Goal: Information Seeking & Learning: Learn about a topic

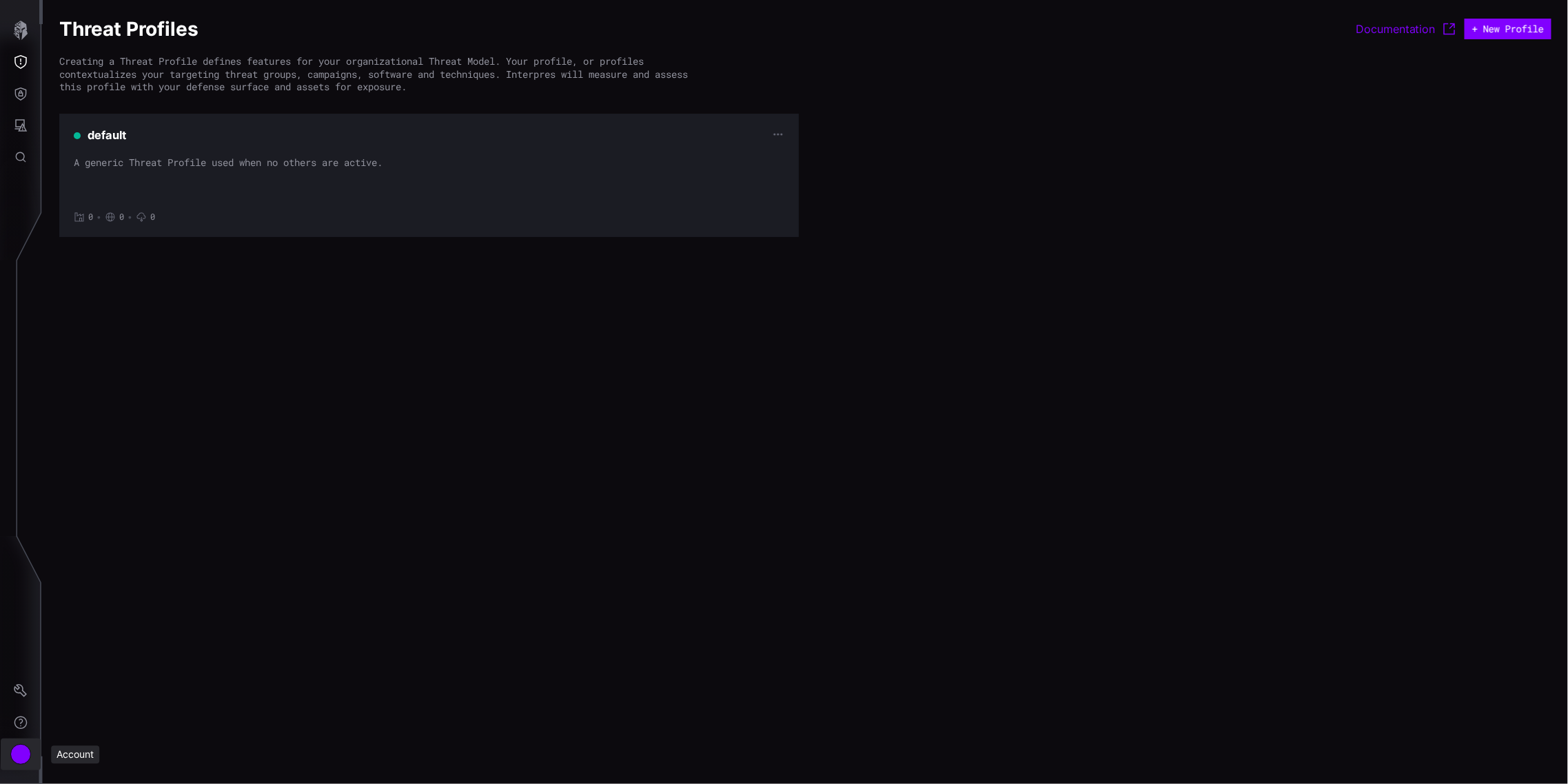
click at [30, 748] on button "Account" at bounding box center [20, 754] width 40 height 31
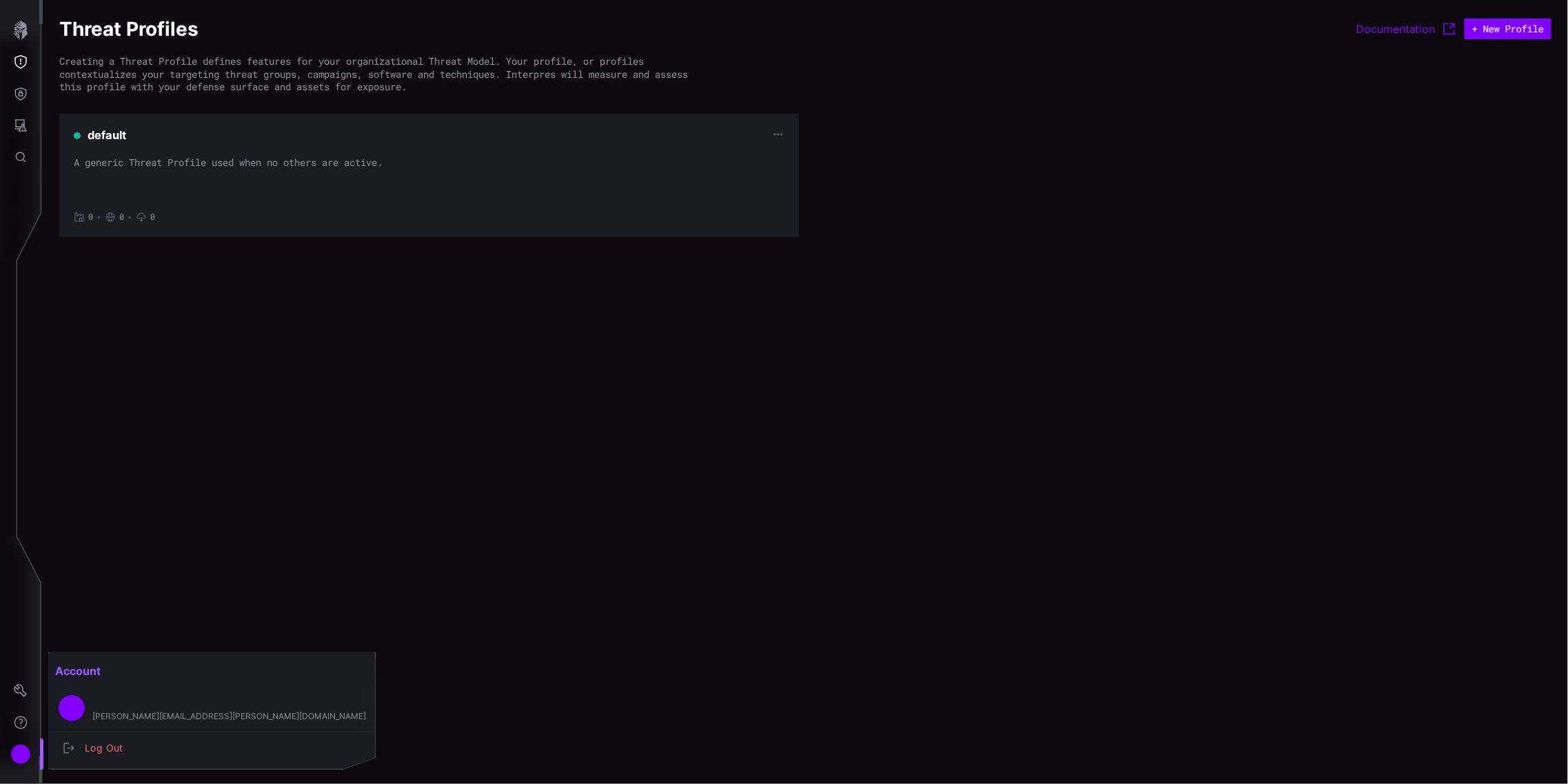
click at [23, 685] on div at bounding box center [784, 392] width 1568 height 784
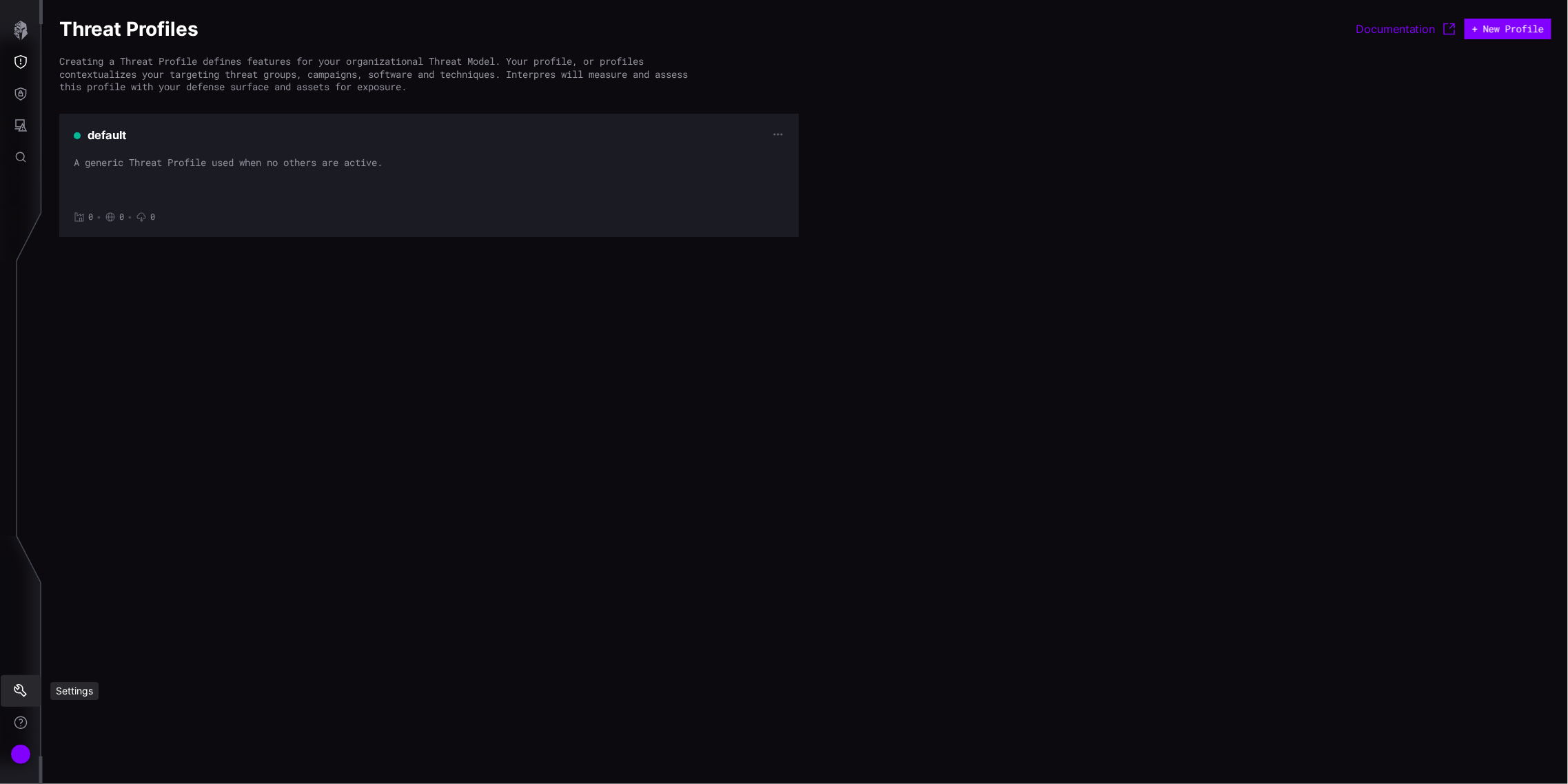
click at [22, 684] on icon "Settings" at bounding box center [20, 691] width 14 height 14
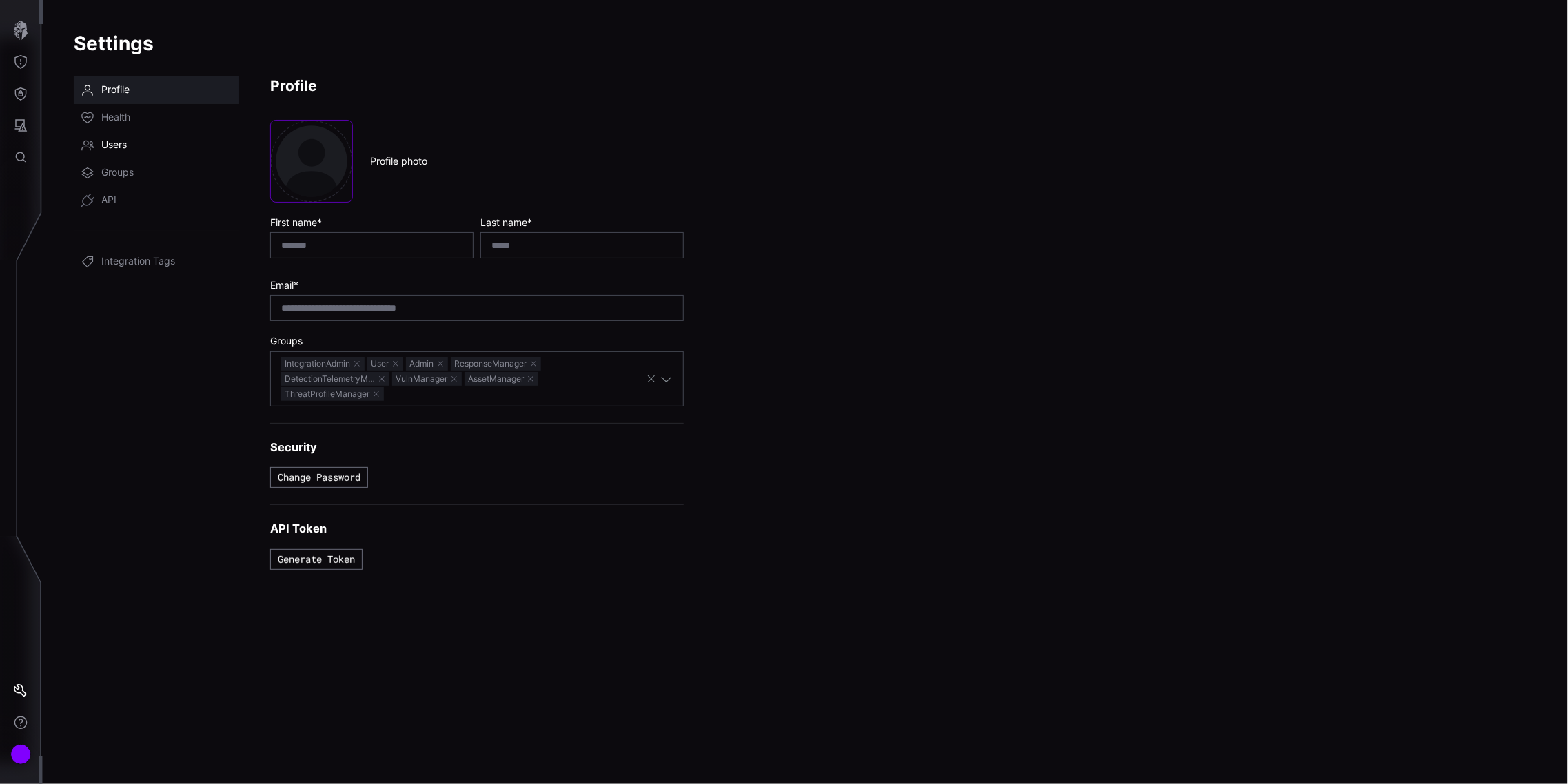
click at [124, 134] on link "Users" at bounding box center [156, 145] width 165 height 28
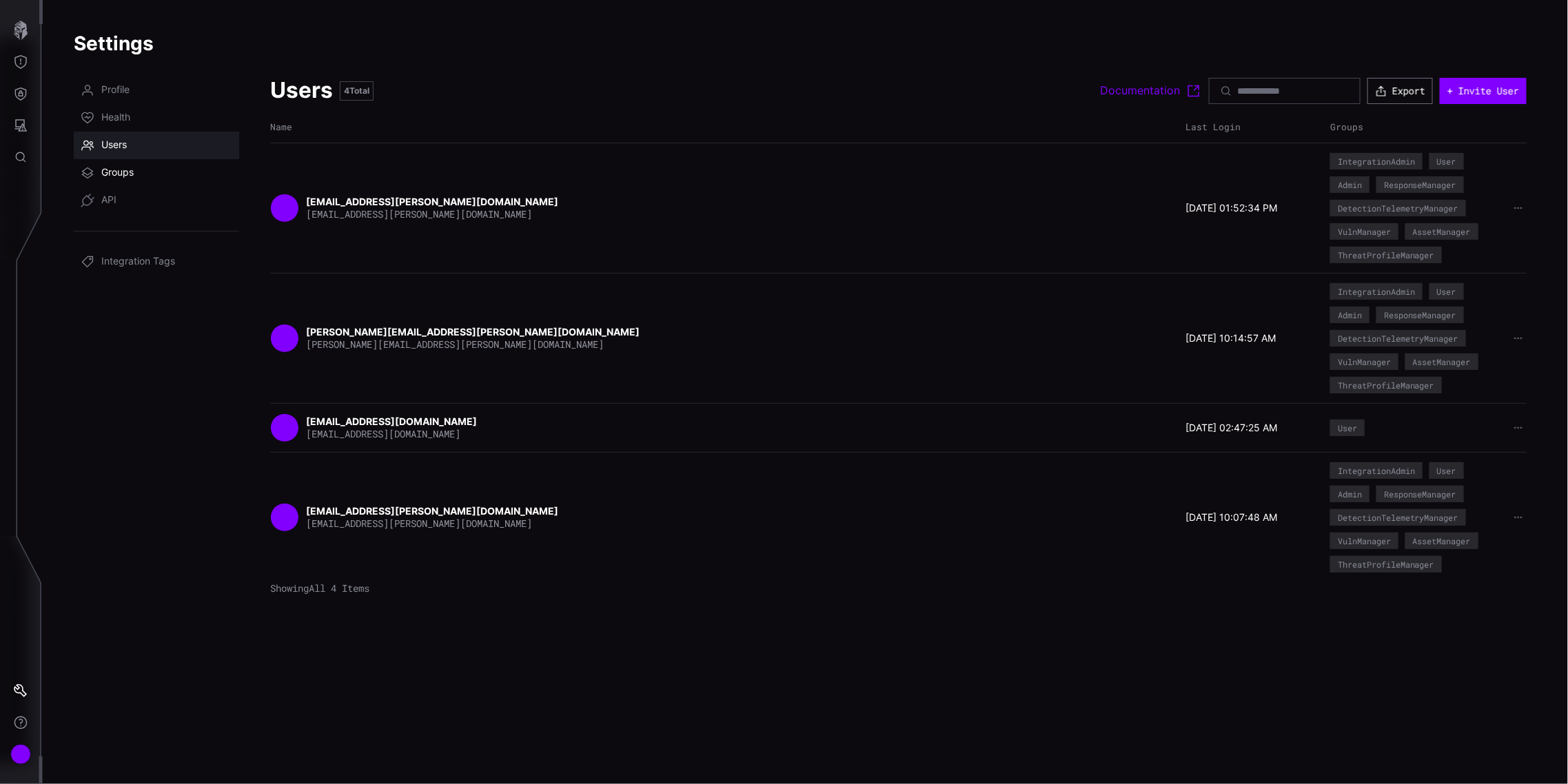
click at [118, 170] on span "Groups" at bounding box center [118, 173] width 32 height 14
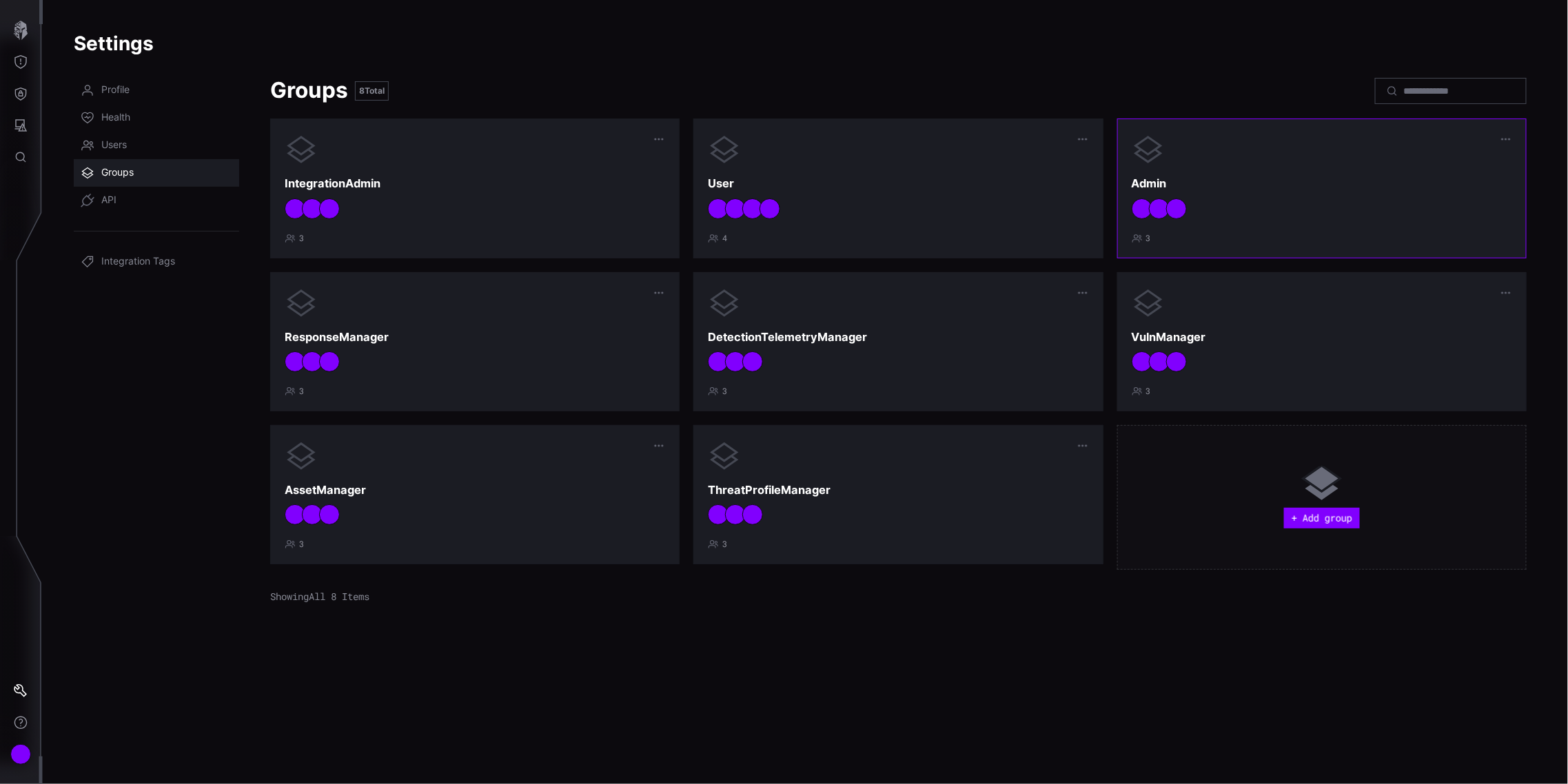
click at [1451, 173] on div "Admin 3" at bounding box center [1322, 188] width 381 height 110
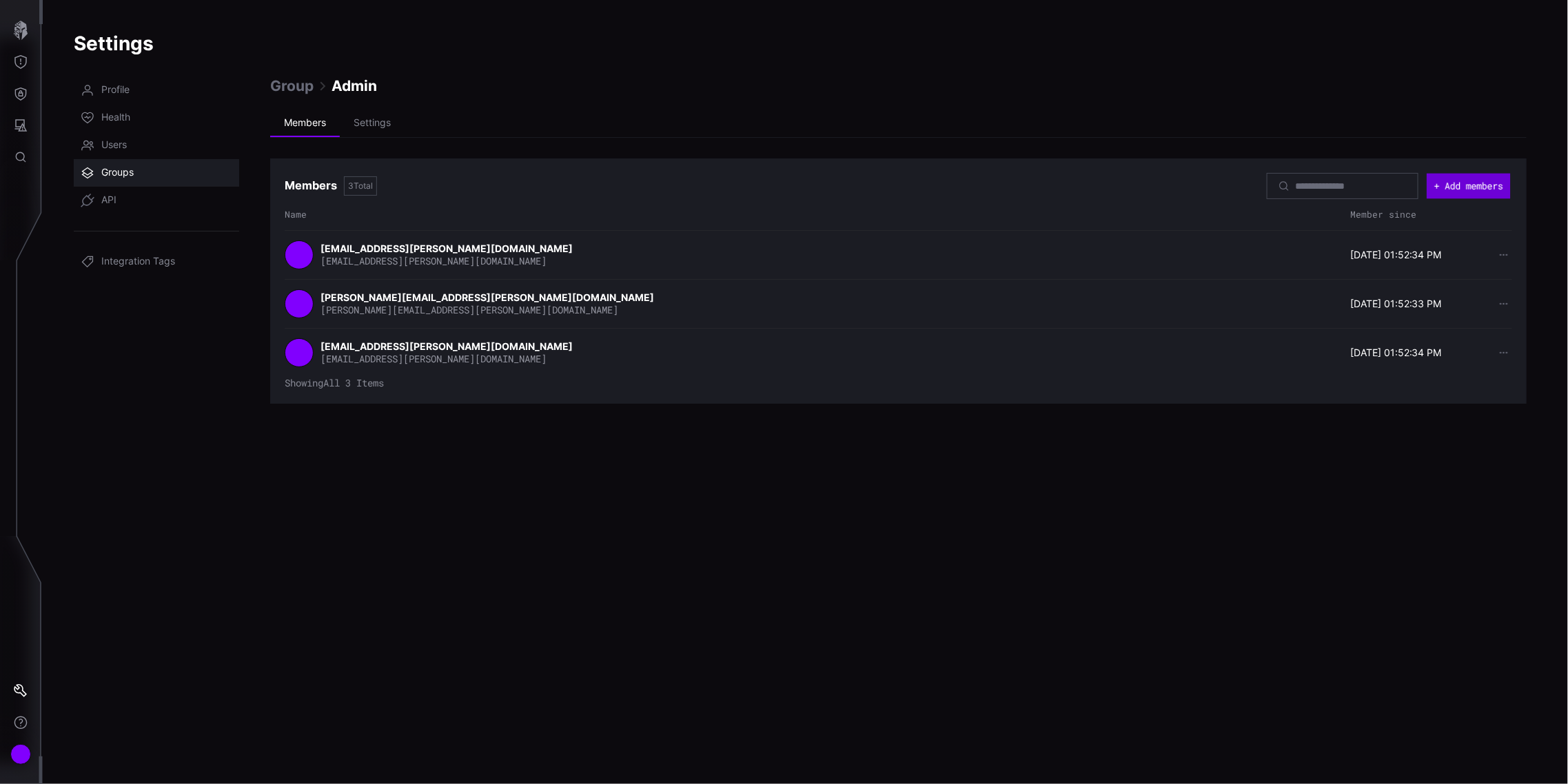
click at [1476, 184] on button "+ Add members" at bounding box center [1468, 186] width 84 height 25
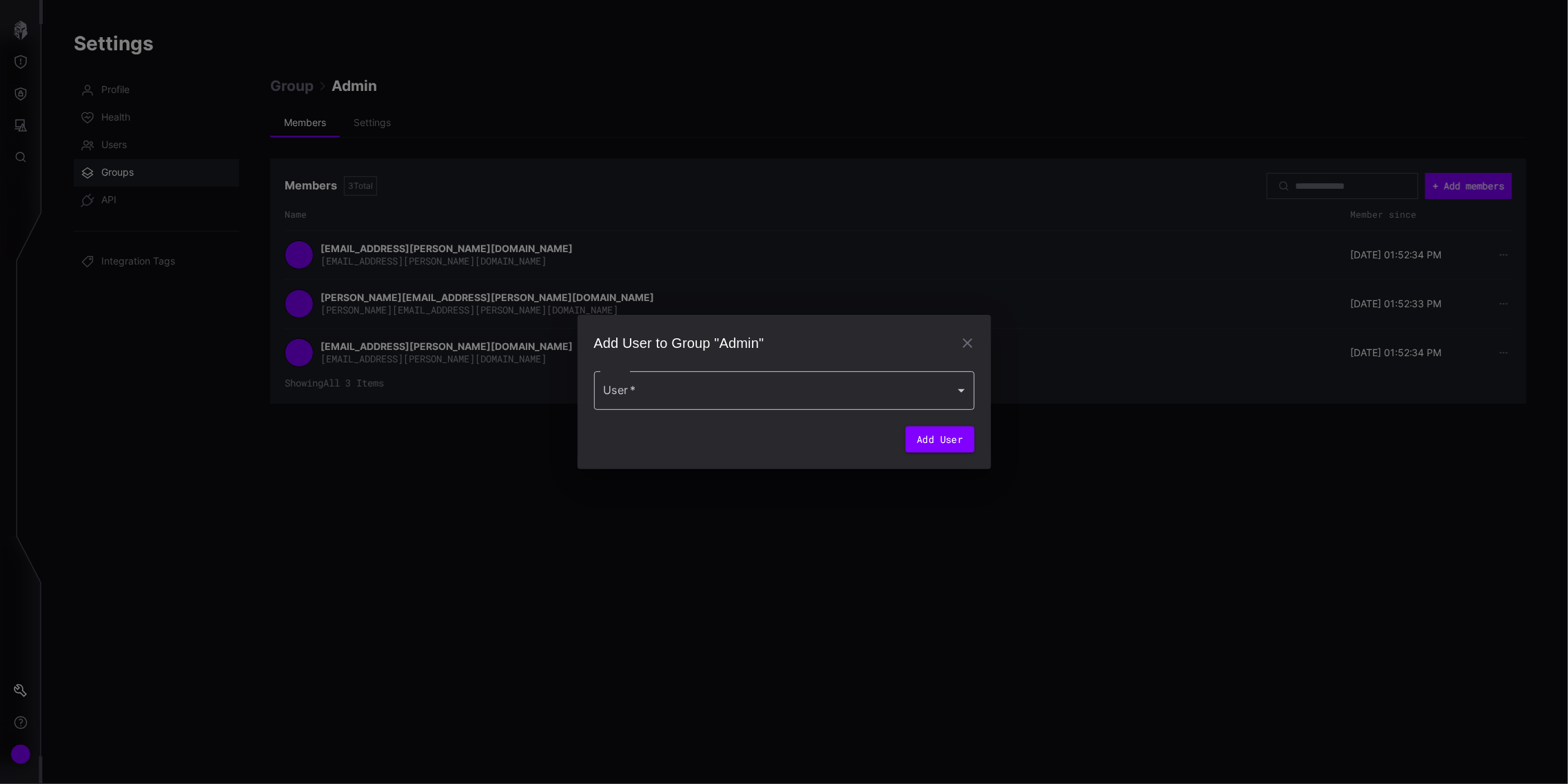
click at [869, 402] on div at bounding box center [784, 391] width 381 height 39
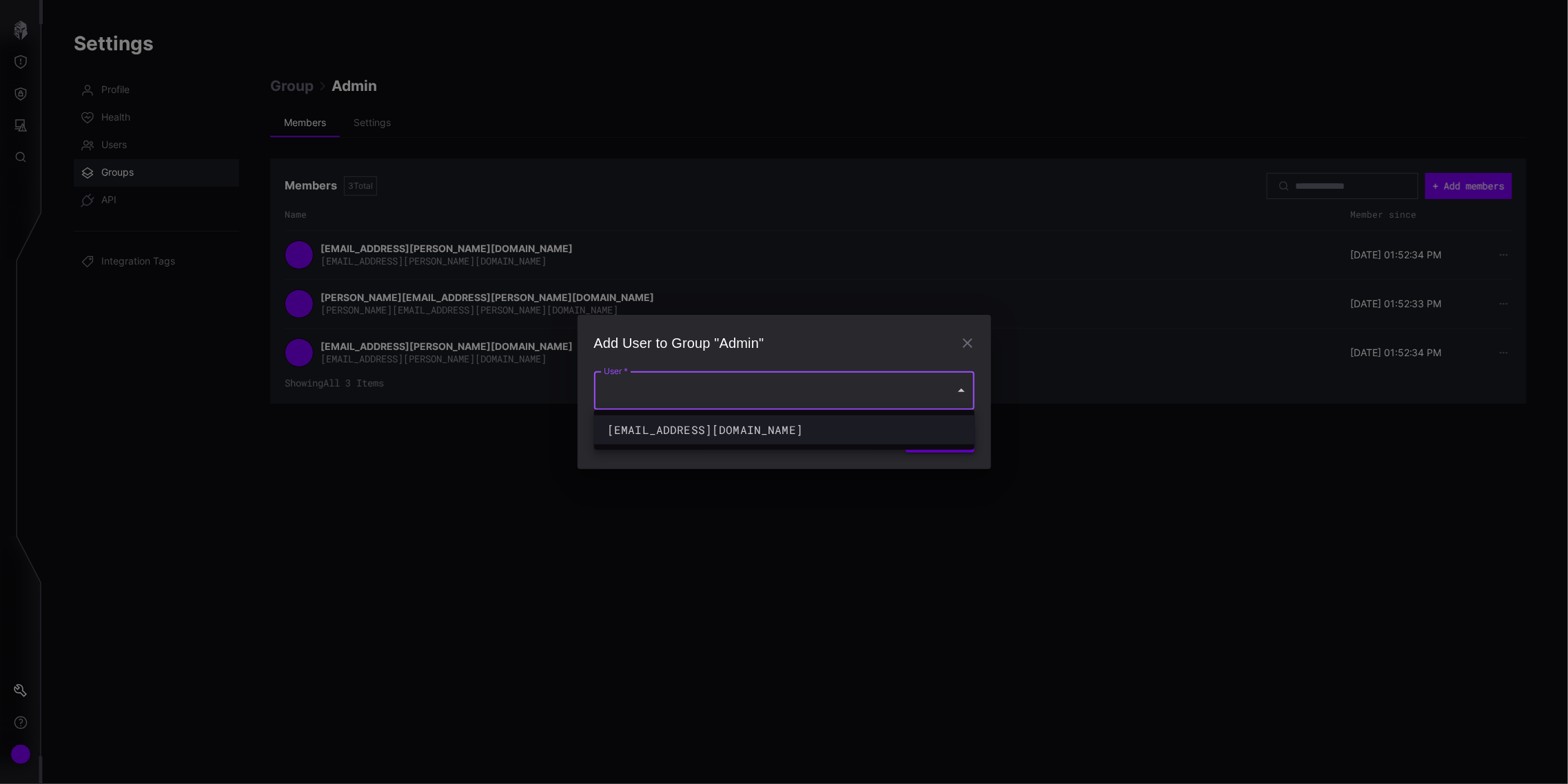
click at [707, 439] on div "cpeltier@lepoint.fr" at bounding box center [777, 430] width 344 height 20
type input "**********"
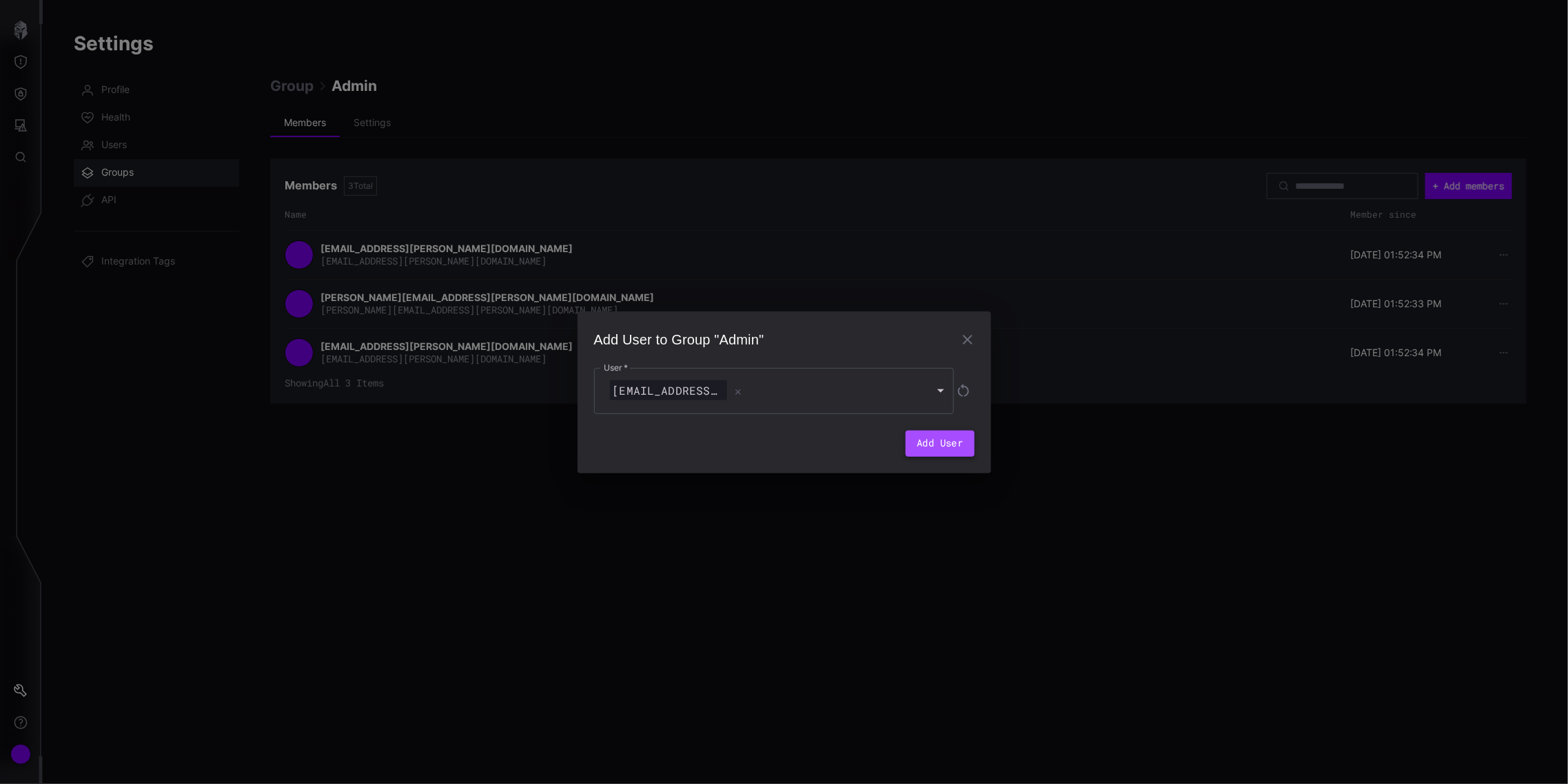
click at [942, 446] on button "Add User" at bounding box center [939, 443] width 69 height 26
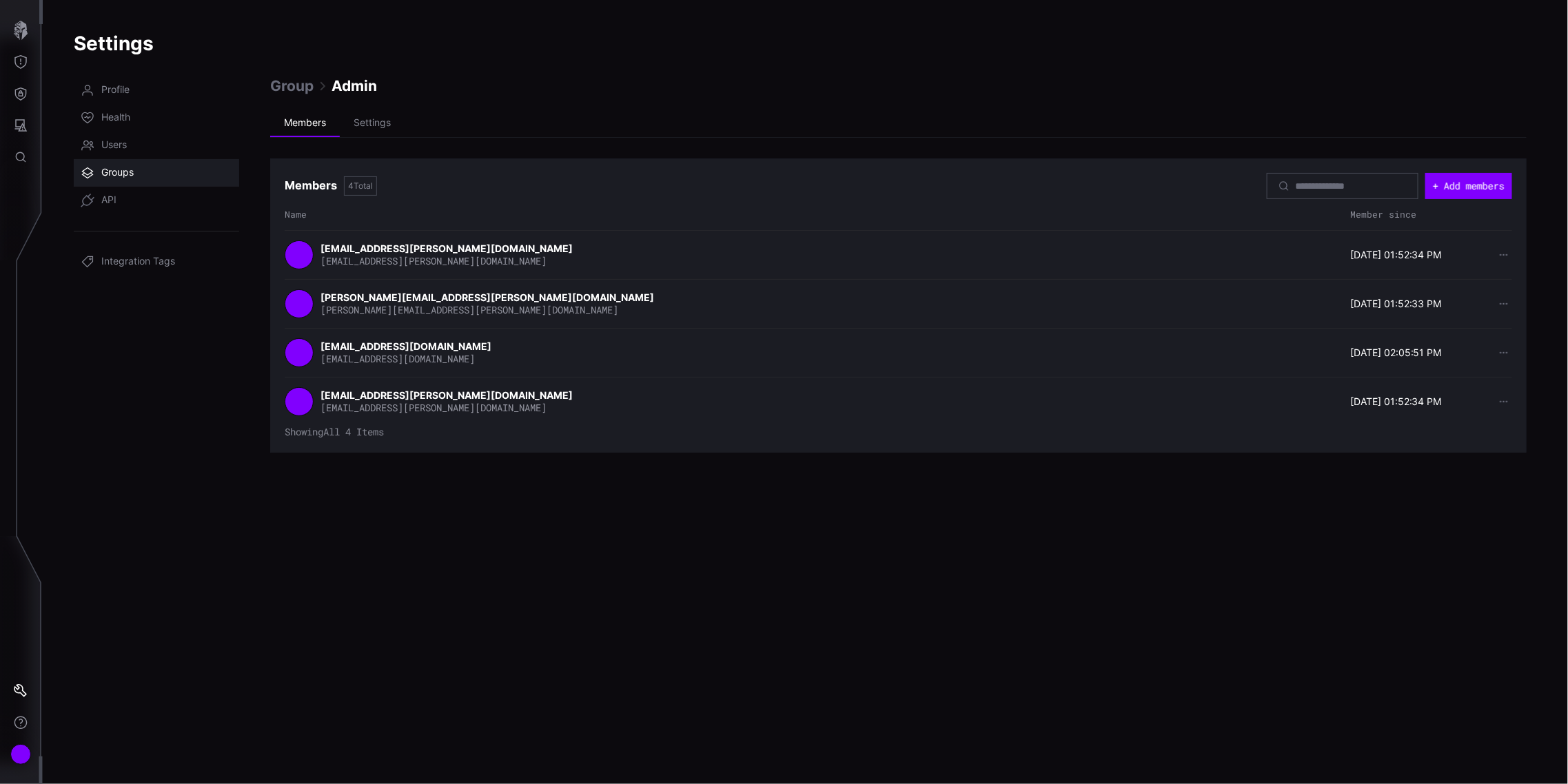
click at [116, 176] on span "Groups" at bounding box center [118, 173] width 32 height 14
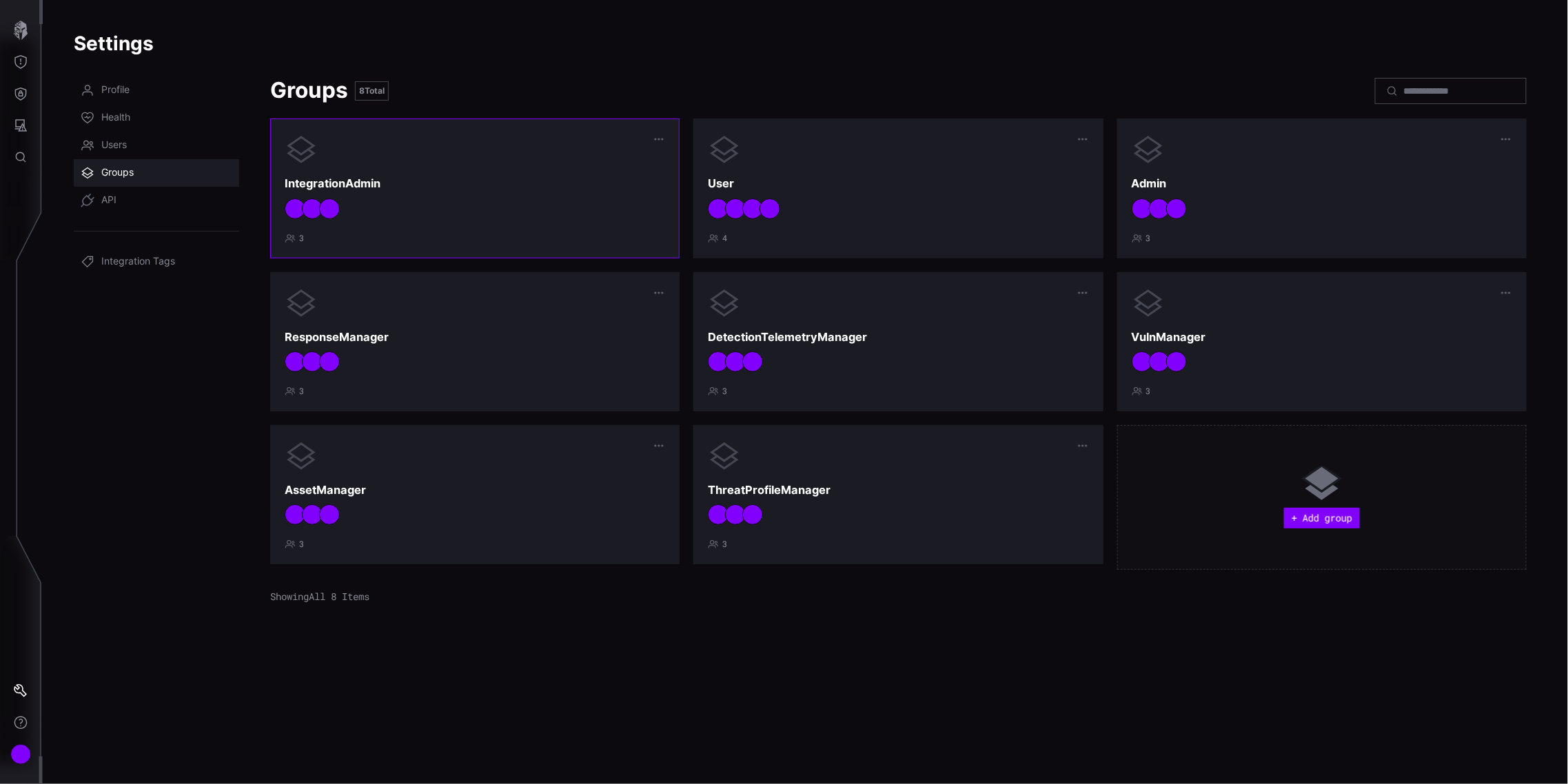
click at [451, 210] on div at bounding box center [475, 209] width 381 height 20
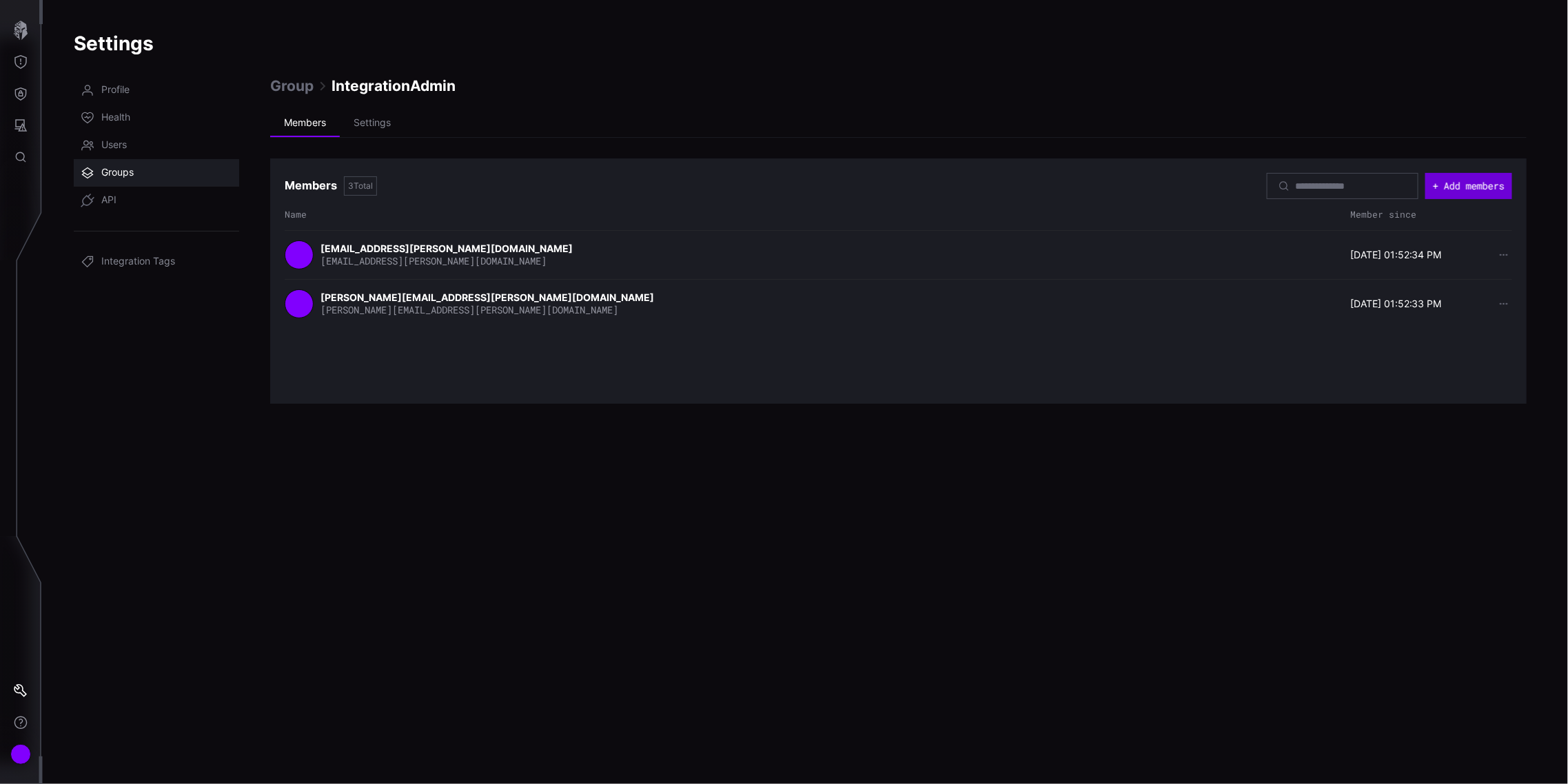
click at [1459, 176] on button "+ Add members" at bounding box center [1468, 185] width 87 height 26
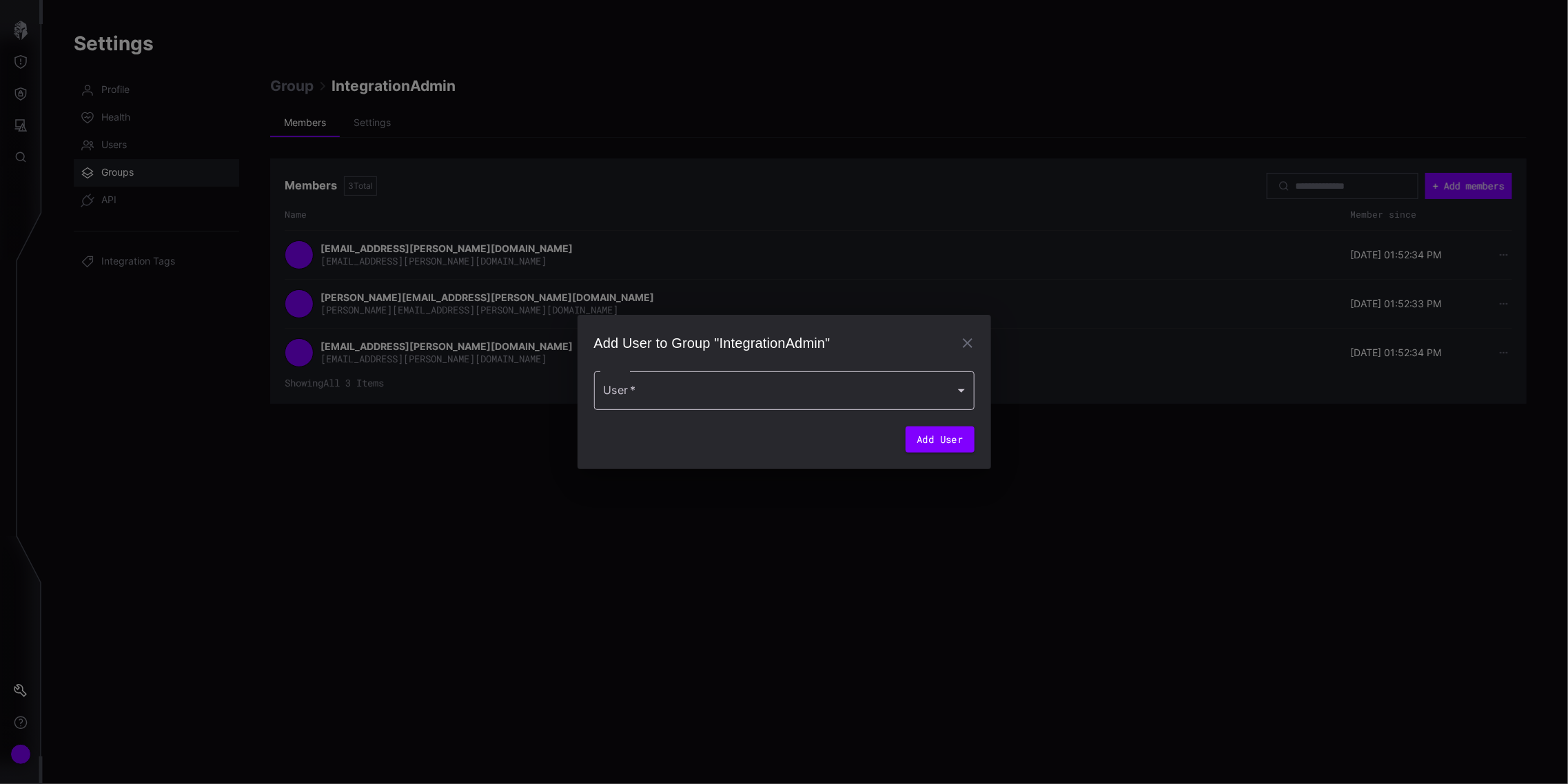
click at [693, 393] on div at bounding box center [784, 391] width 381 height 39
click at [674, 435] on div "cpeltier@lepoint.fr" at bounding box center [771, 430] width 327 height 17
type input "**********"
click at [933, 445] on button "Add User" at bounding box center [939, 443] width 69 height 26
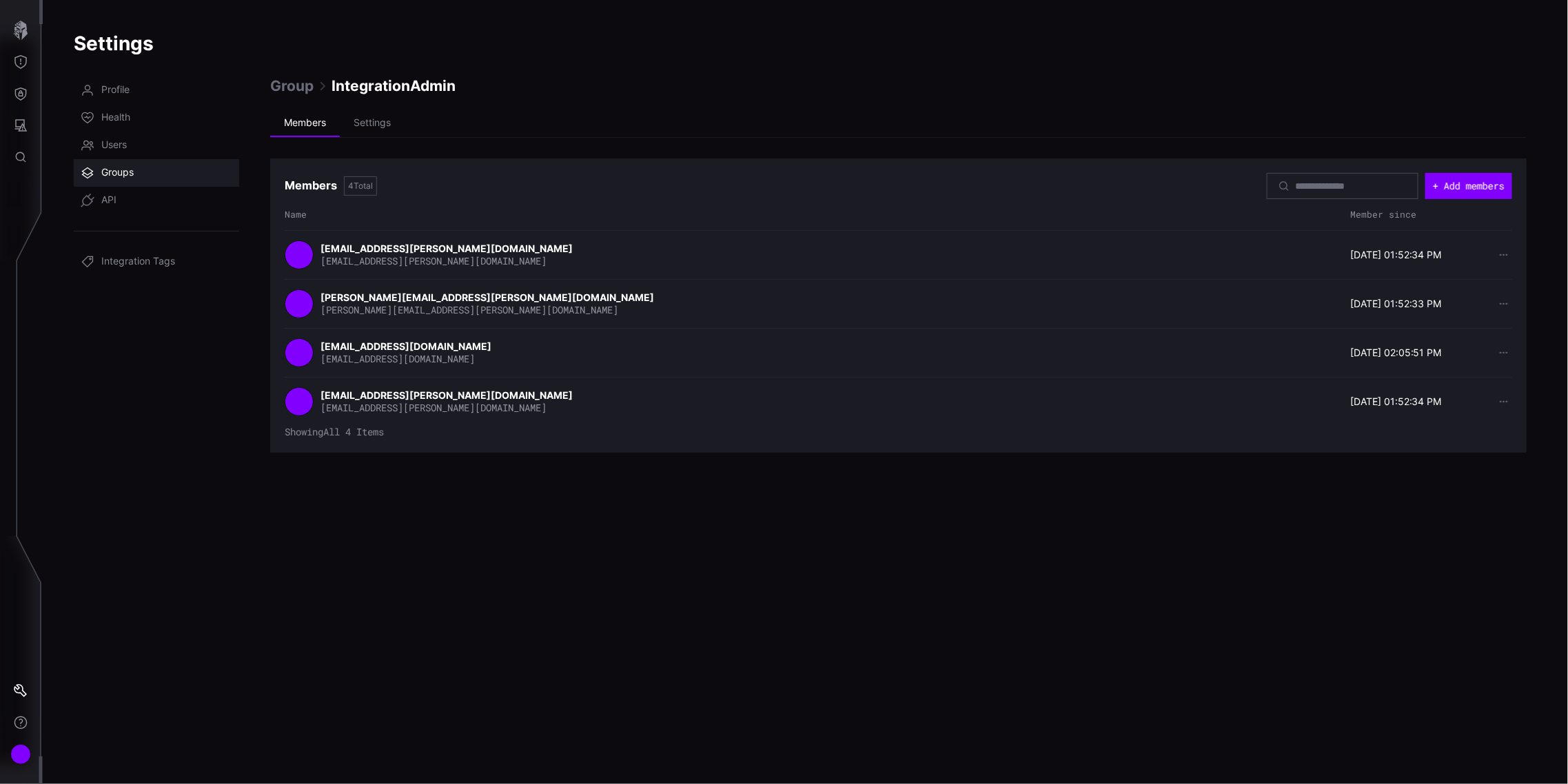
click at [119, 169] on span "Groups" at bounding box center [118, 173] width 32 height 14
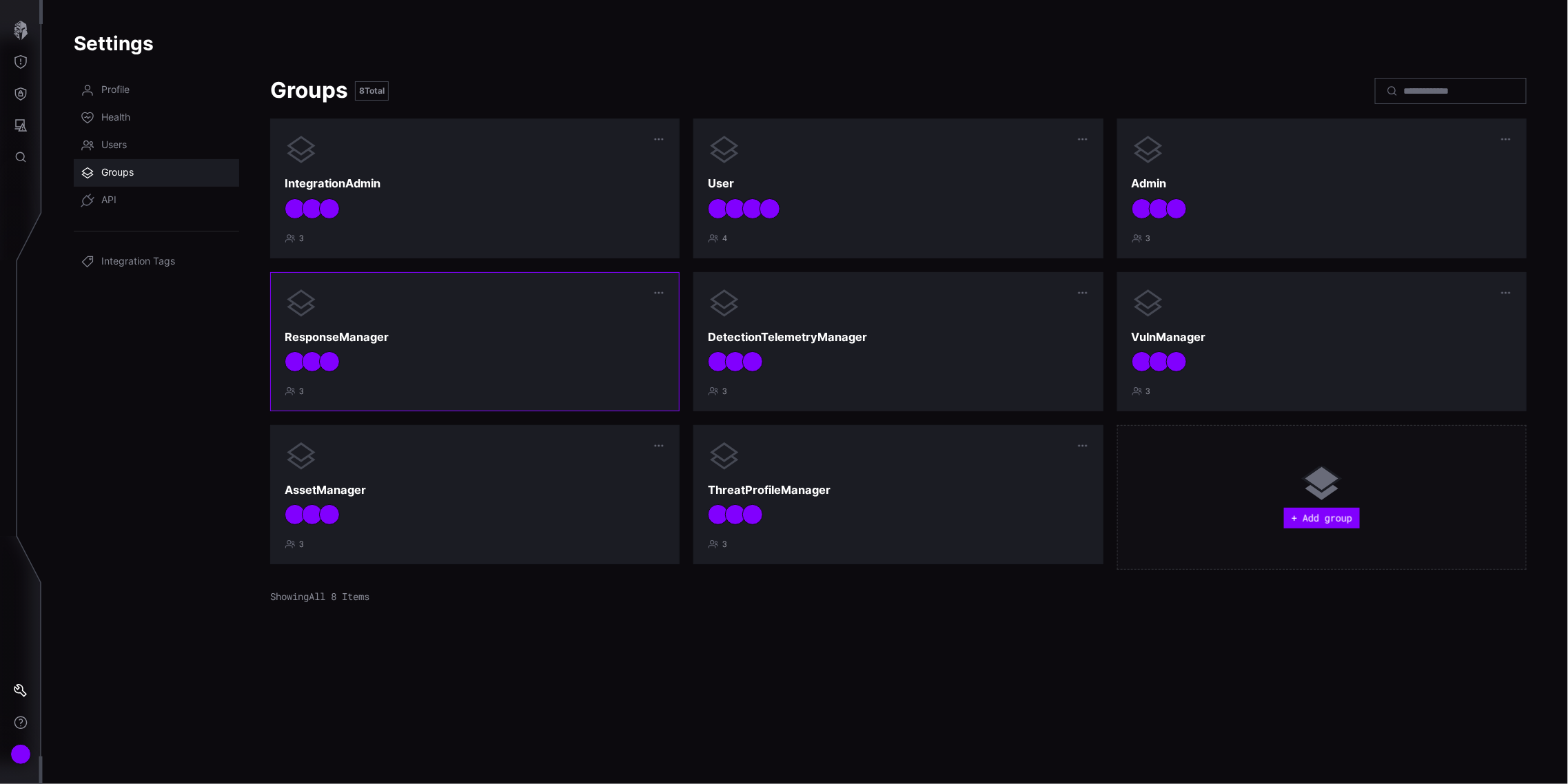
click at [422, 343] on h3 "ResponseManager" at bounding box center [475, 337] width 381 height 14
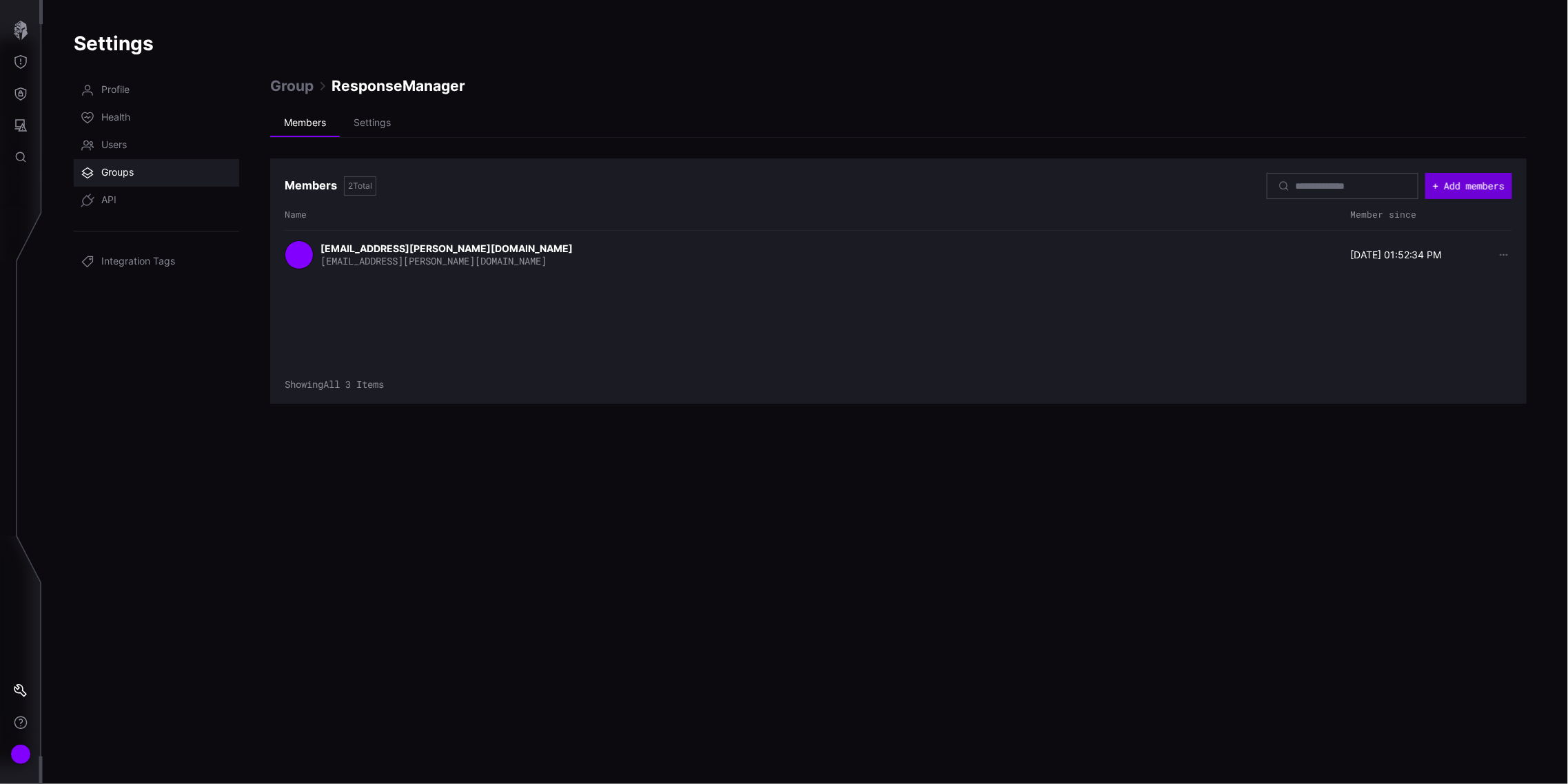
click at [1479, 180] on button "+ Add members" at bounding box center [1468, 185] width 87 height 26
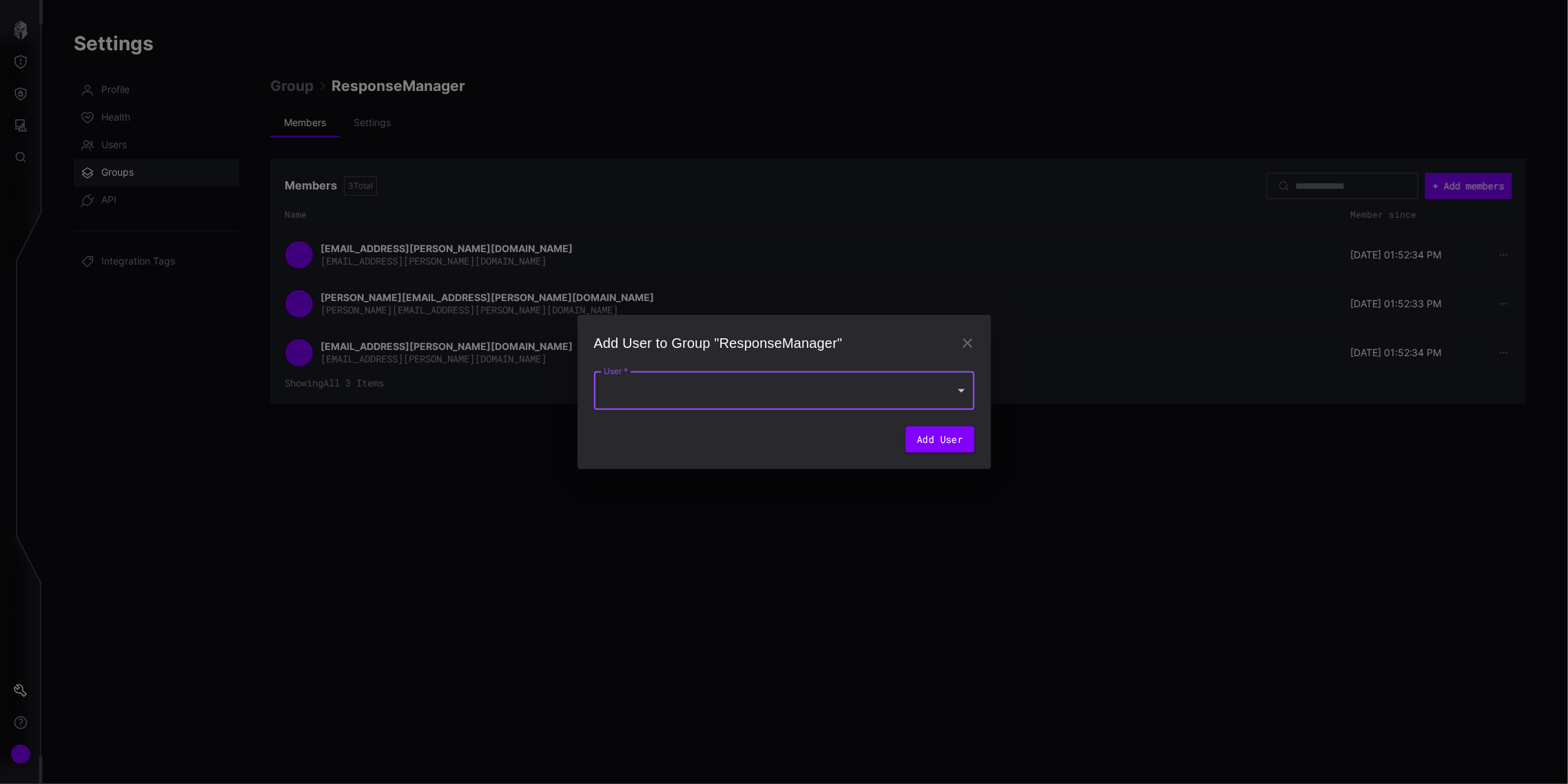
click at [765, 397] on div at bounding box center [784, 391] width 381 height 39
click at [719, 435] on div "cpeltier@lepoint.fr" at bounding box center [771, 430] width 327 height 17
type input "**********"
click at [939, 443] on button "Add User" at bounding box center [939, 443] width 69 height 26
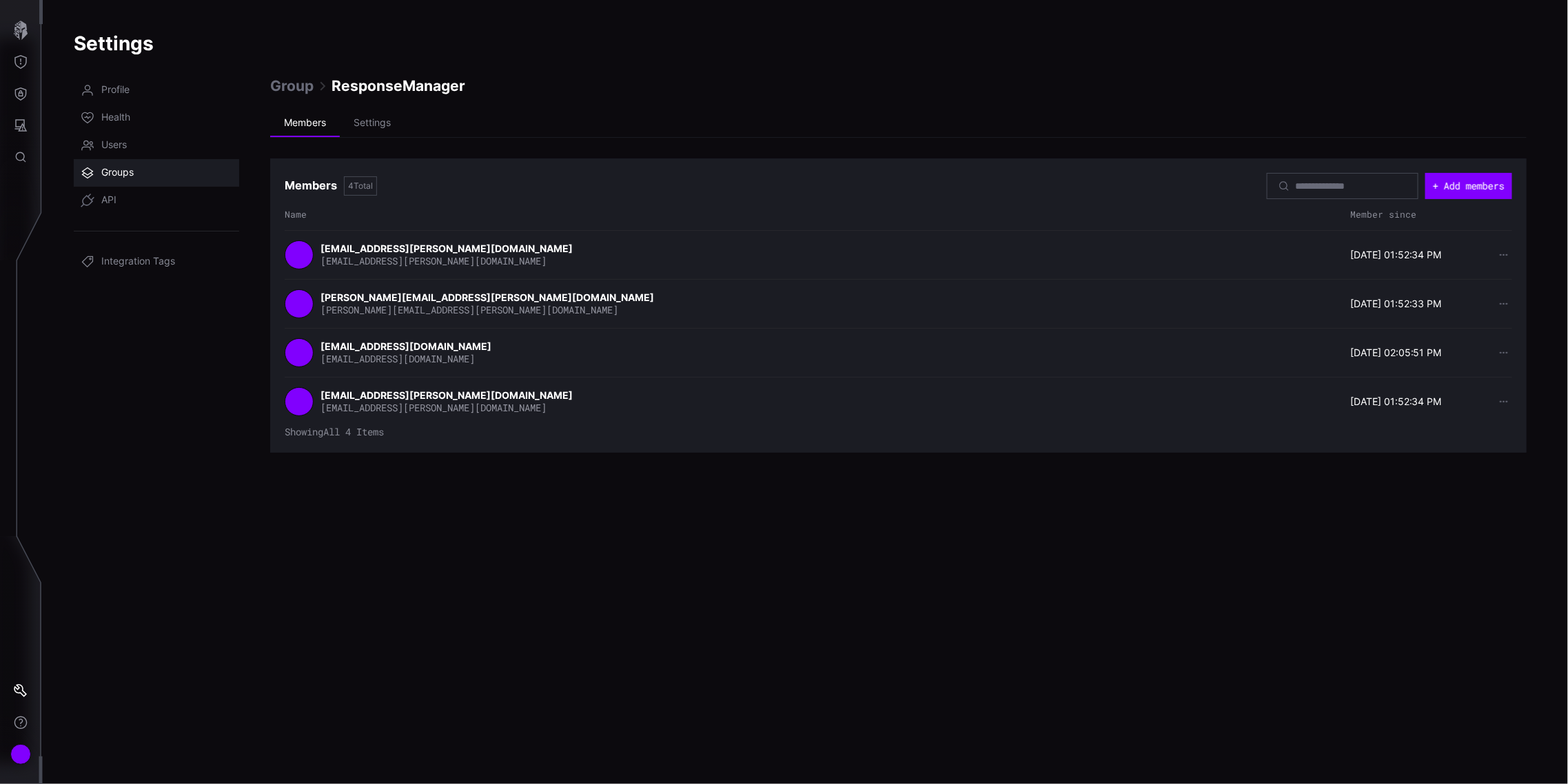
click at [122, 166] on span "Groups" at bounding box center [118, 173] width 32 height 14
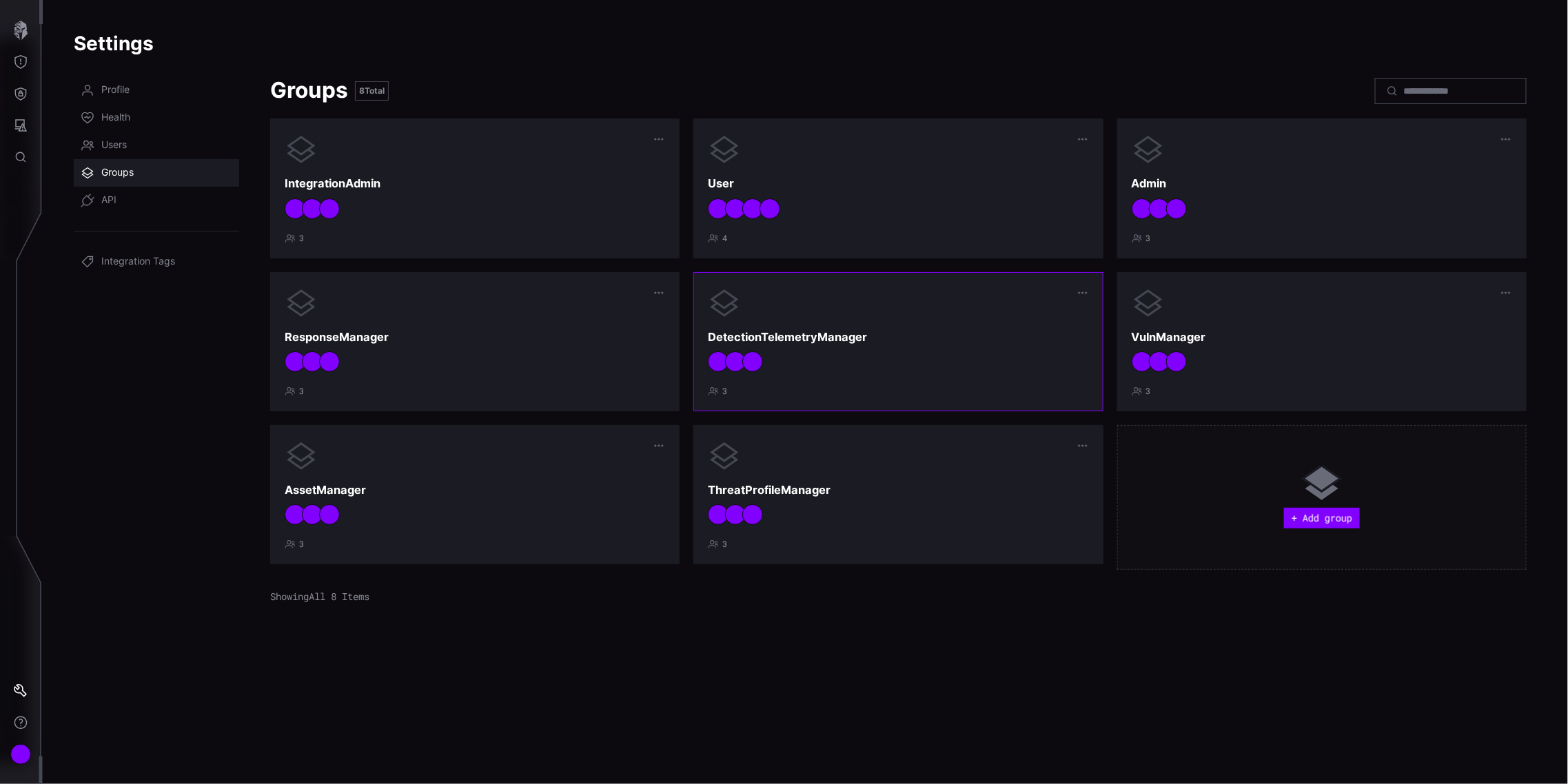
click at [874, 367] on div at bounding box center [898, 361] width 381 height 20
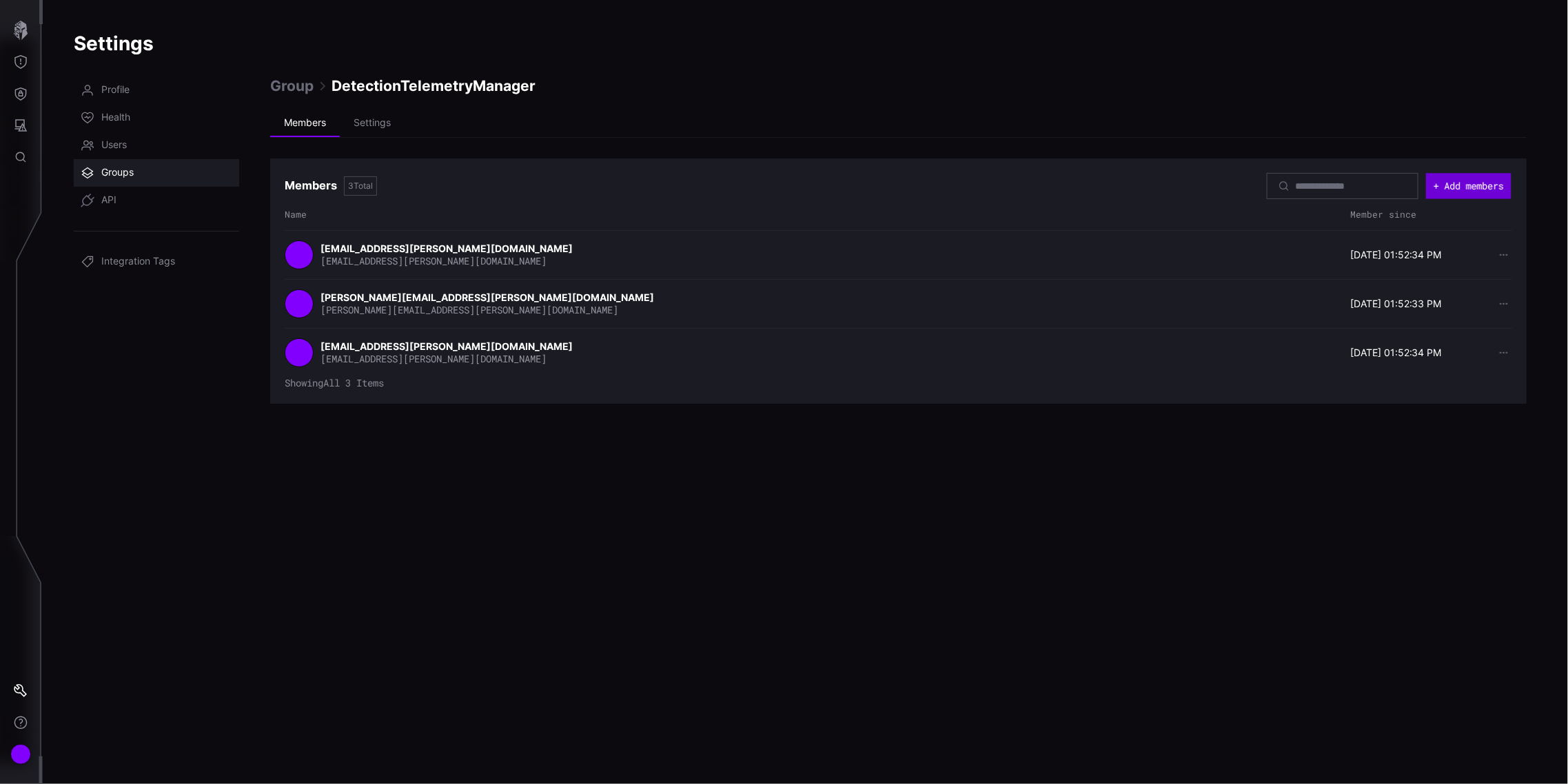
click at [1446, 186] on button "+ Add members" at bounding box center [1468, 185] width 85 height 25
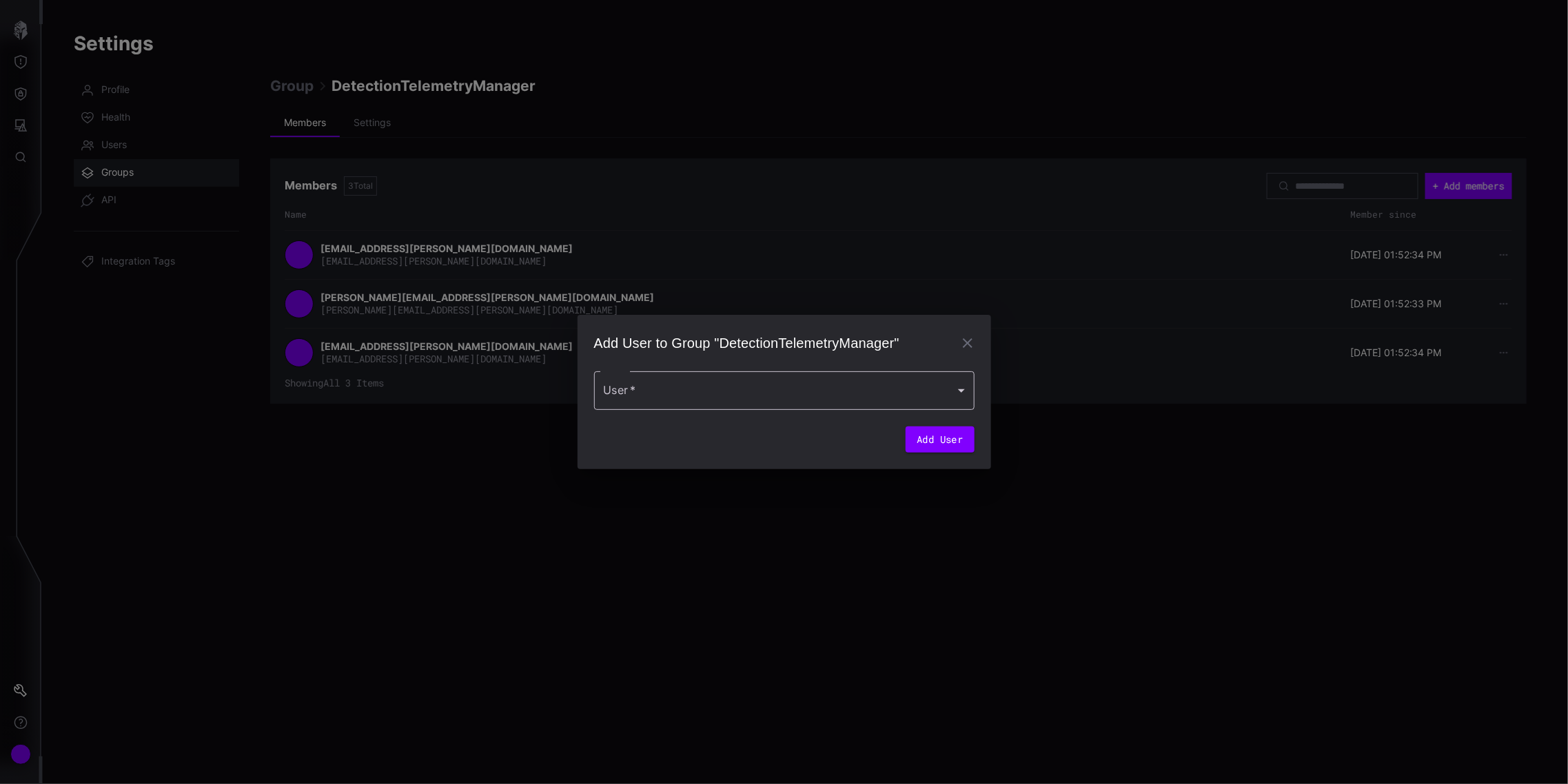
click at [776, 383] on div at bounding box center [784, 391] width 381 height 39
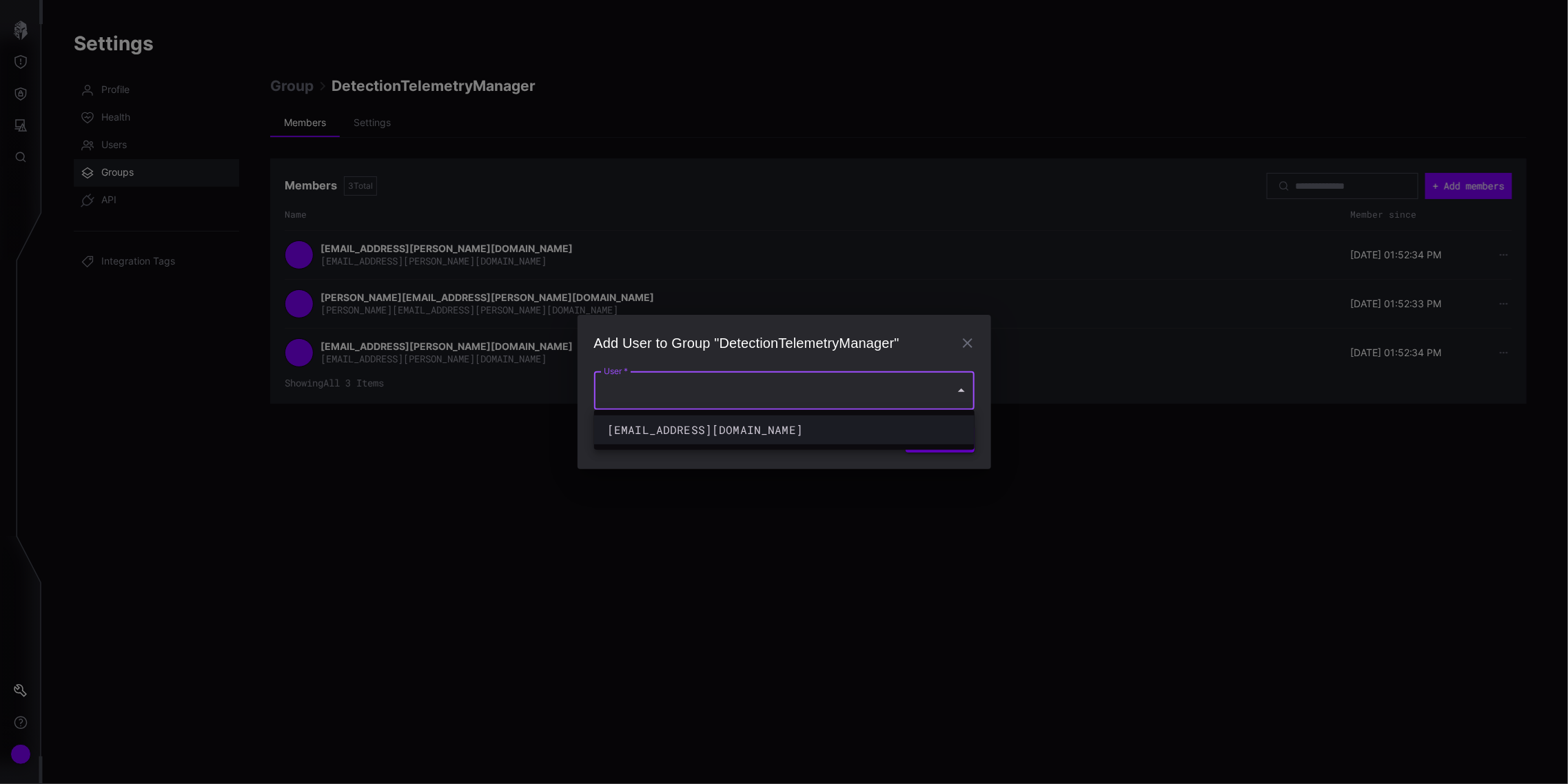
click at [759, 428] on div "cpeltier@lepoint.fr" at bounding box center [771, 430] width 327 height 17
type input "**********"
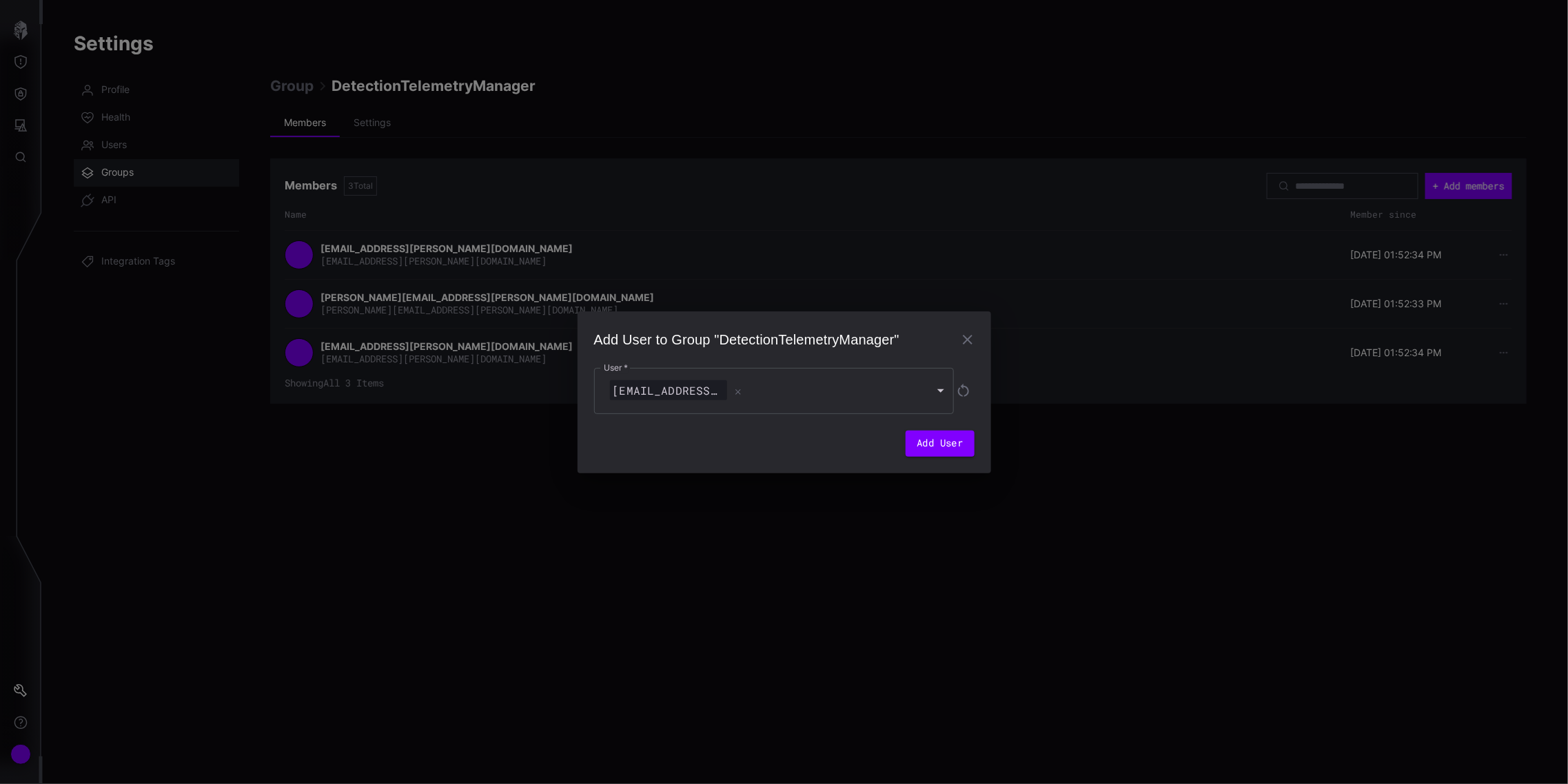
click at [997, 444] on div "**********" at bounding box center [784, 392] width 1568 height 784
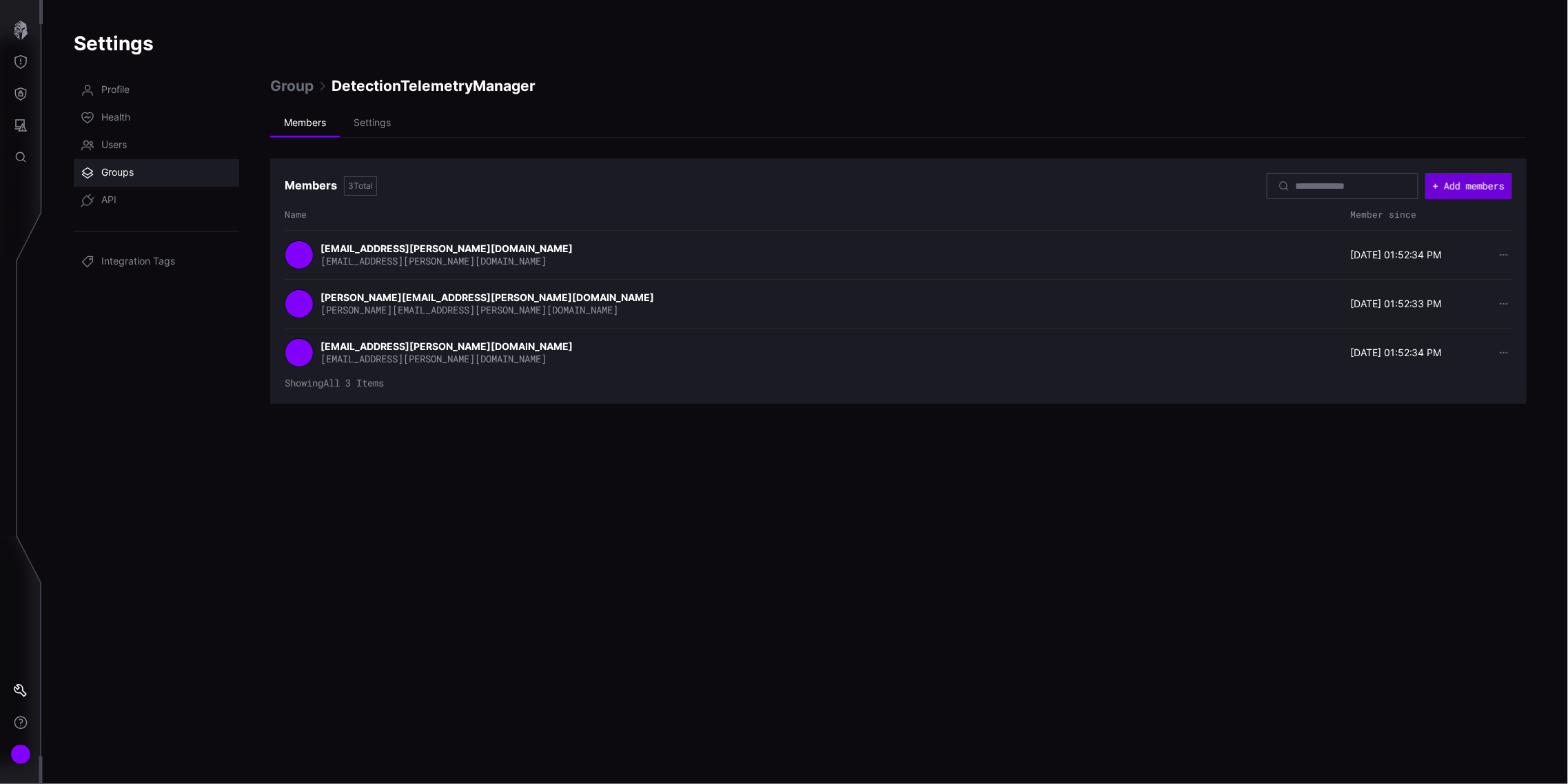
click at [1472, 184] on button "+ Add members" at bounding box center [1468, 185] width 87 height 26
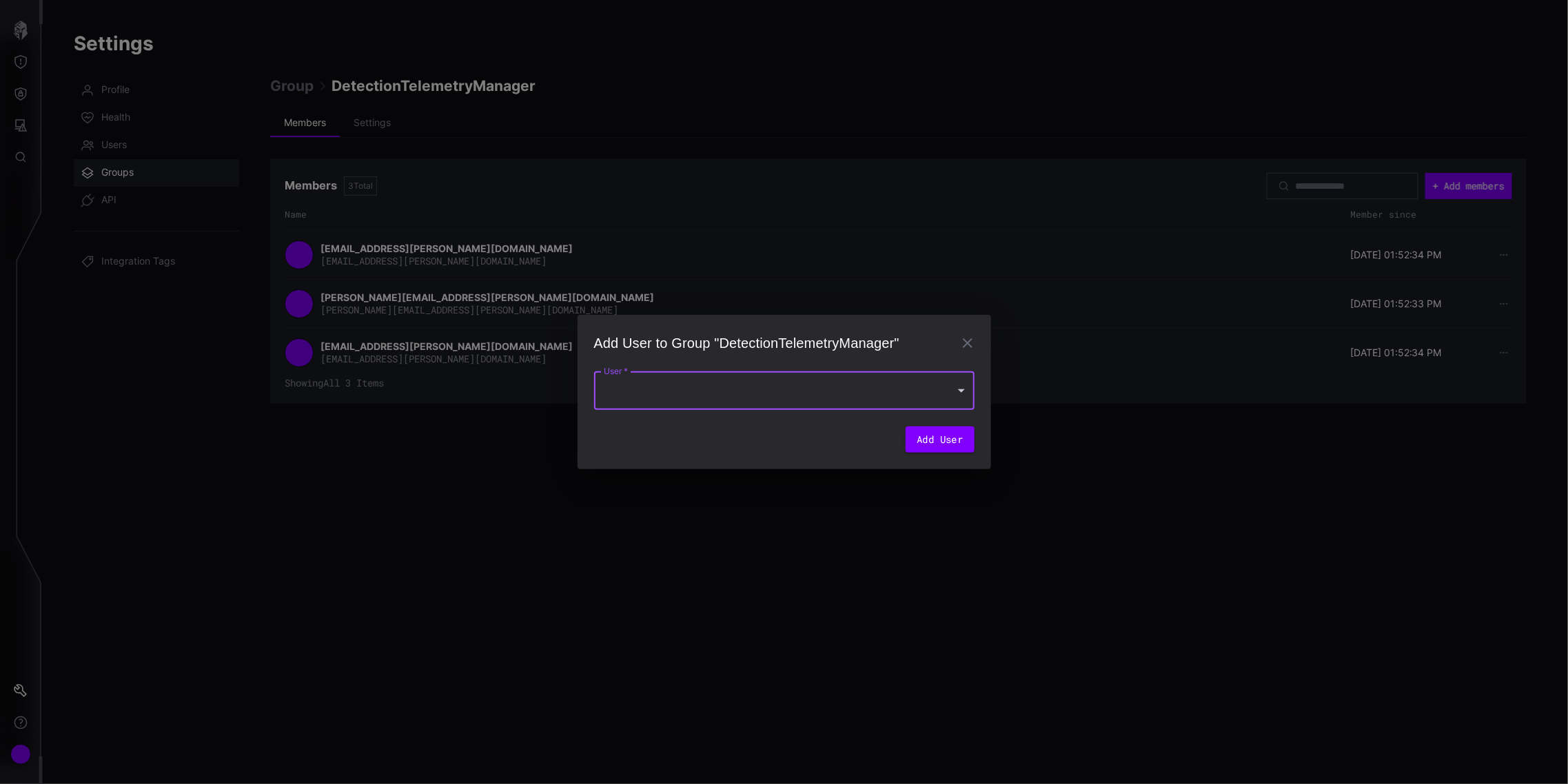
click at [848, 391] on div at bounding box center [784, 391] width 381 height 39
click at [694, 429] on div "cpeltier@lepoint.fr" at bounding box center [771, 430] width 327 height 17
type input "**********"
click at [938, 442] on button "Add User" at bounding box center [939, 443] width 69 height 26
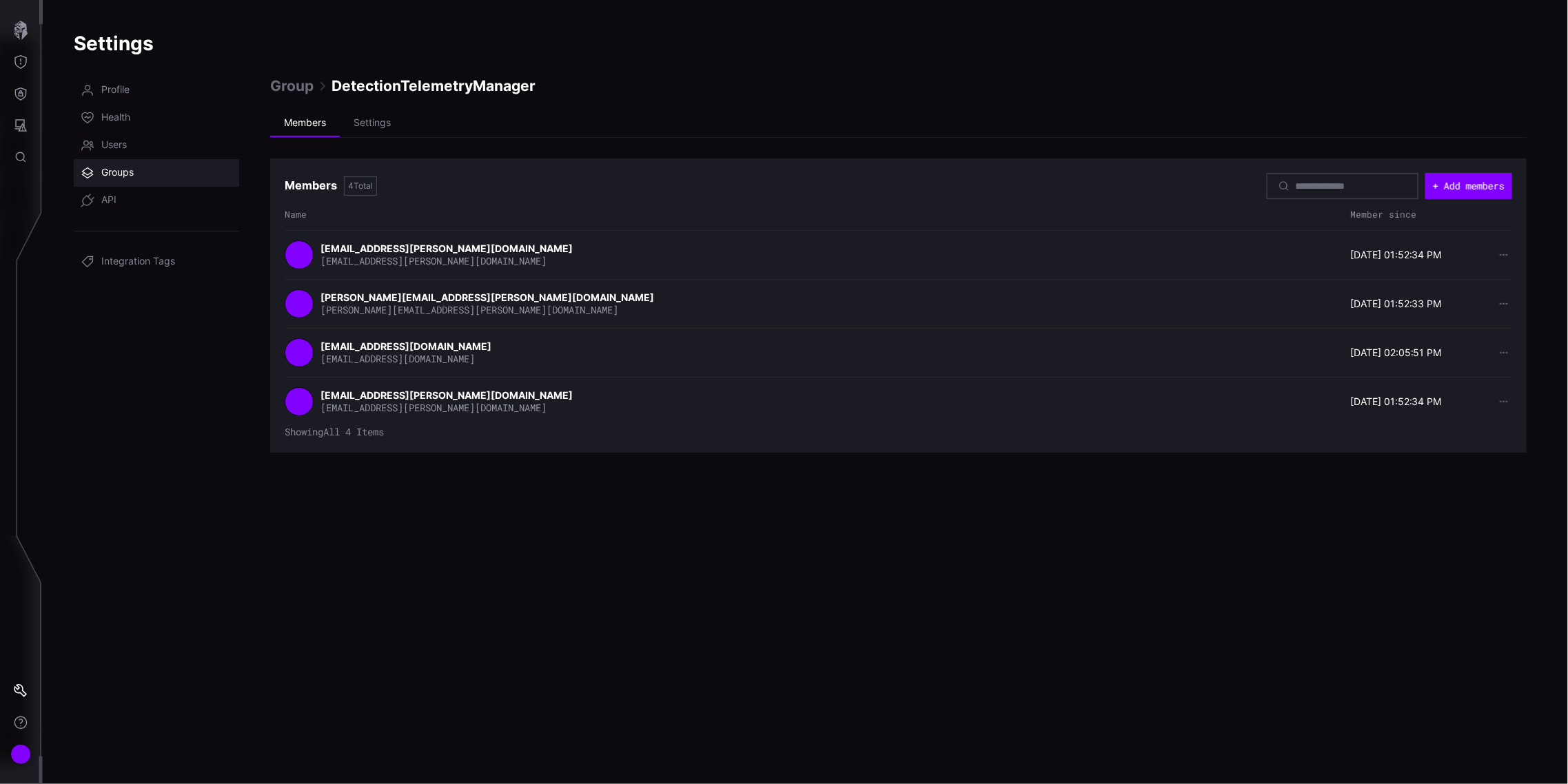
click at [108, 167] on span "Groups" at bounding box center [118, 173] width 32 height 14
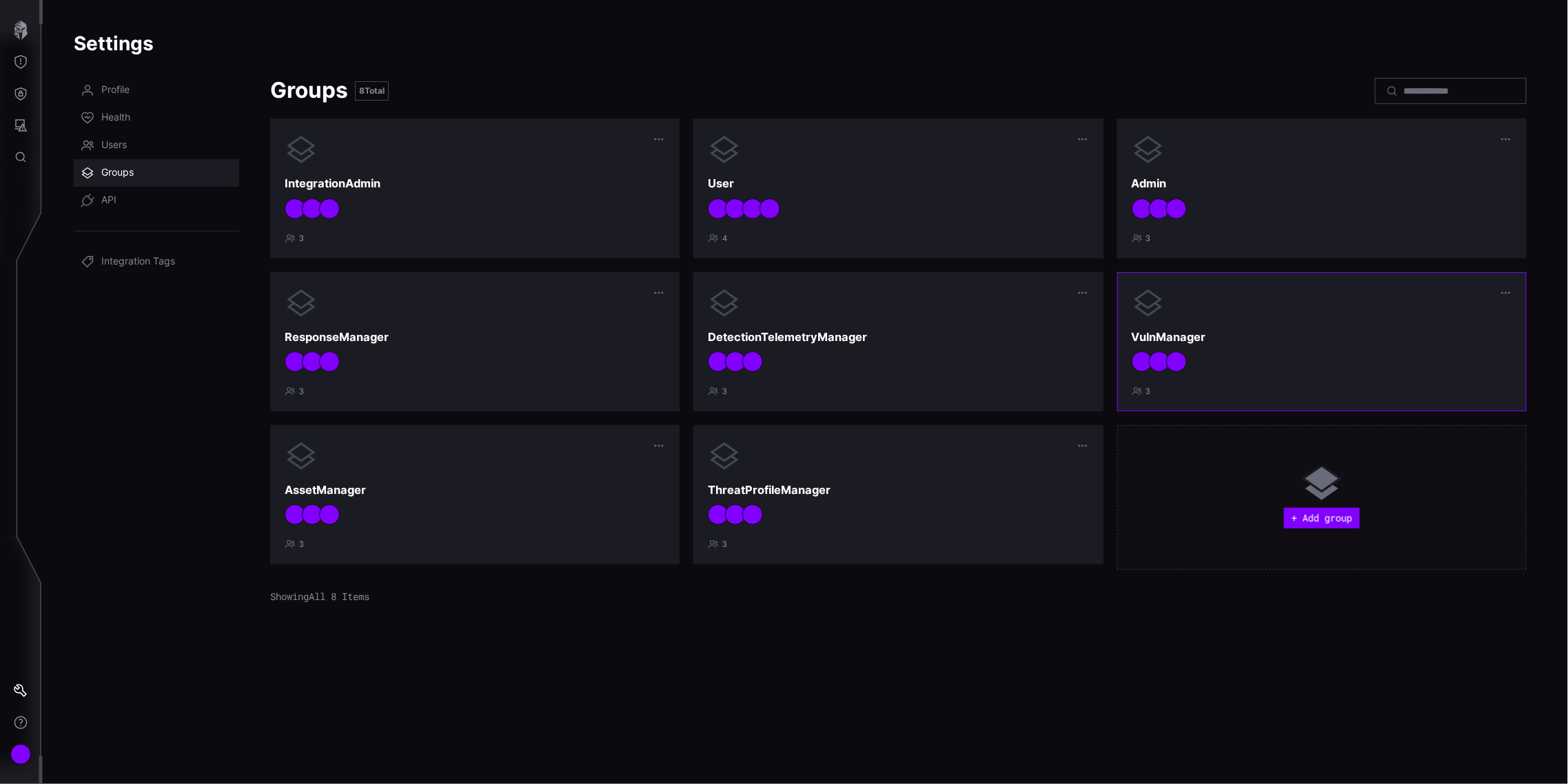
click at [1284, 331] on h3 "VulnManager" at bounding box center [1322, 337] width 381 height 14
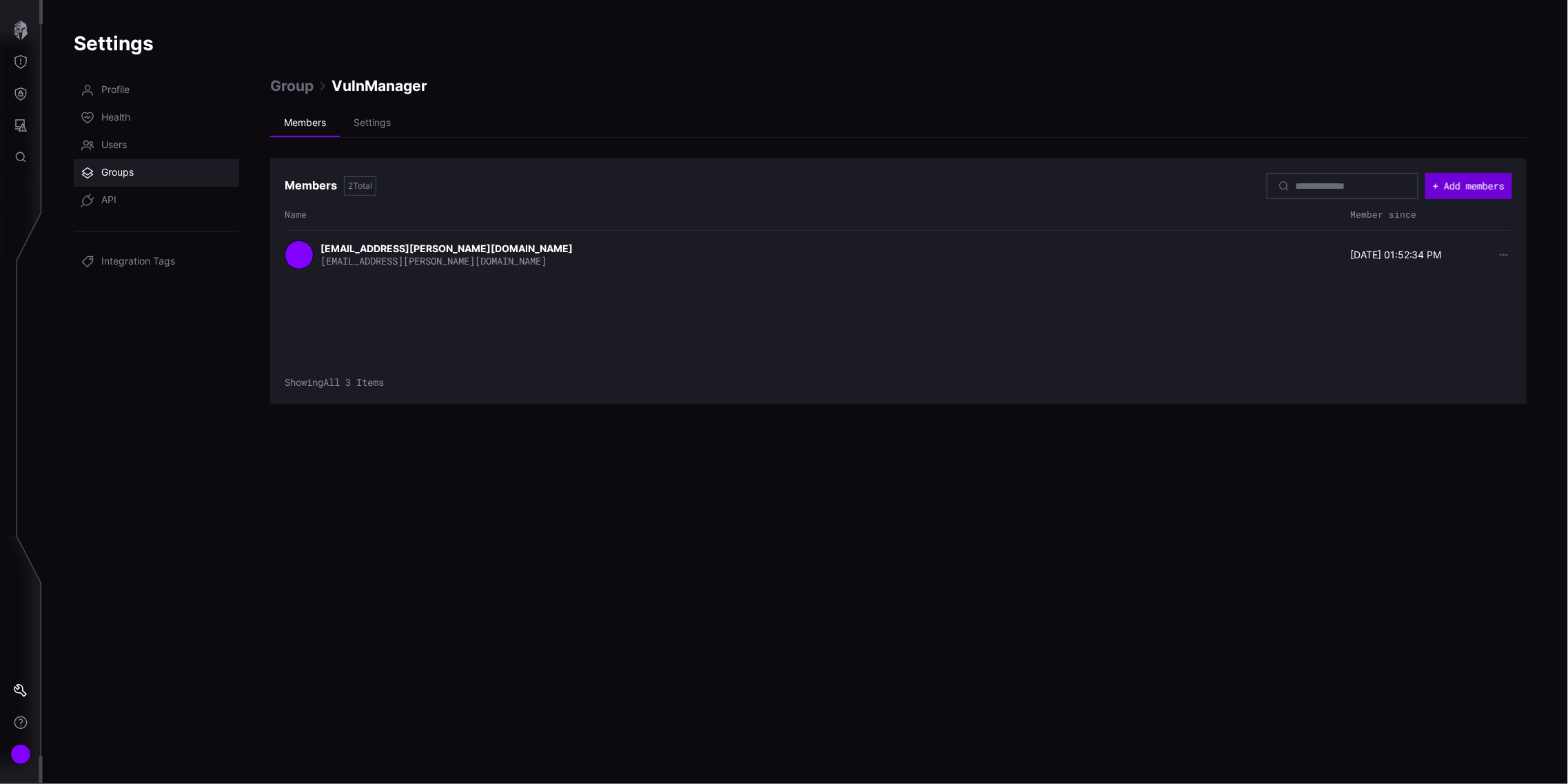
click at [1473, 181] on button "+ Add members" at bounding box center [1468, 185] width 87 height 26
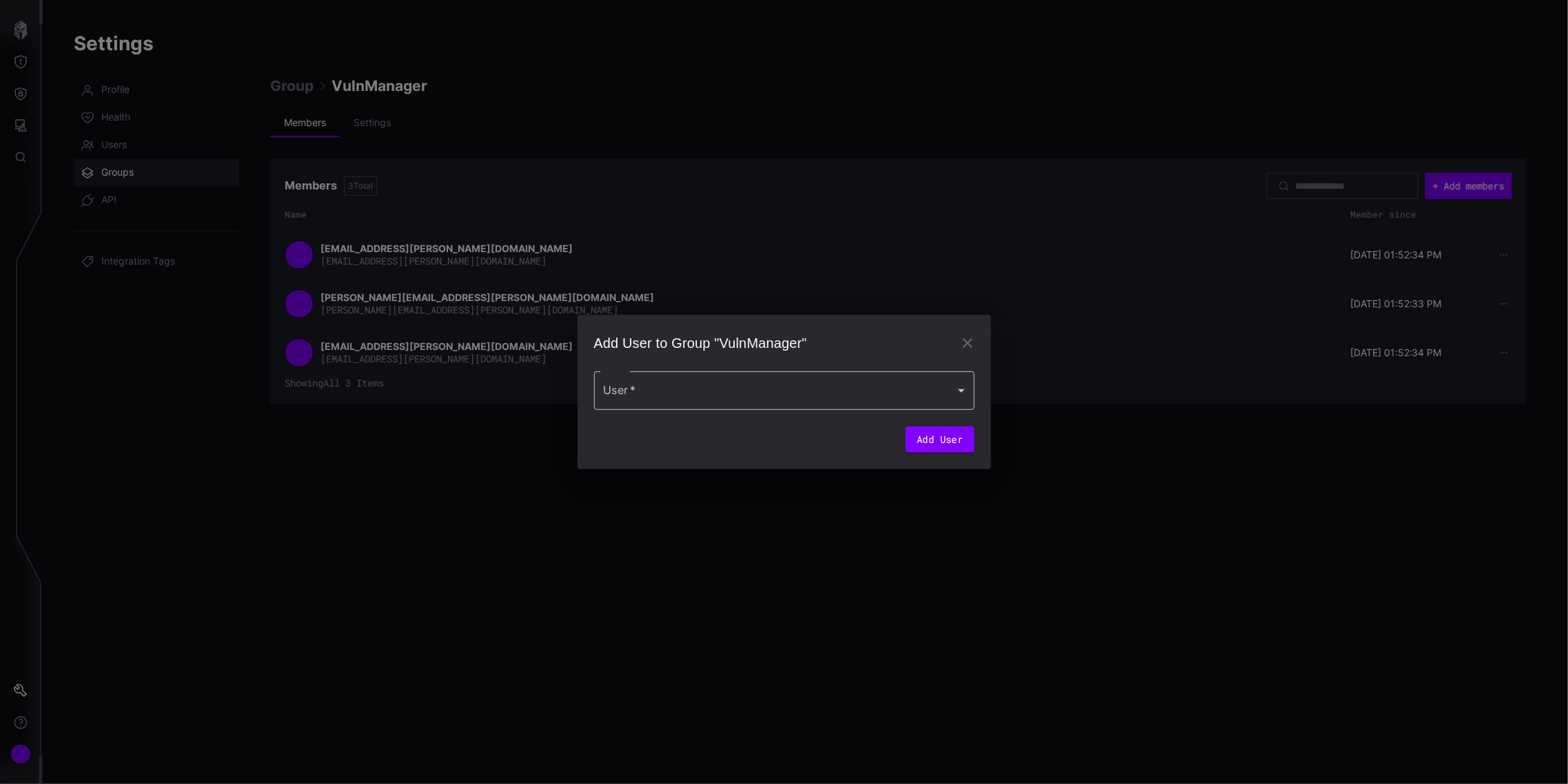
click at [770, 382] on div at bounding box center [784, 391] width 381 height 39
click at [675, 430] on div "cpeltier@lepoint.fr" at bounding box center [771, 430] width 327 height 17
type input "**********"
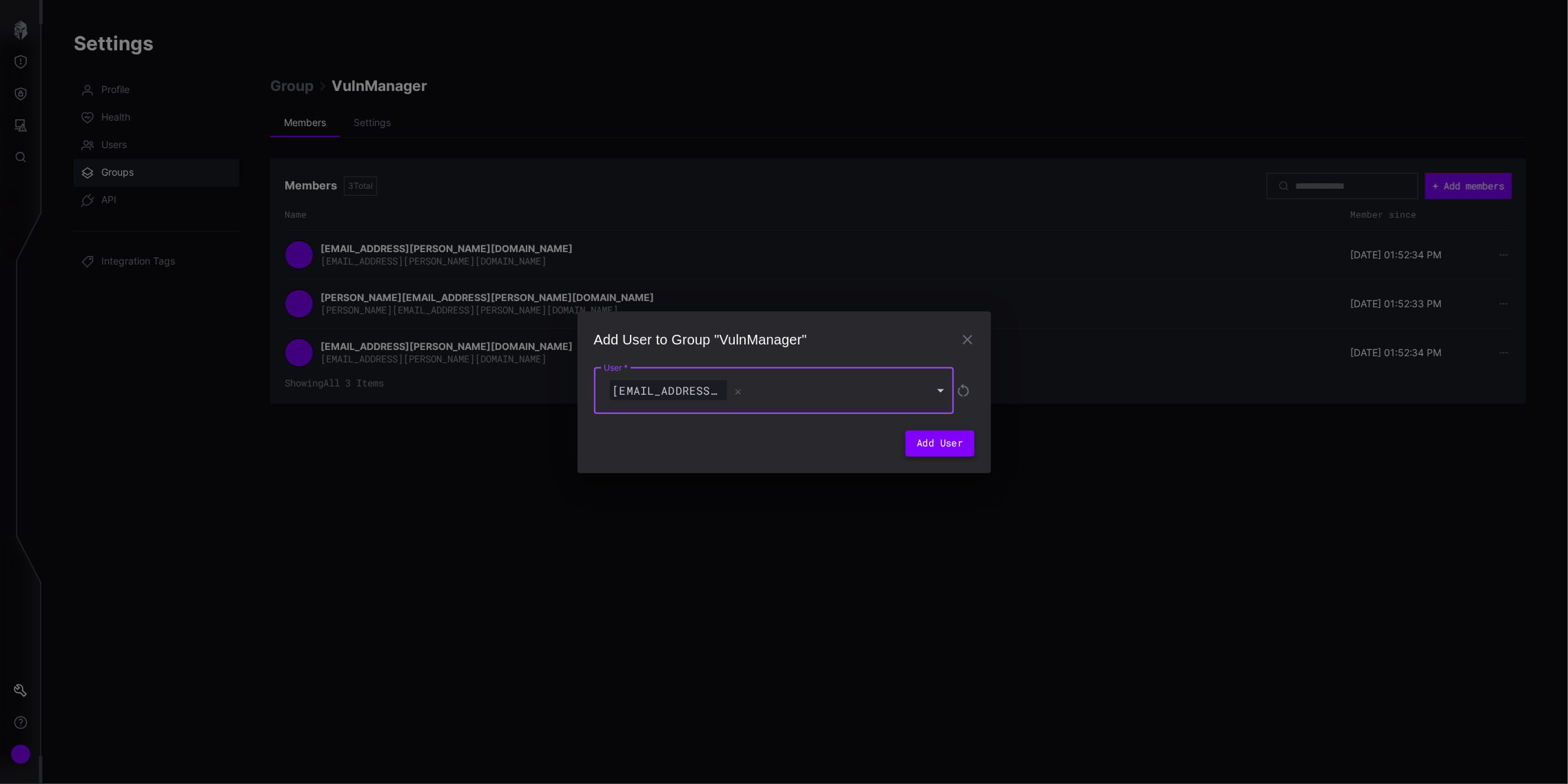
click at [949, 441] on button "Add User" at bounding box center [939, 443] width 69 height 26
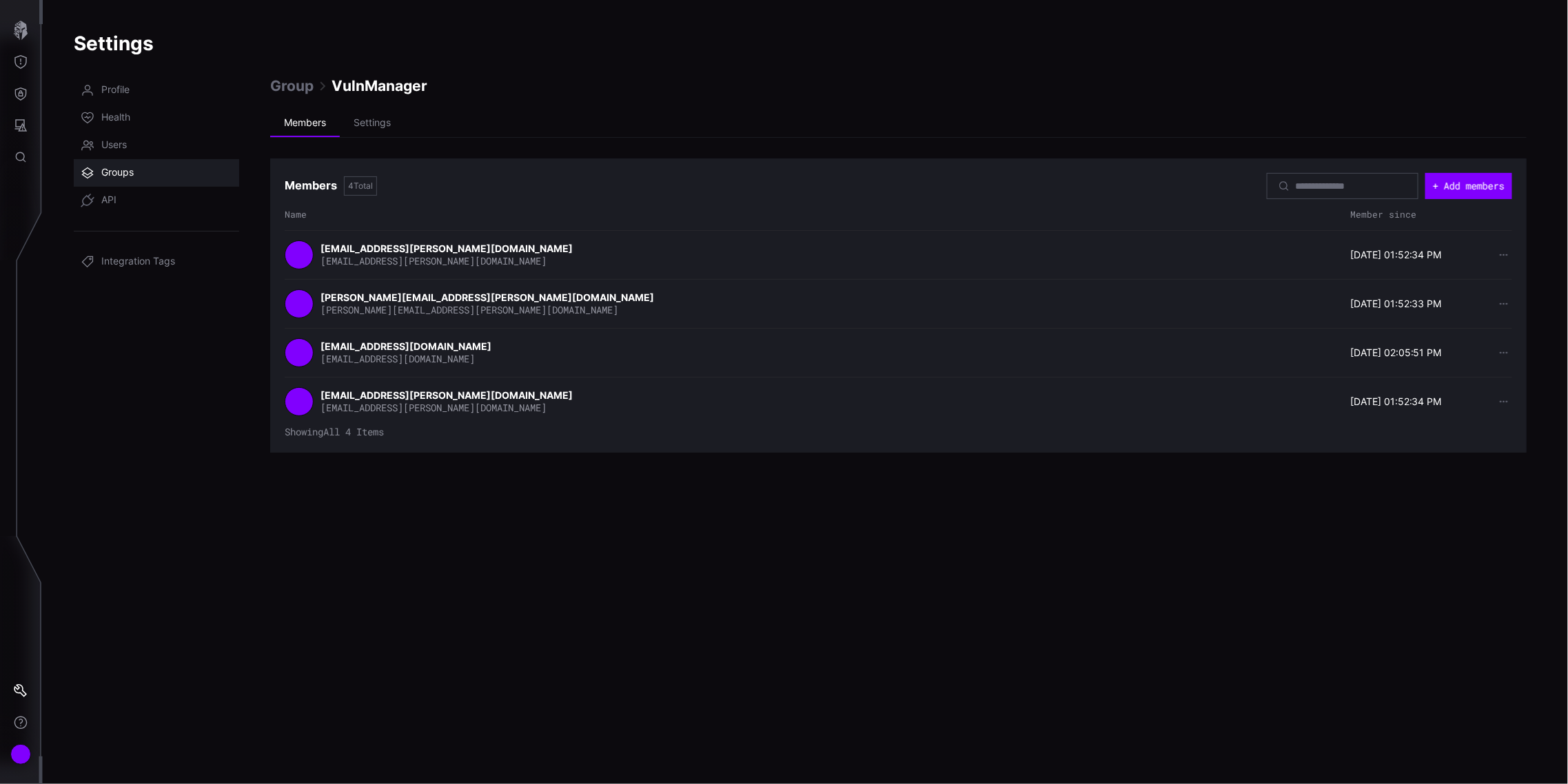
click at [131, 169] on span "Groups" at bounding box center [118, 173] width 32 height 14
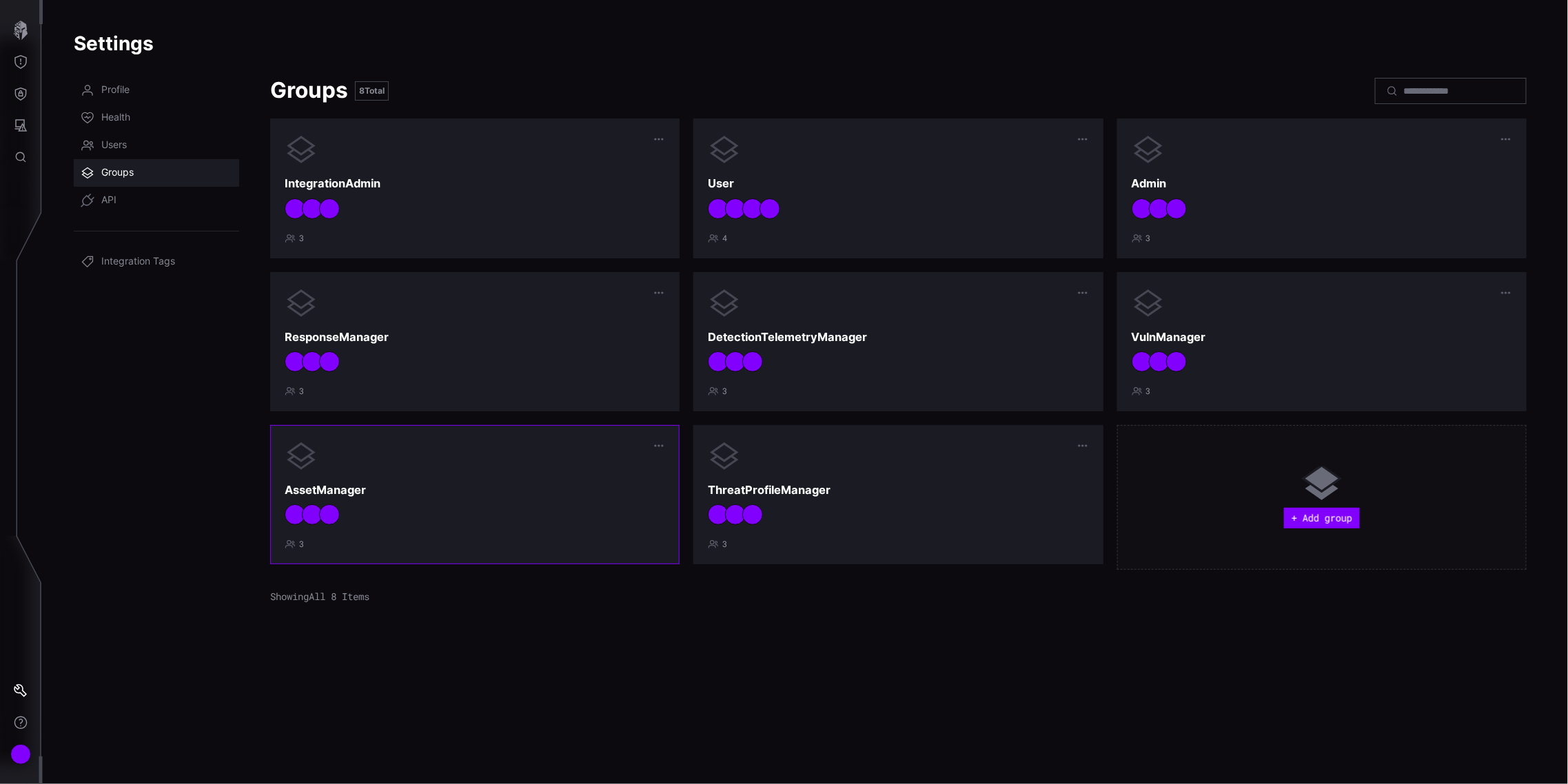
click at [542, 485] on h3 "AssetManager" at bounding box center [475, 490] width 381 height 14
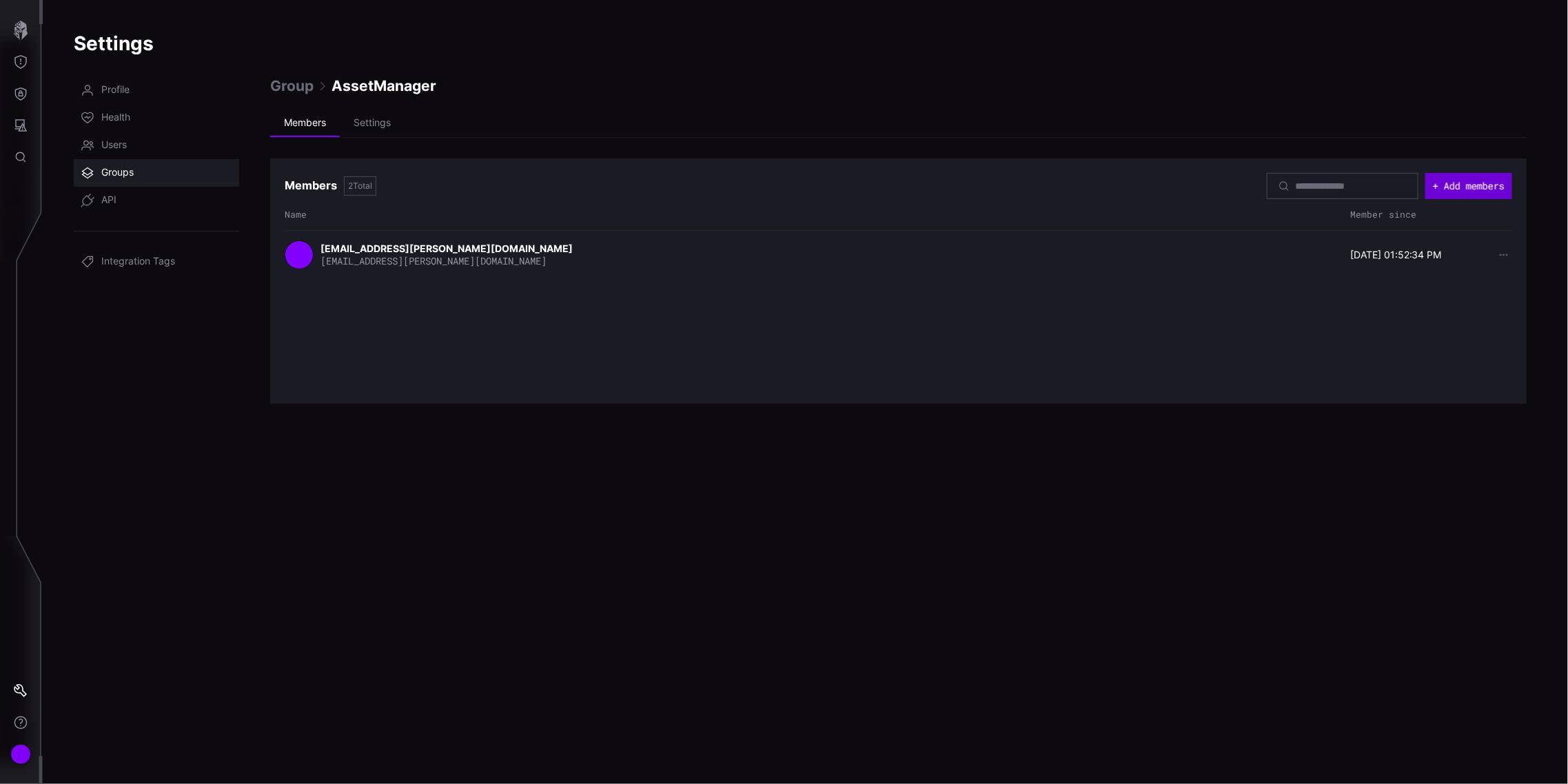
click at [1462, 188] on button "+ Add members" at bounding box center [1468, 185] width 87 height 26
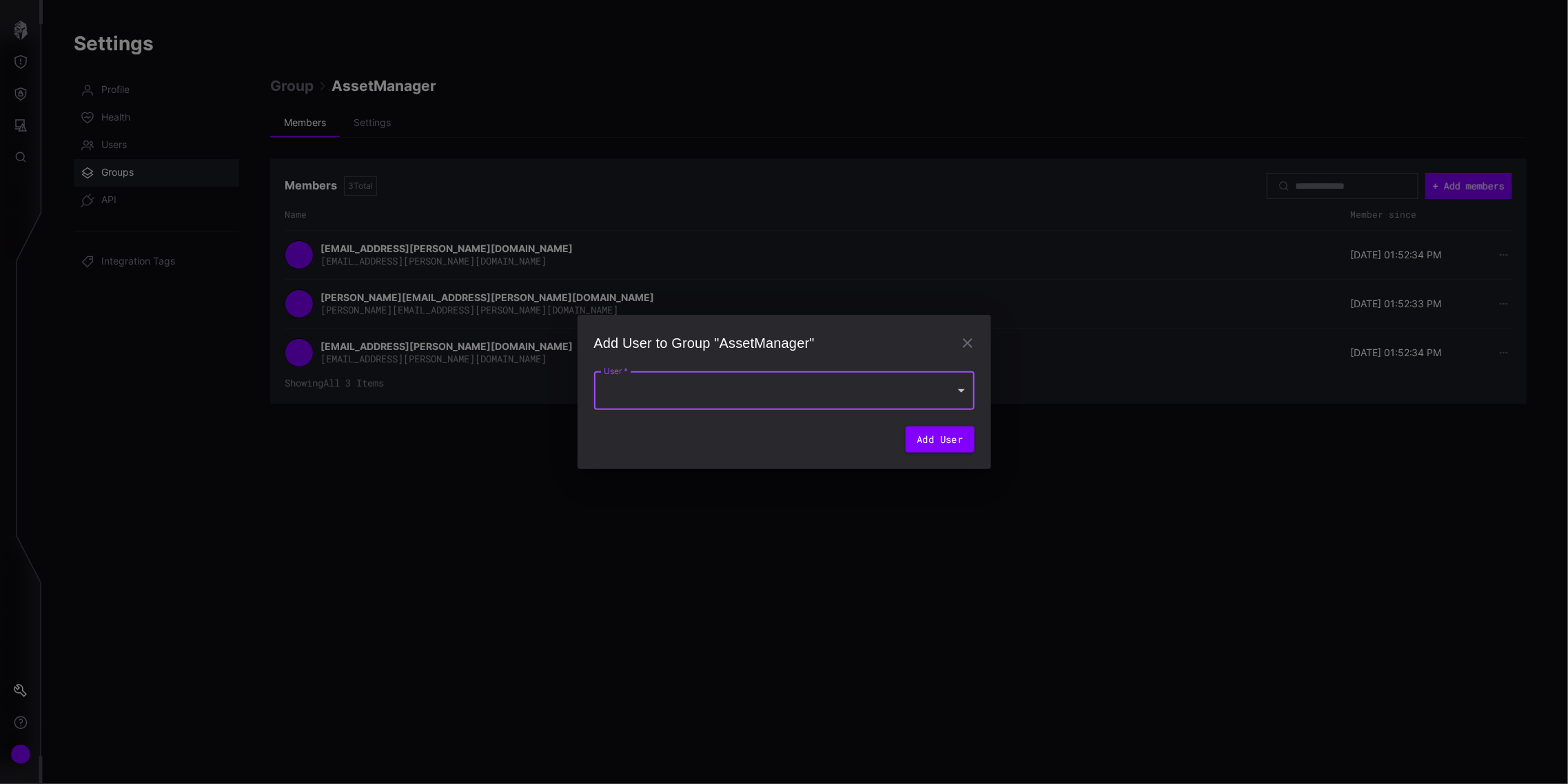
click at [819, 400] on div at bounding box center [784, 391] width 381 height 39
click at [717, 434] on div "cpeltier@lepoint.fr" at bounding box center [771, 430] width 327 height 17
type input "**********"
click at [932, 441] on button "Add User" at bounding box center [939, 443] width 69 height 26
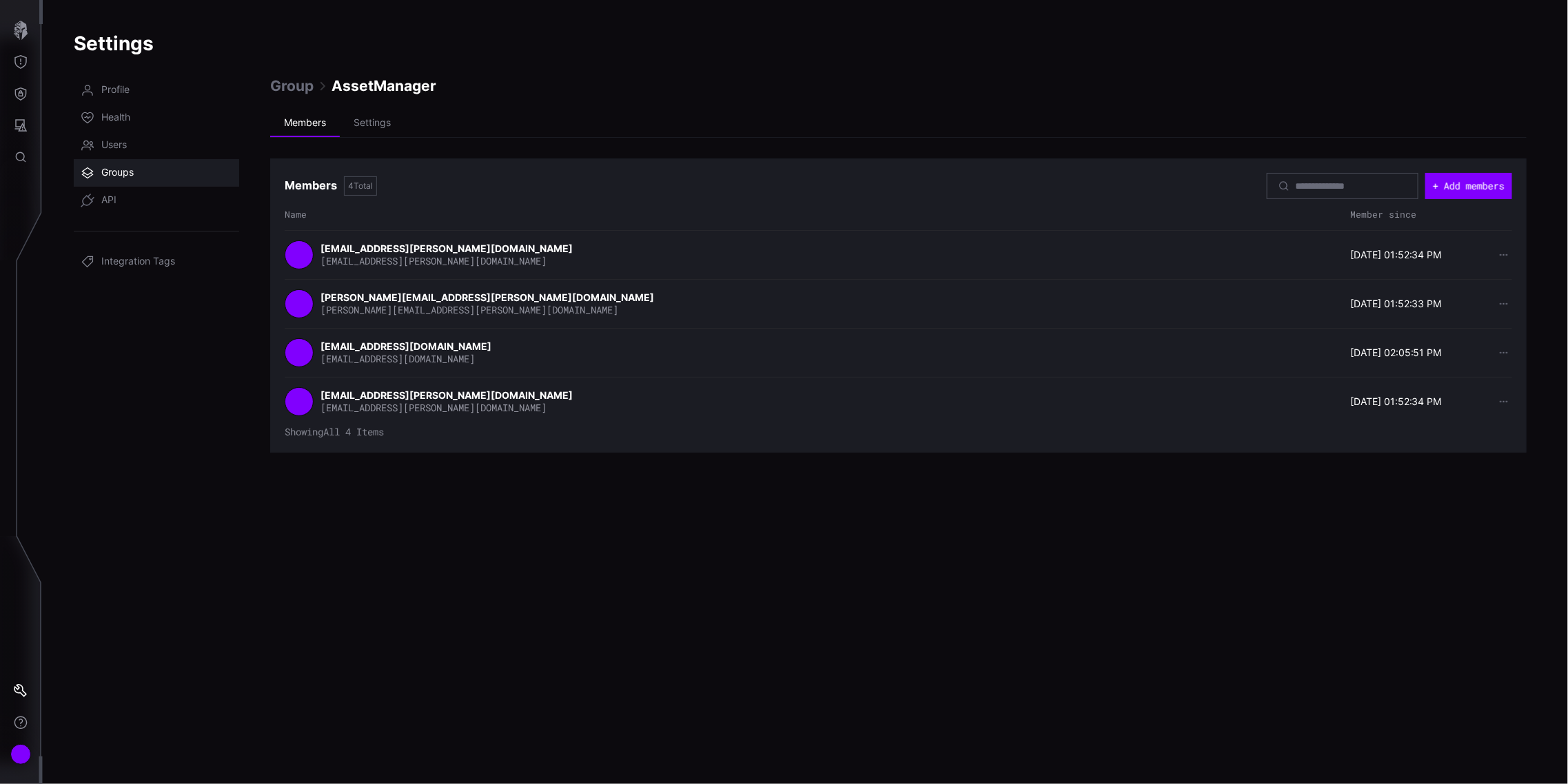
click at [115, 167] on span "Groups" at bounding box center [118, 173] width 32 height 14
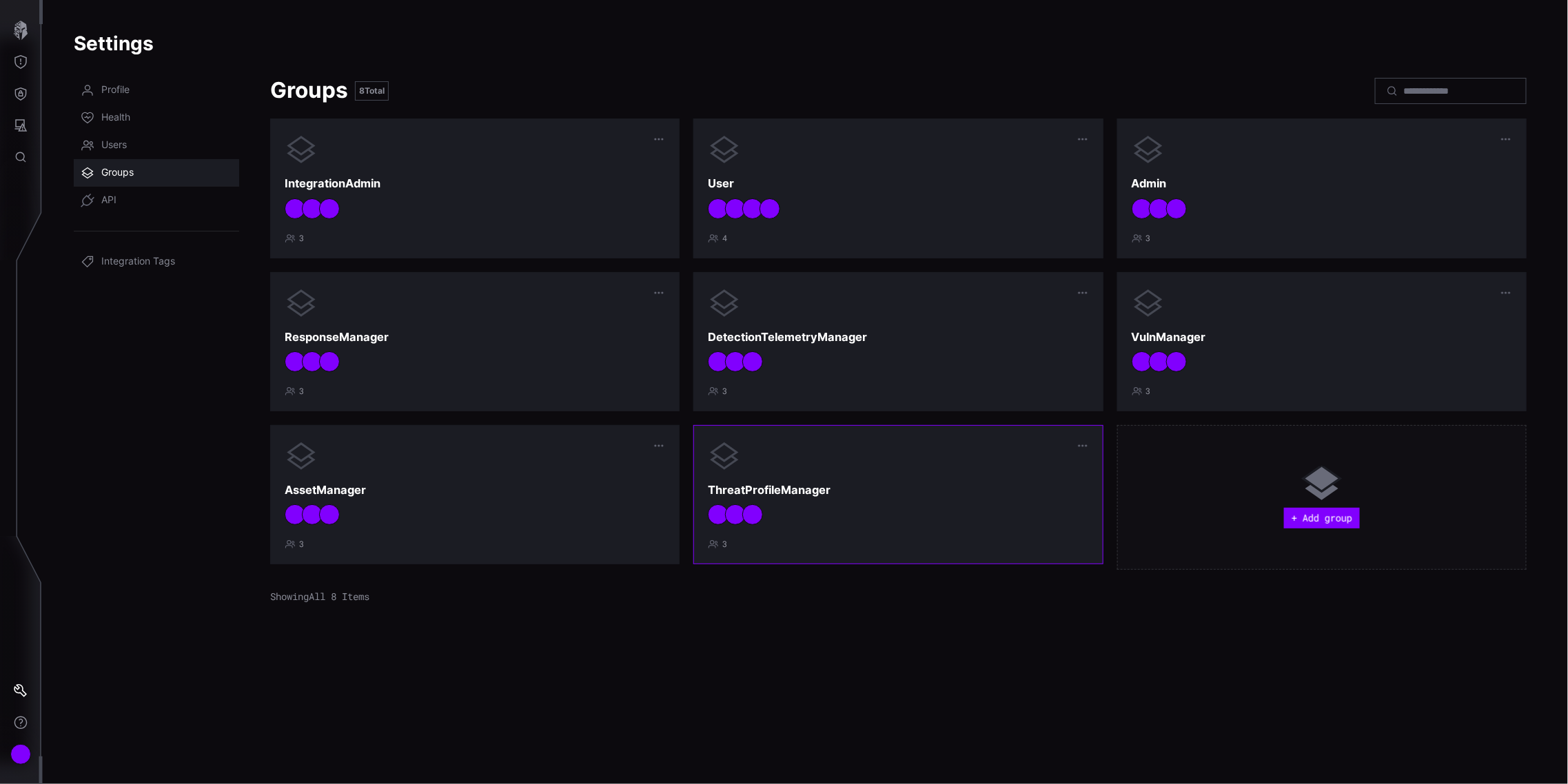
click at [878, 488] on h3 "ThreatProfileManager" at bounding box center [898, 490] width 381 height 14
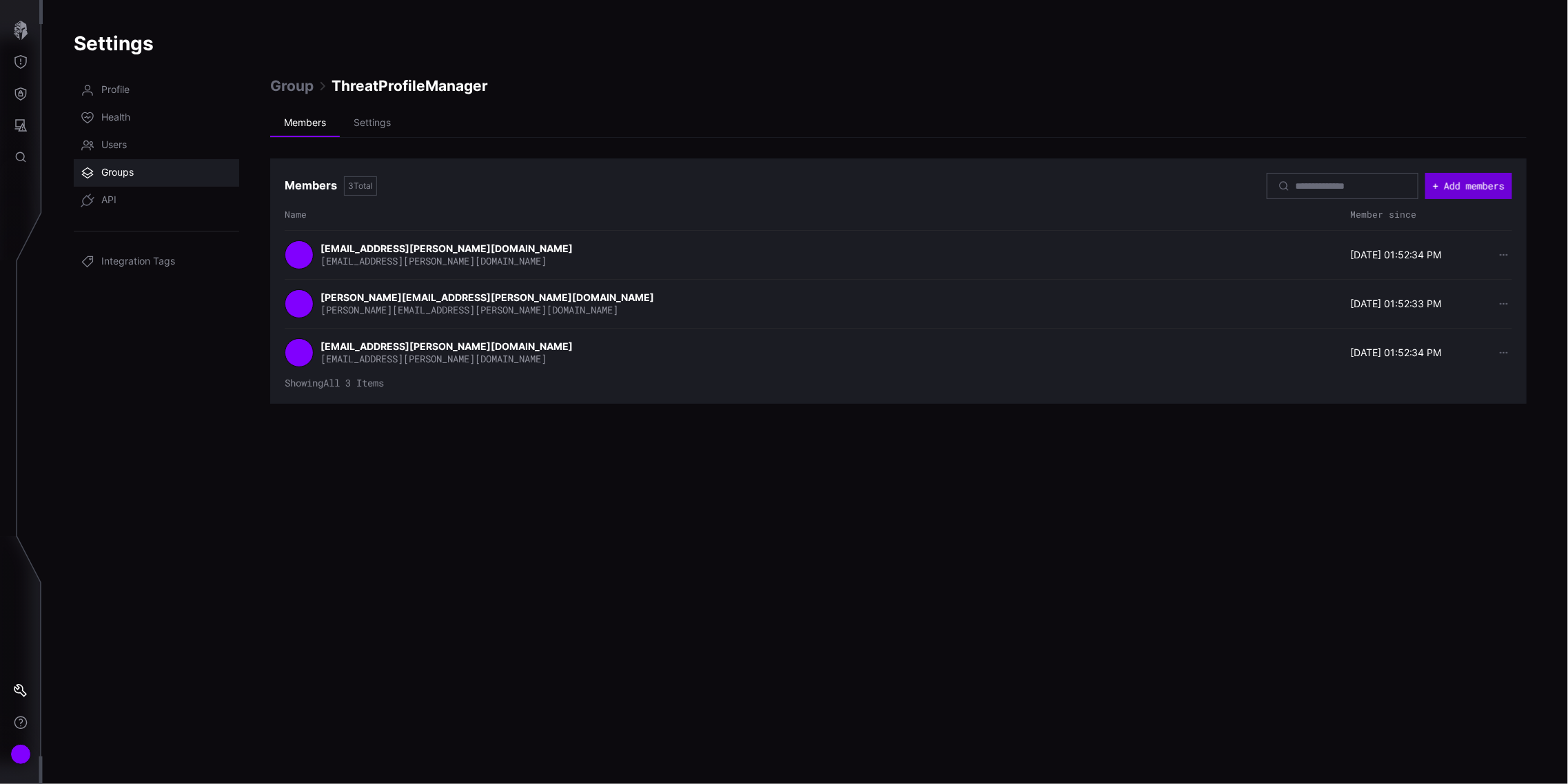
click at [1466, 179] on button "+ Add members" at bounding box center [1468, 185] width 87 height 26
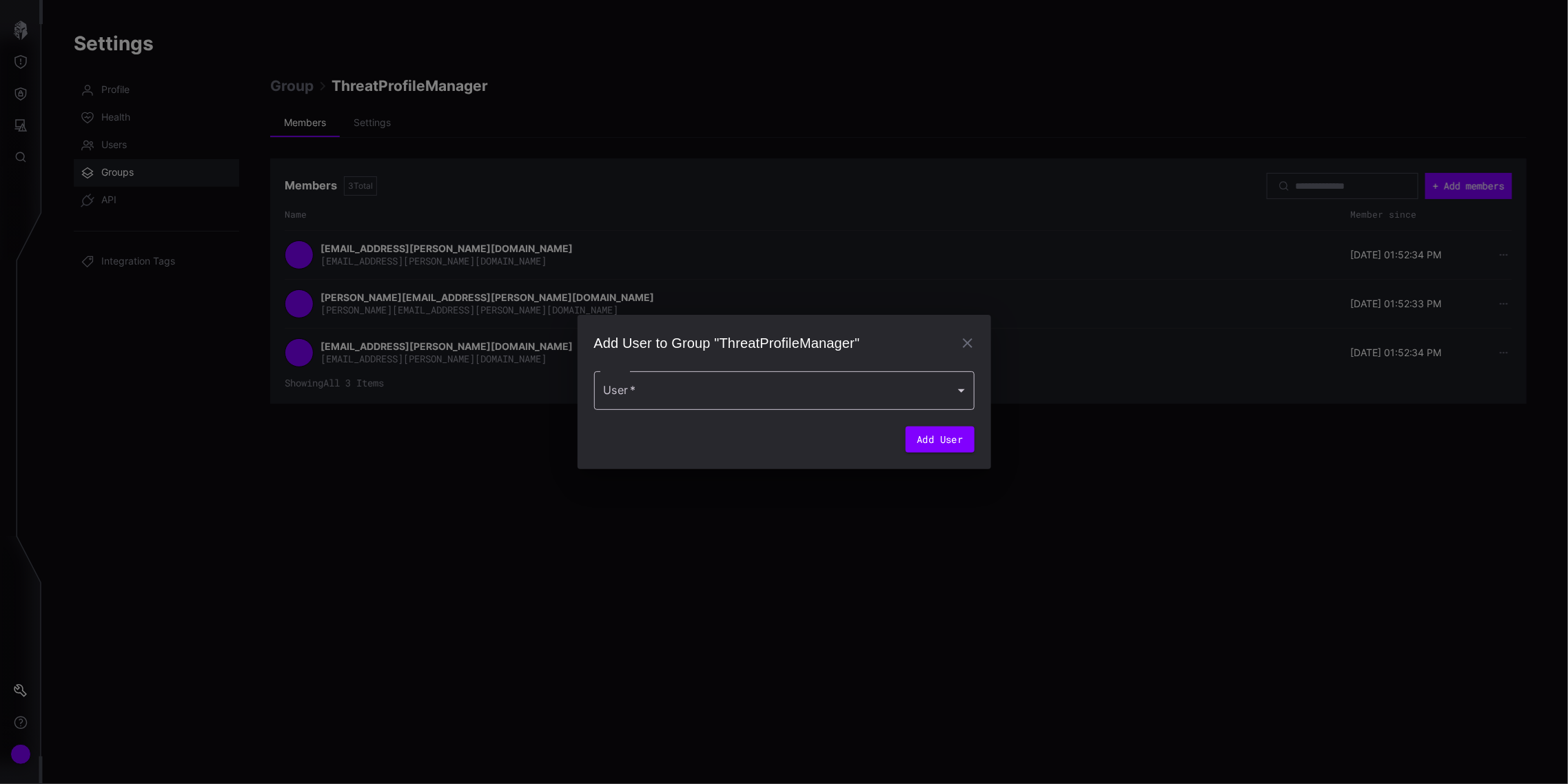
click at [681, 383] on div at bounding box center [784, 391] width 381 height 39
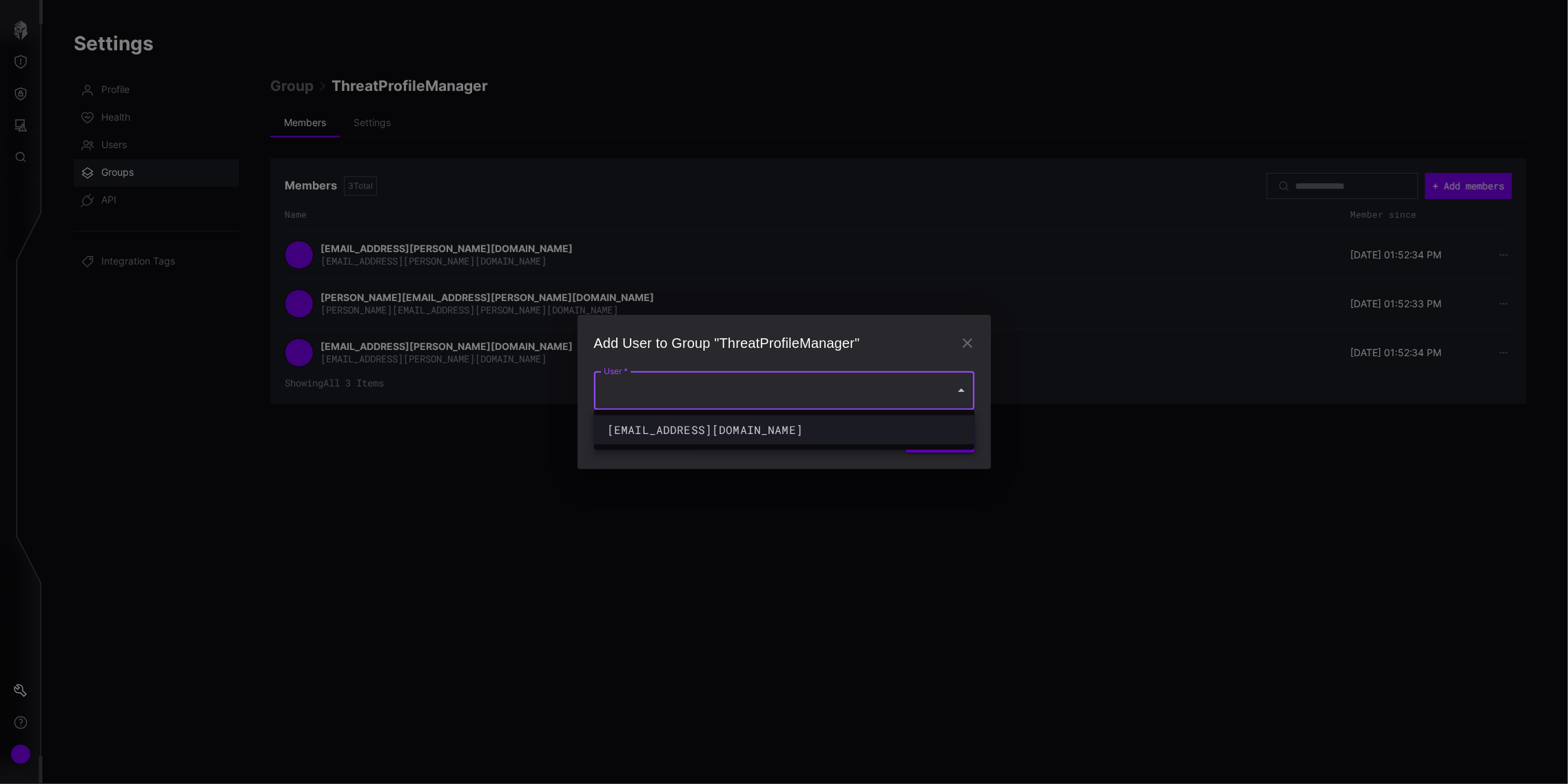
click at [672, 430] on div "cpeltier@lepoint.fr" at bounding box center [771, 430] width 327 height 17
type input "**********"
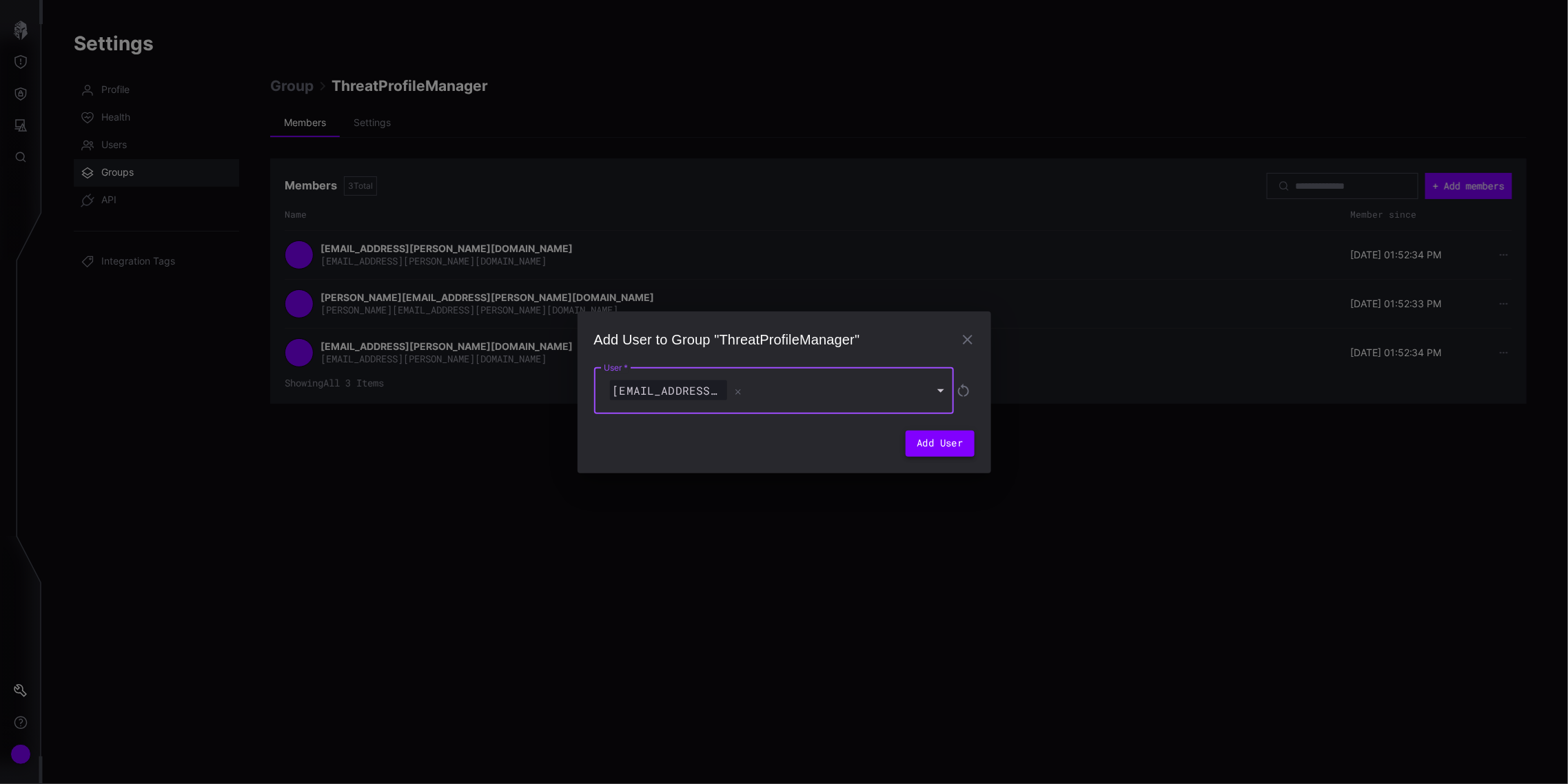
click at [945, 436] on button "Add User" at bounding box center [939, 443] width 69 height 26
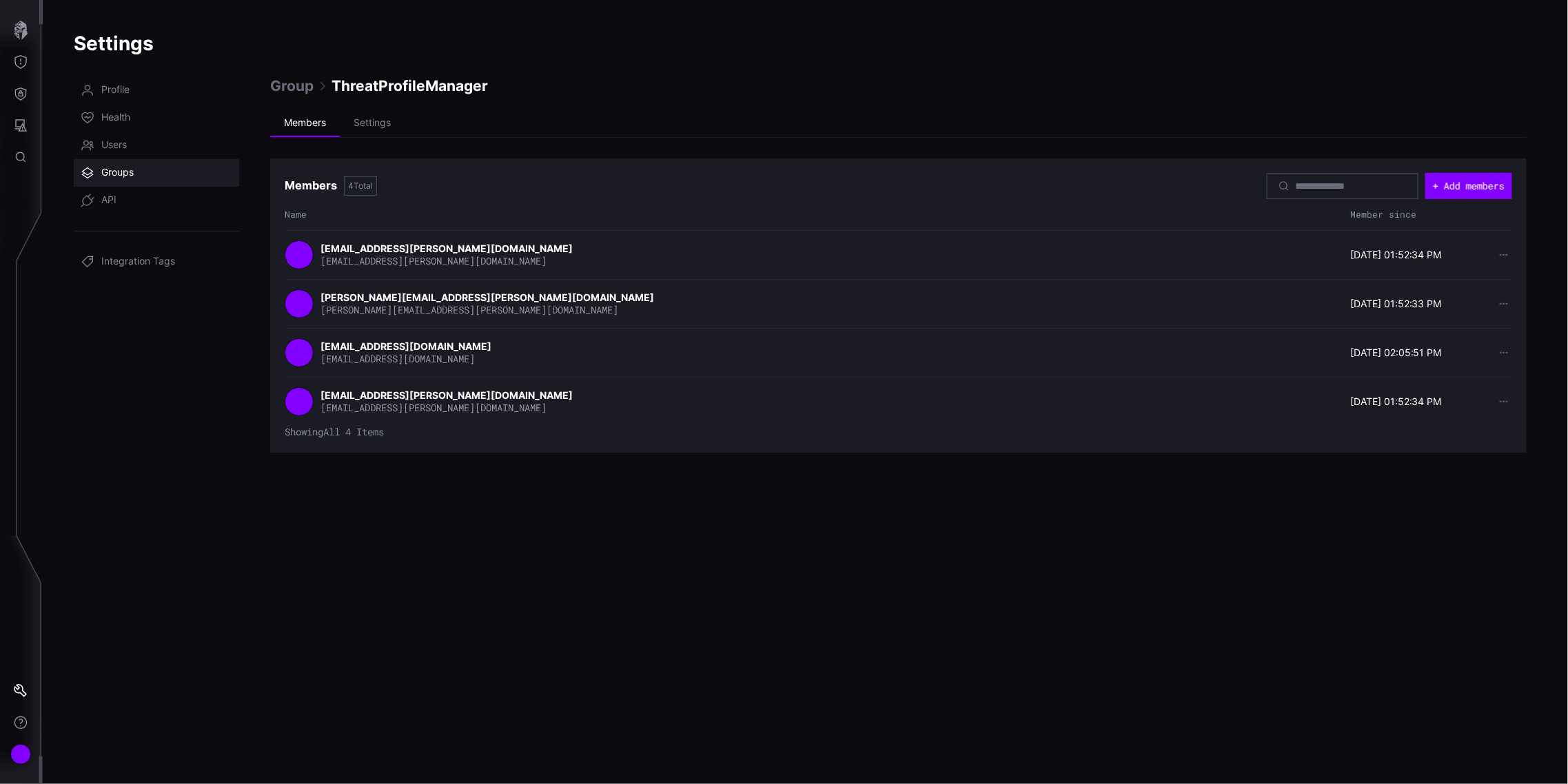
click at [107, 162] on link "Groups" at bounding box center [156, 173] width 165 height 28
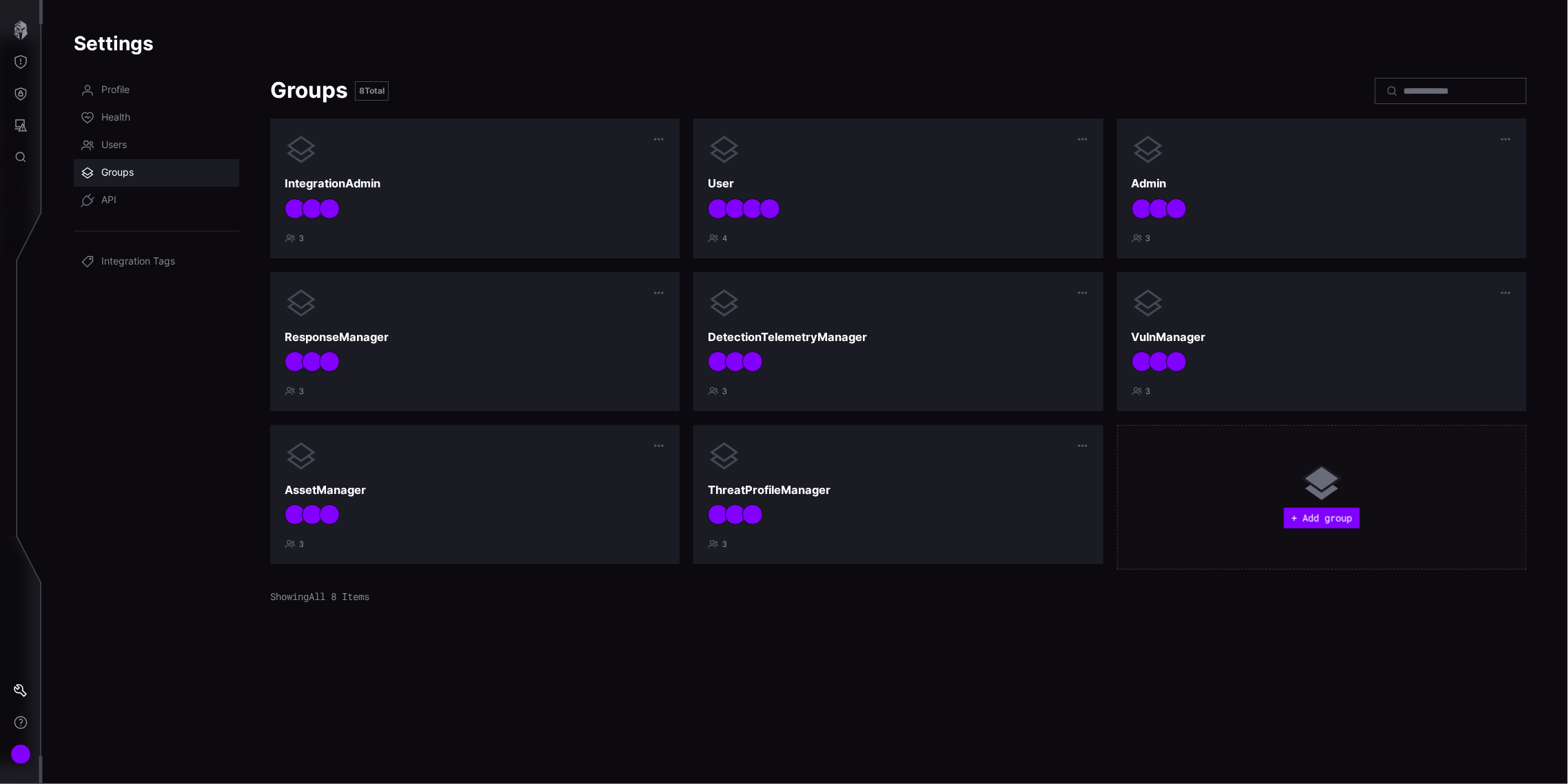
click at [1340, 506] on div "+ Add group" at bounding box center [1322, 497] width 381 height 116
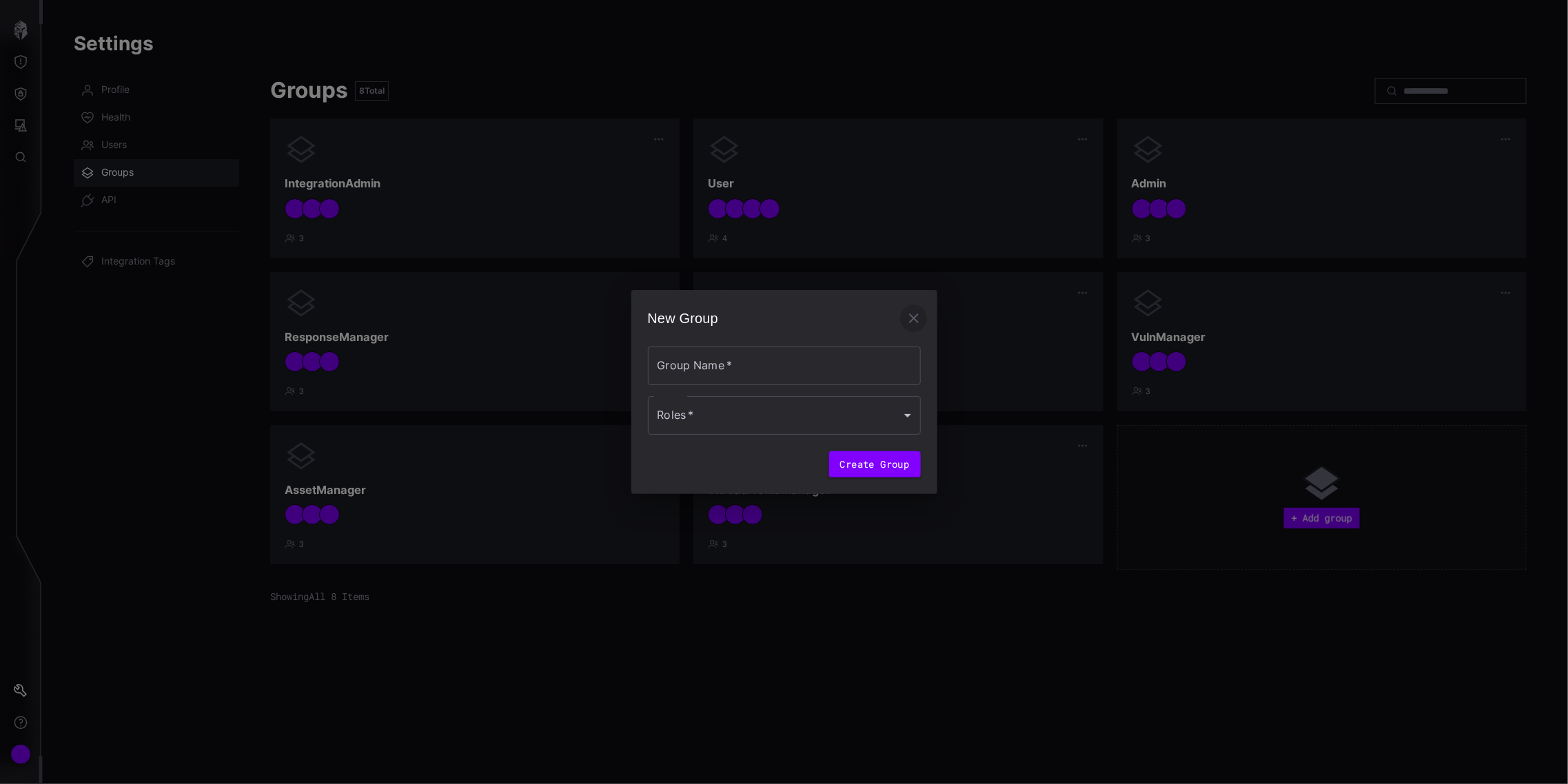
click at [916, 315] on icon "button" at bounding box center [913, 318] width 9 height 9
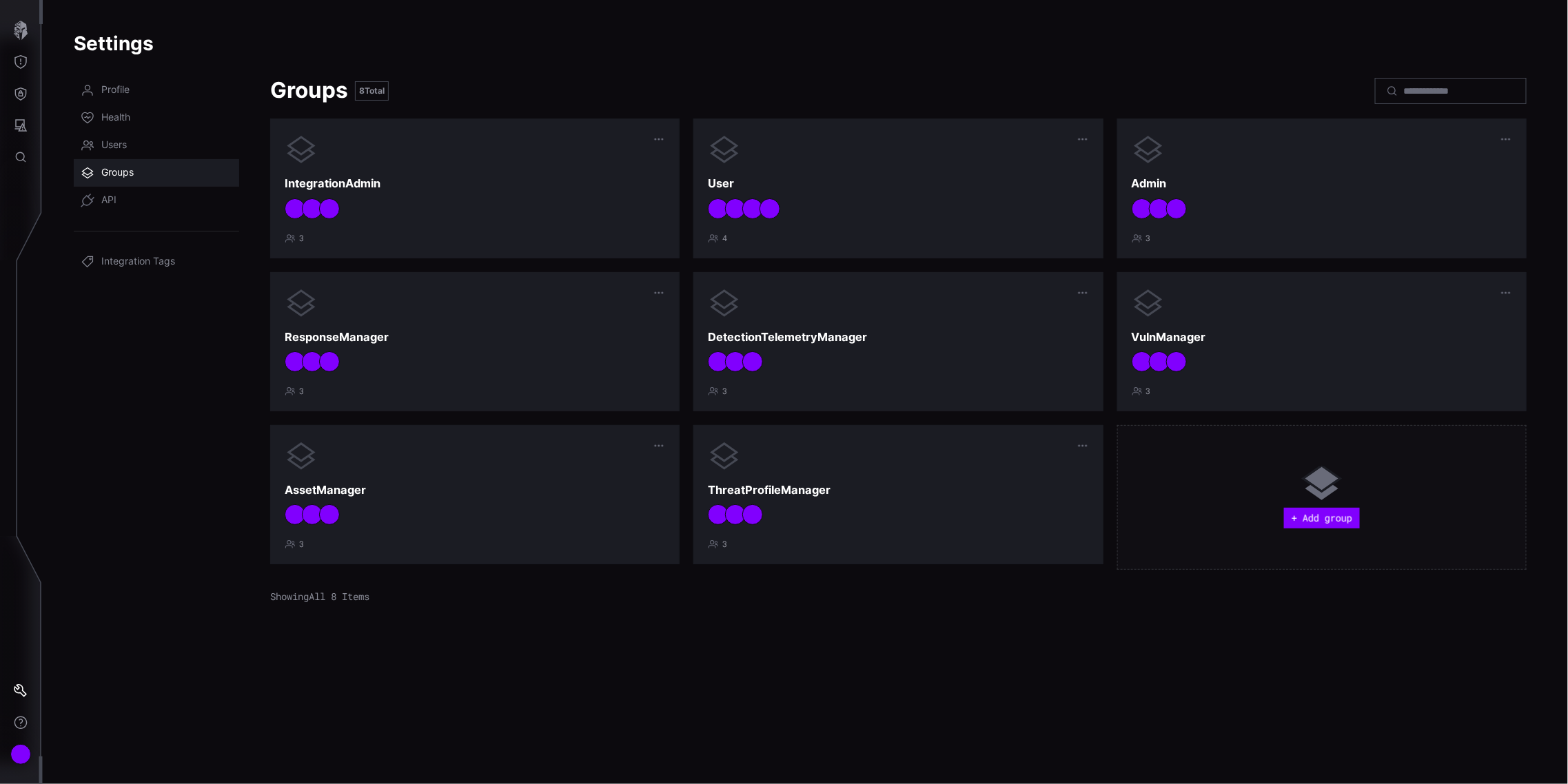
click at [151, 322] on nav "Profile Health Users Groups API Integration Tags" at bounding box center [156, 421] width 165 height 691
click at [26, 30] on icon "button" at bounding box center [20, 30] width 19 height 19
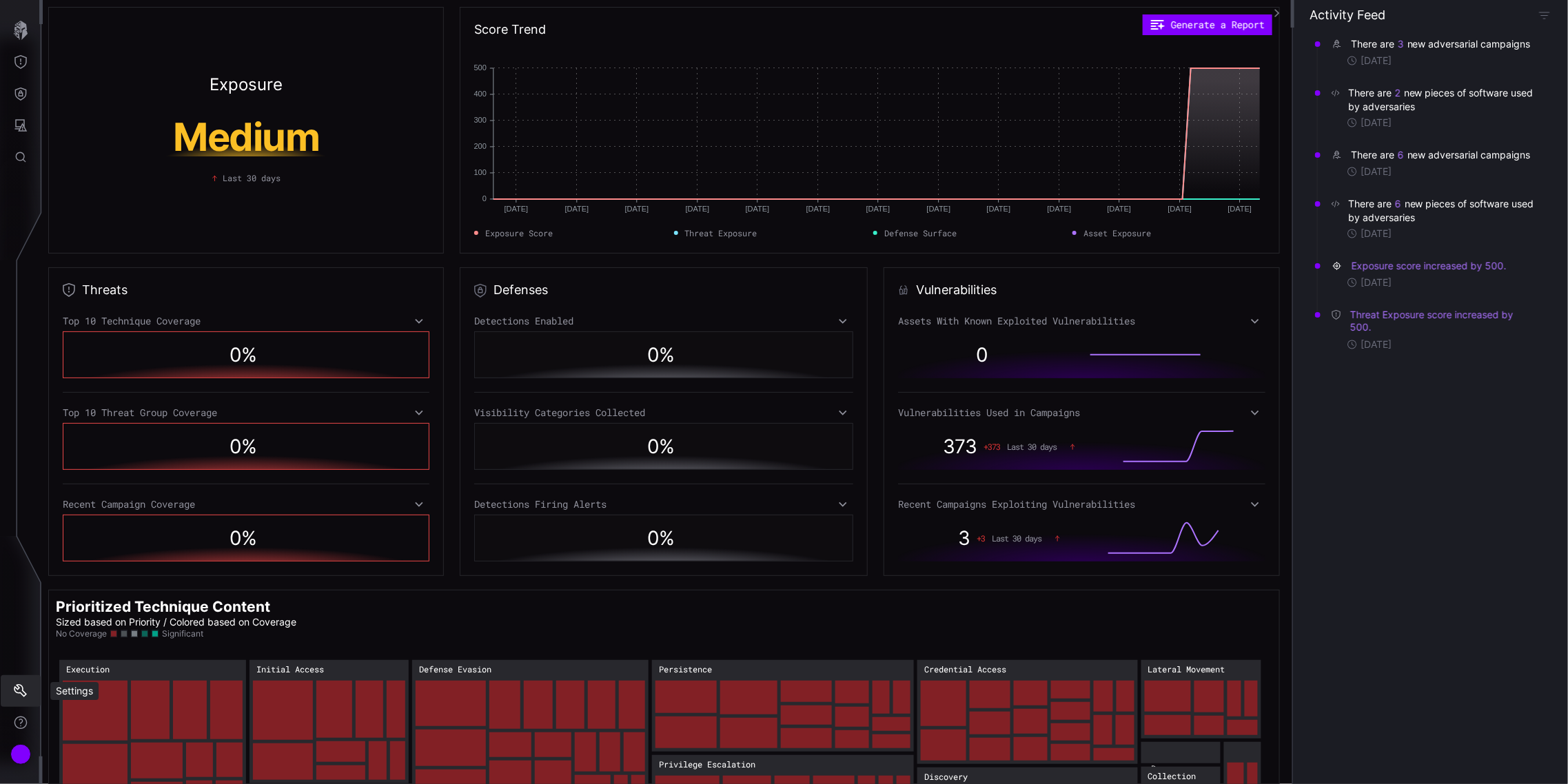
click at [24, 688] on icon "Settings" at bounding box center [20, 691] width 14 height 14
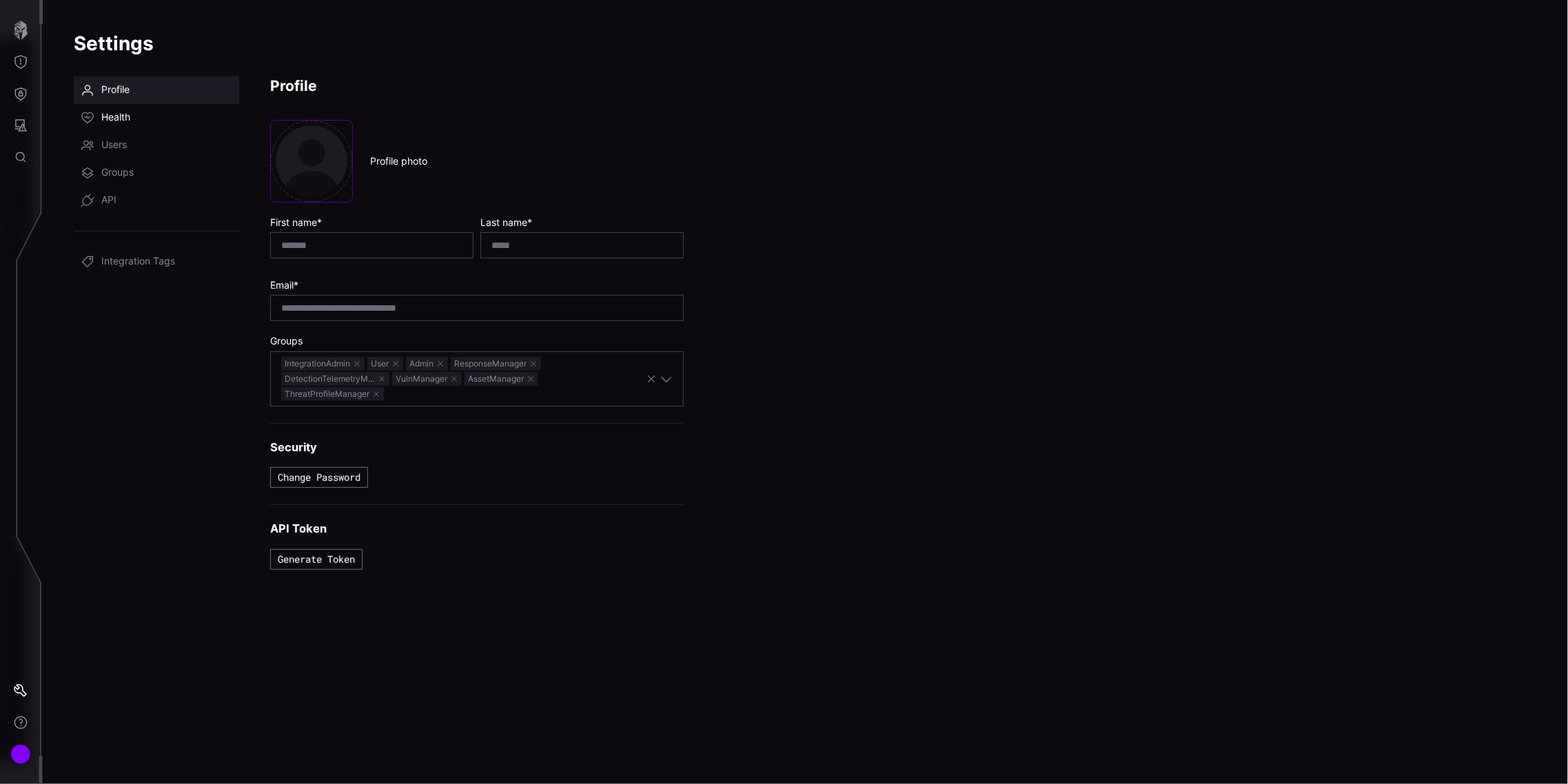
click at [113, 115] on span "Health" at bounding box center [116, 118] width 29 height 14
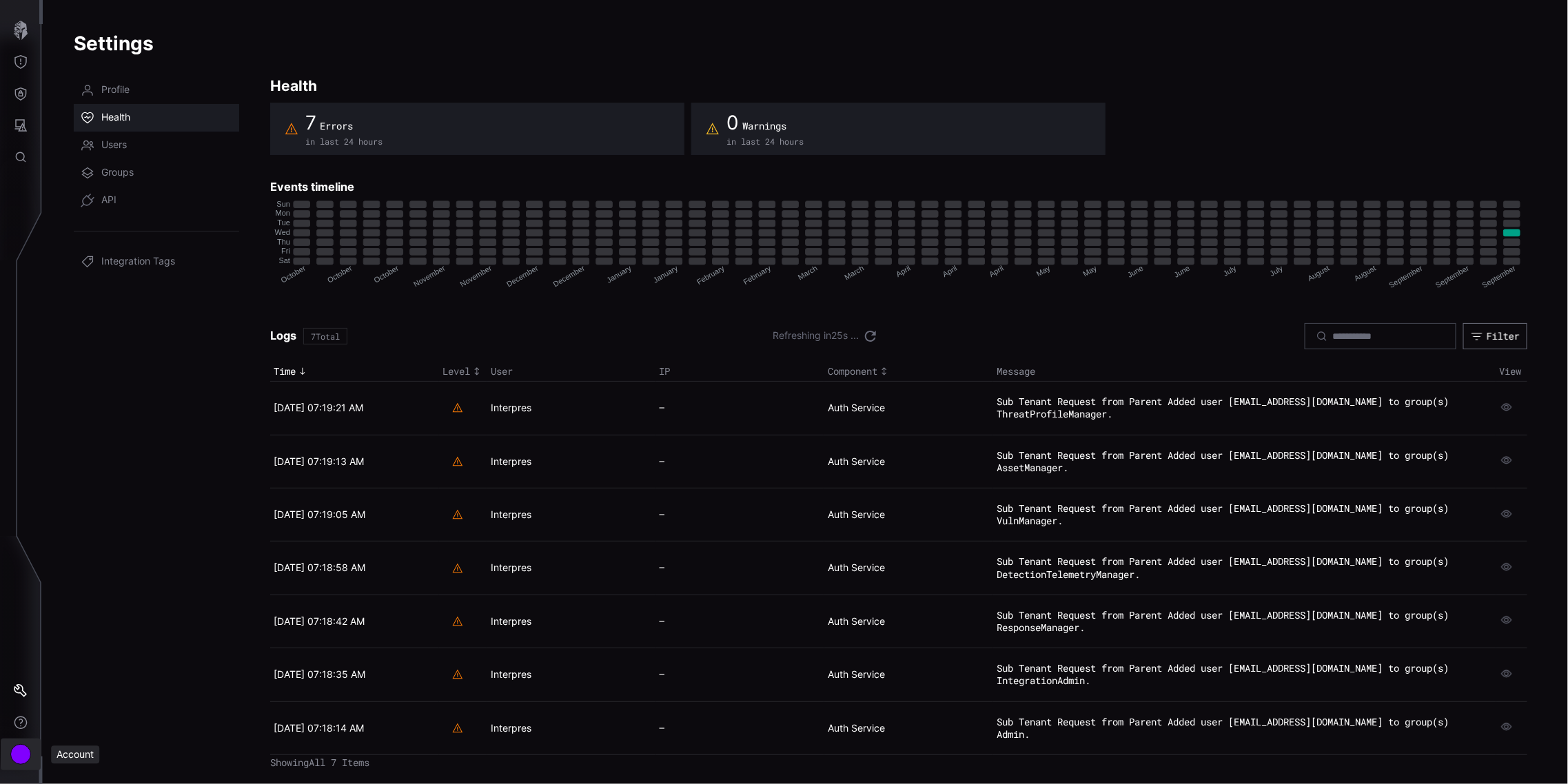
click at [19, 748] on div "Account" at bounding box center [20, 754] width 20 height 20
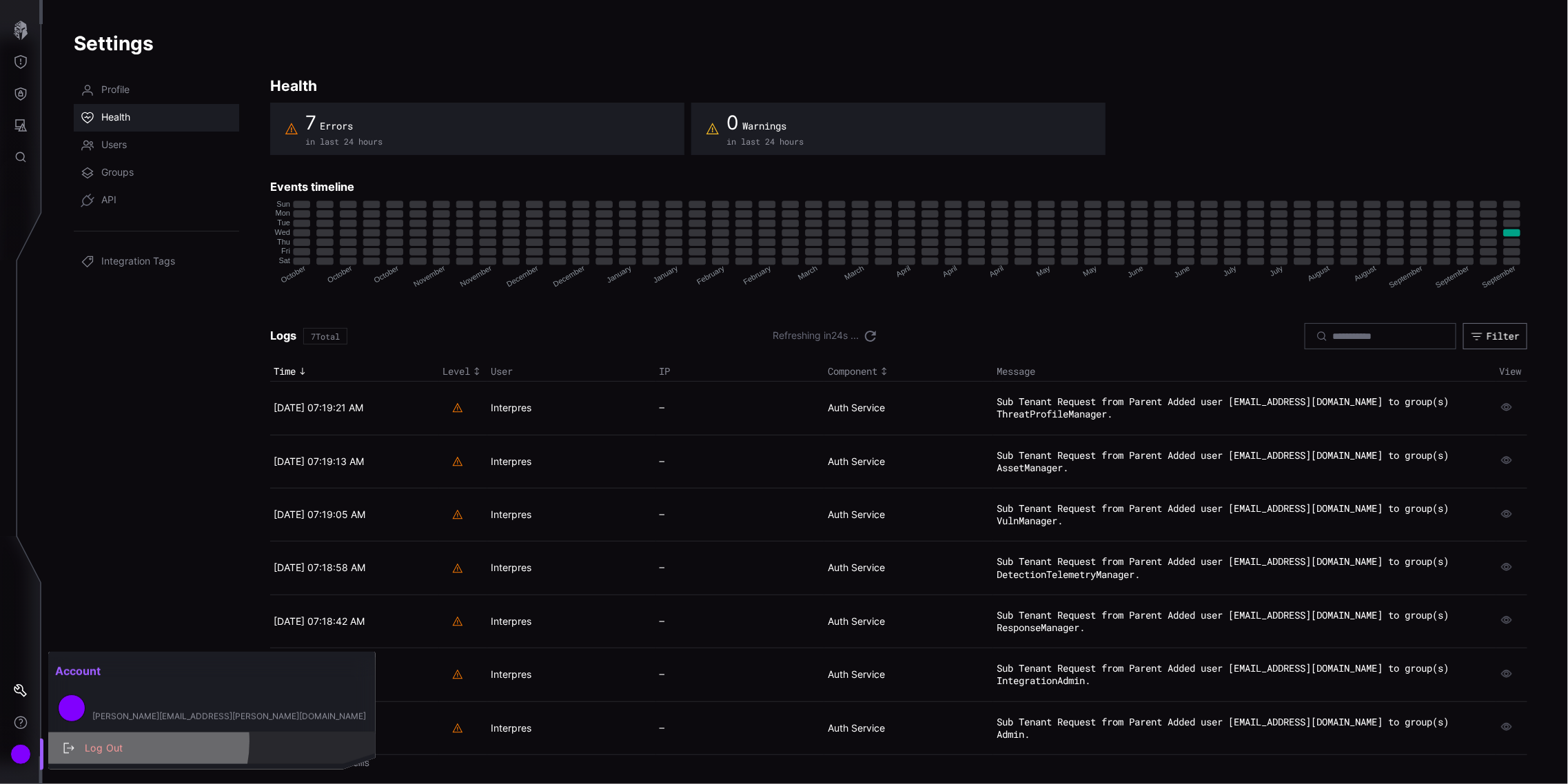
click at [125, 741] on div "Log Out" at bounding box center [219, 748] width 283 height 17
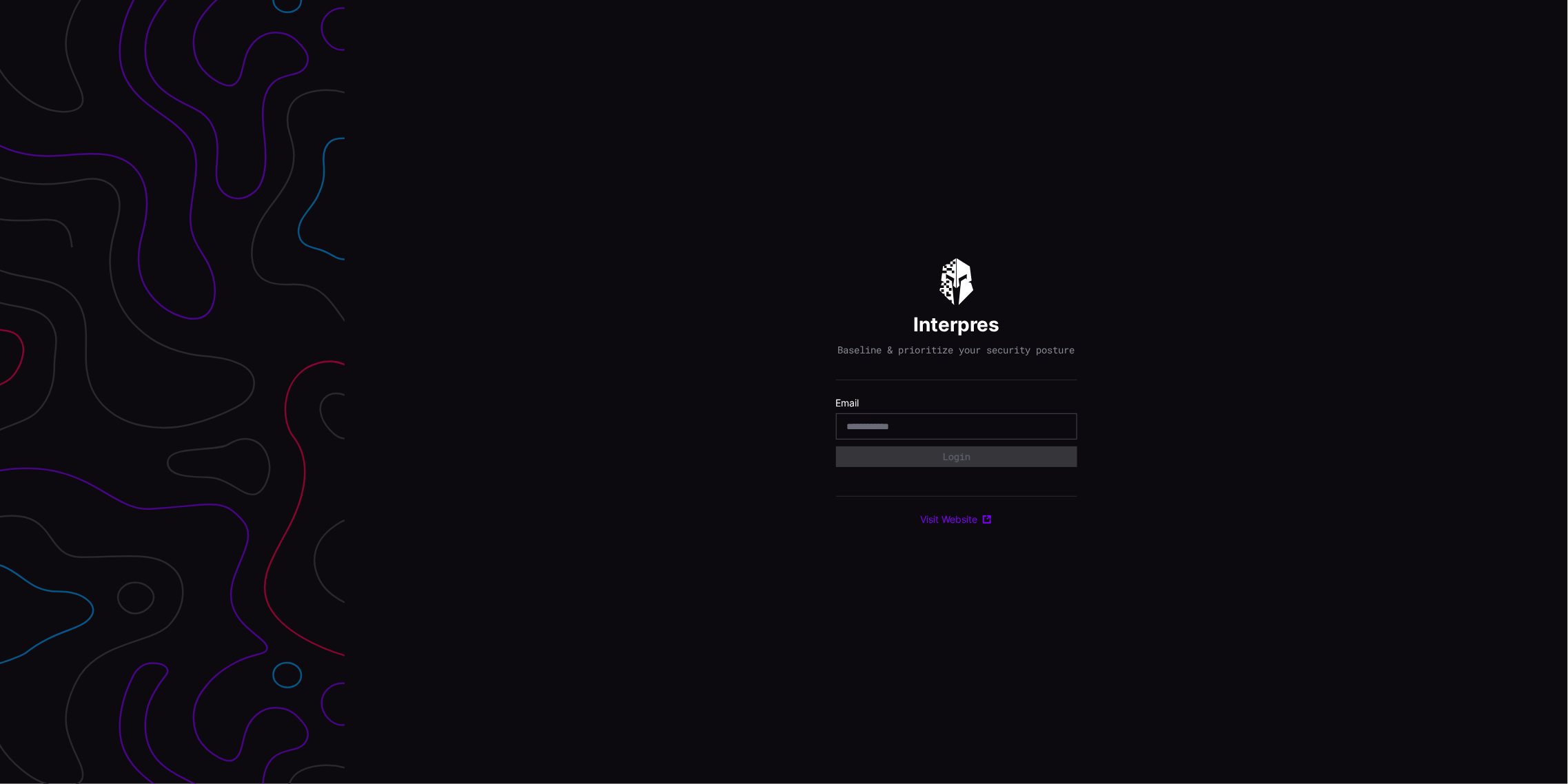
click at [938, 430] on input "email" at bounding box center [956, 426] width 219 height 13
type input "**********"
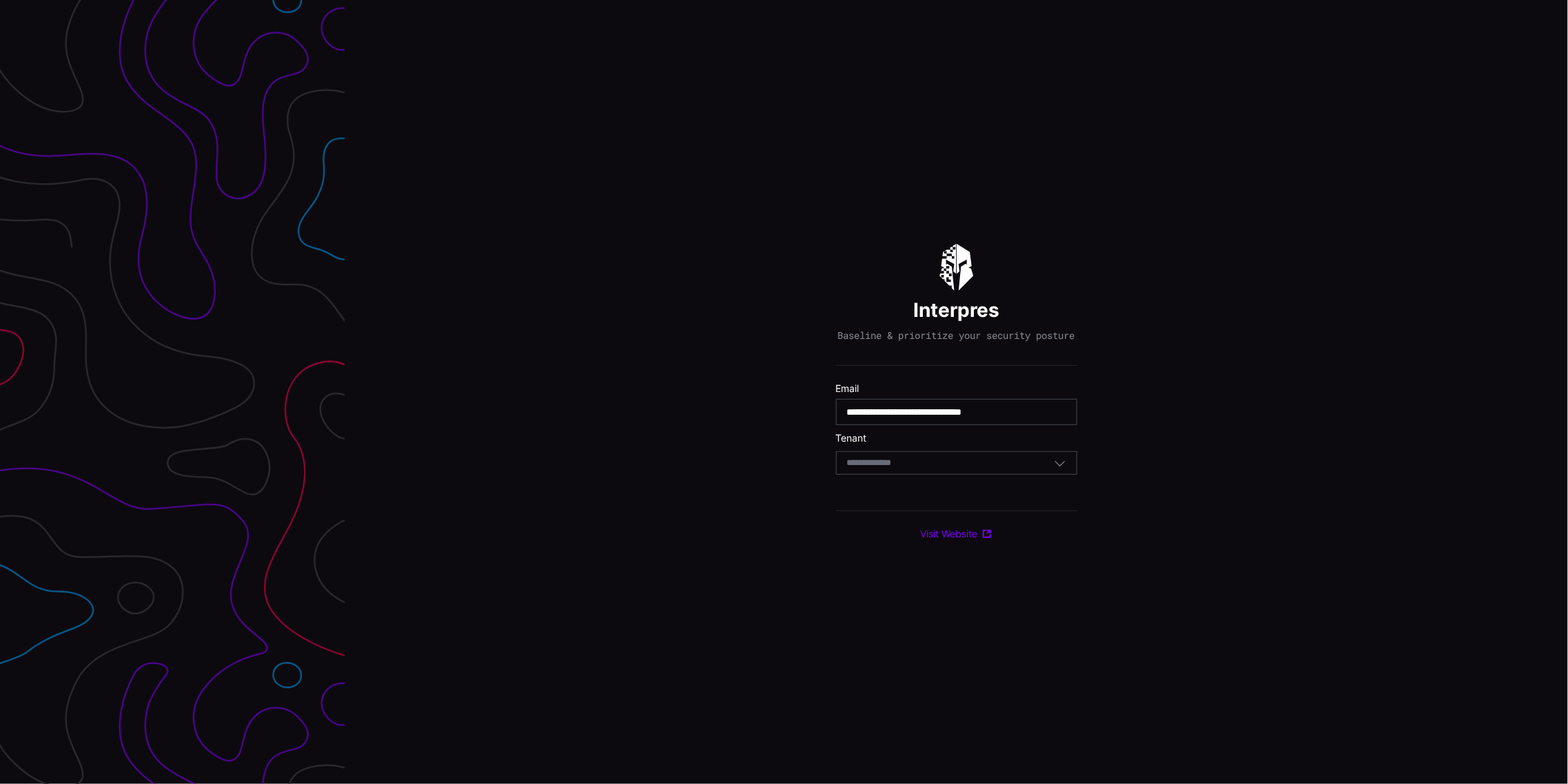
click at [933, 469] on div "Select Tenant" at bounding box center [950, 463] width 206 height 13
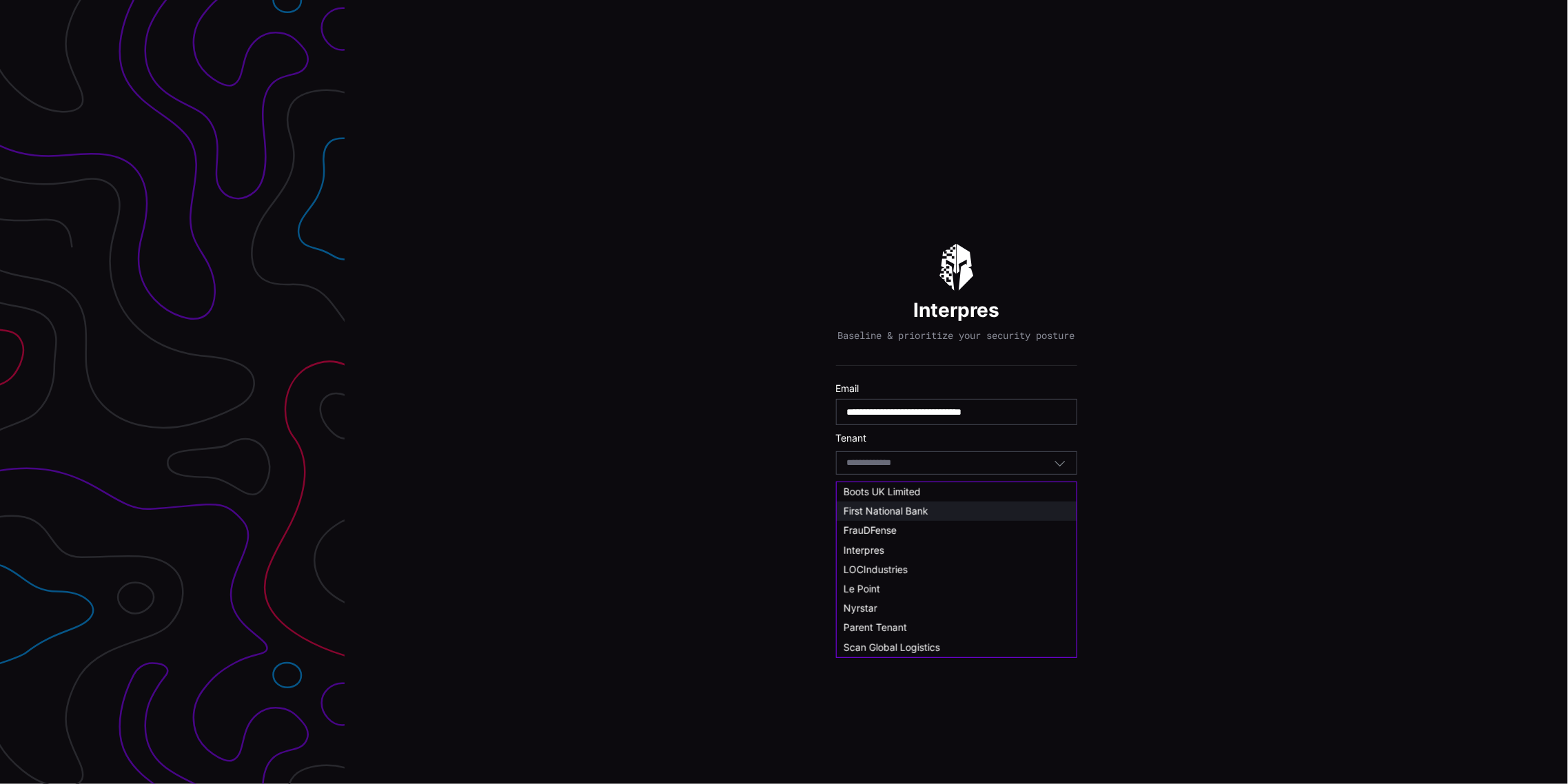
click at [886, 514] on span "First National Bank" at bounding box center [886, 511] width 85 height 12
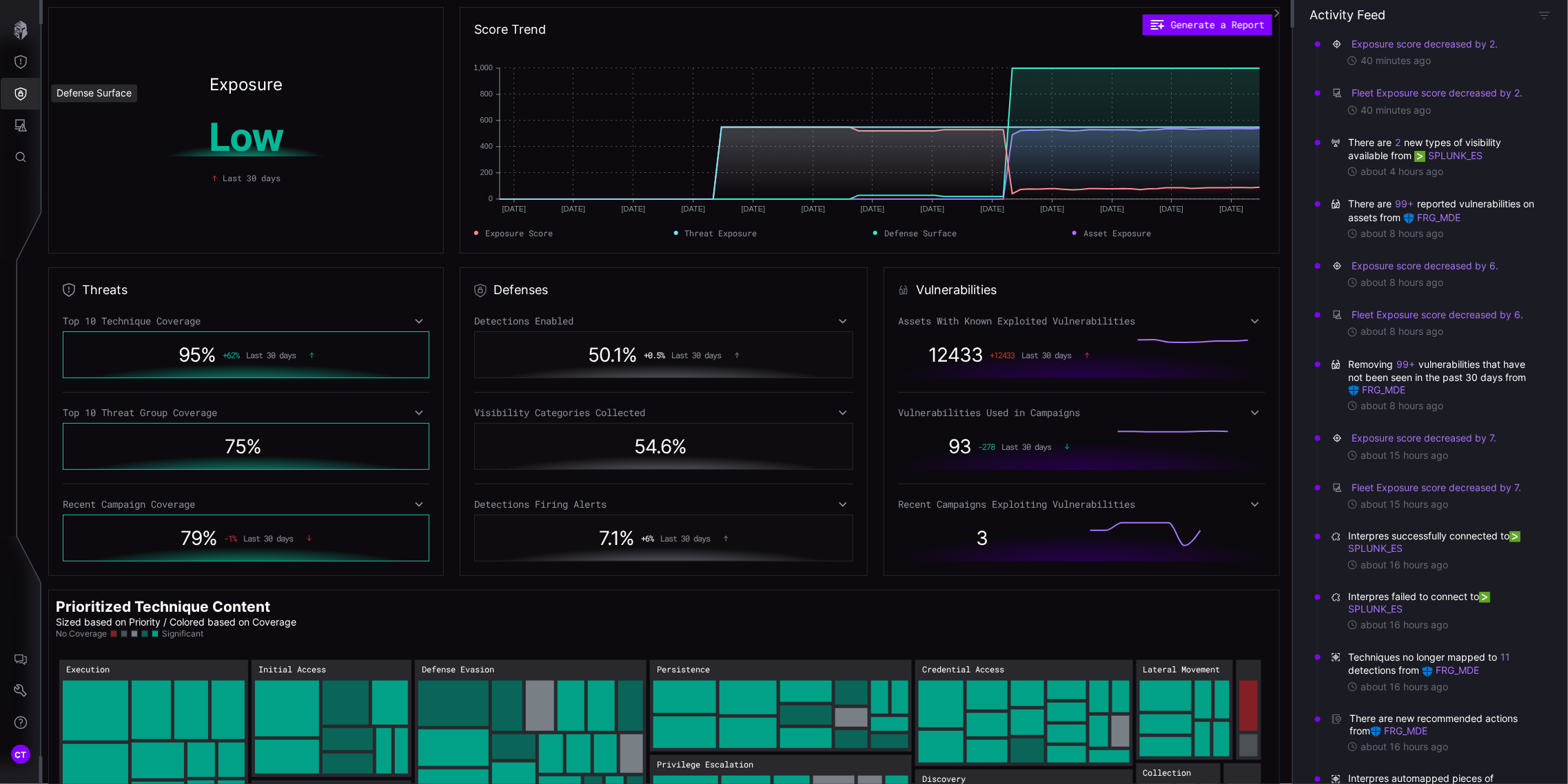
click at [19, 95] on icon "Defense Surface" at bounding box center [20, 94] width 14 height 14
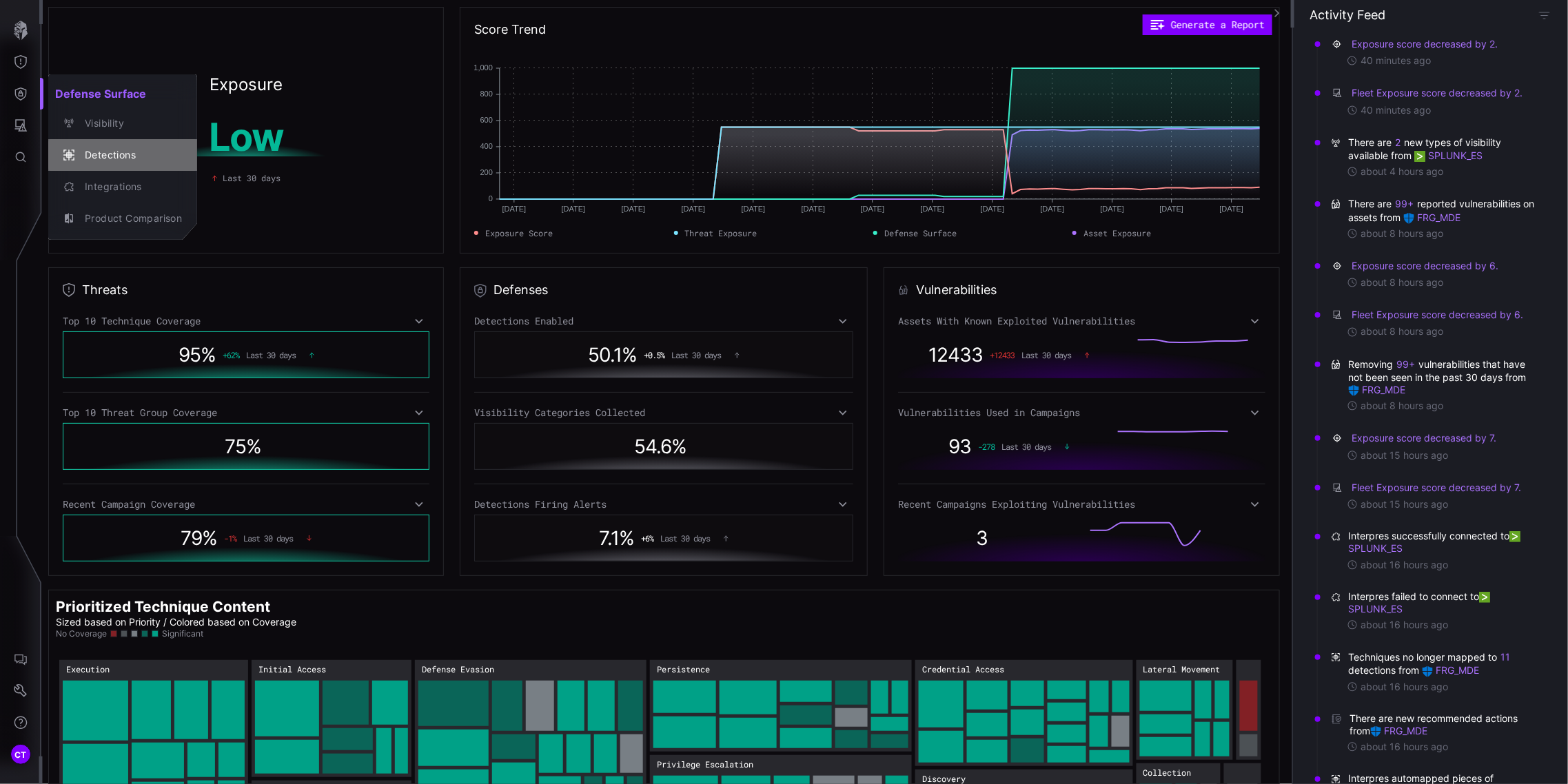
click at [132, 143] on button "Detections" at bounding box center [123, 155] width 149 height 31
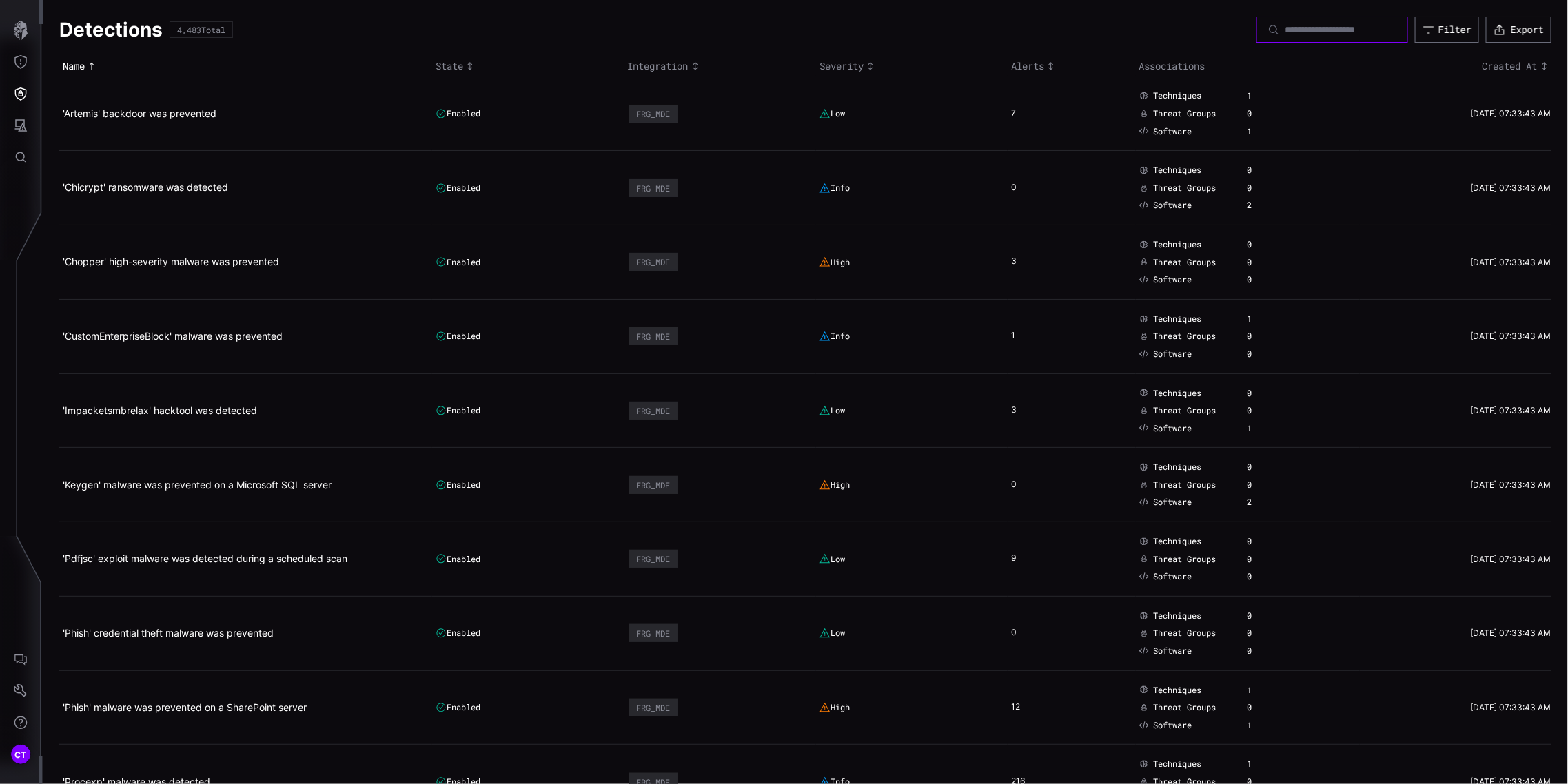
click at [1322, 32] on input at bounding box center [1333, 30] width 96 height 13
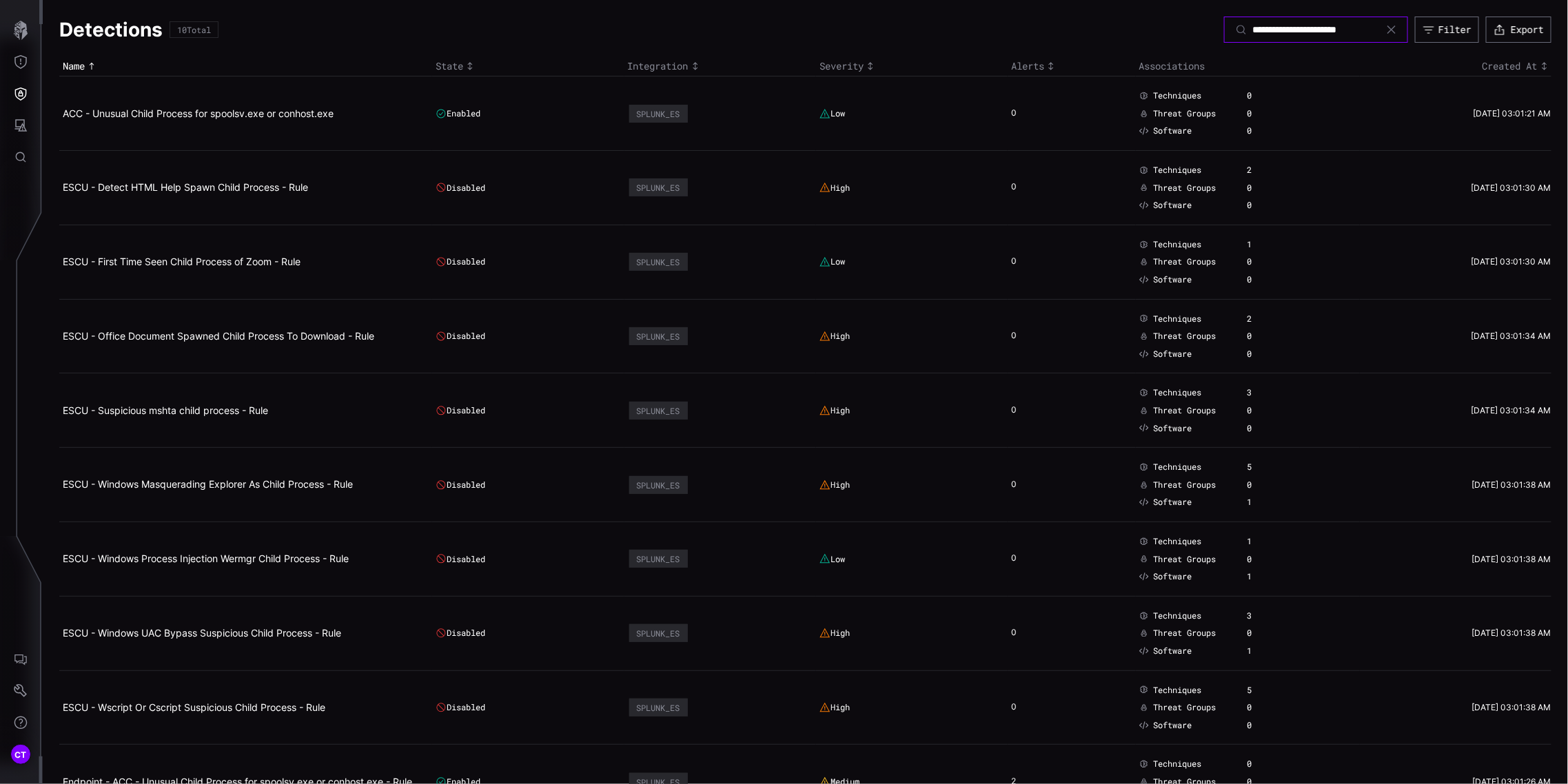
scroll to position [0, 9]
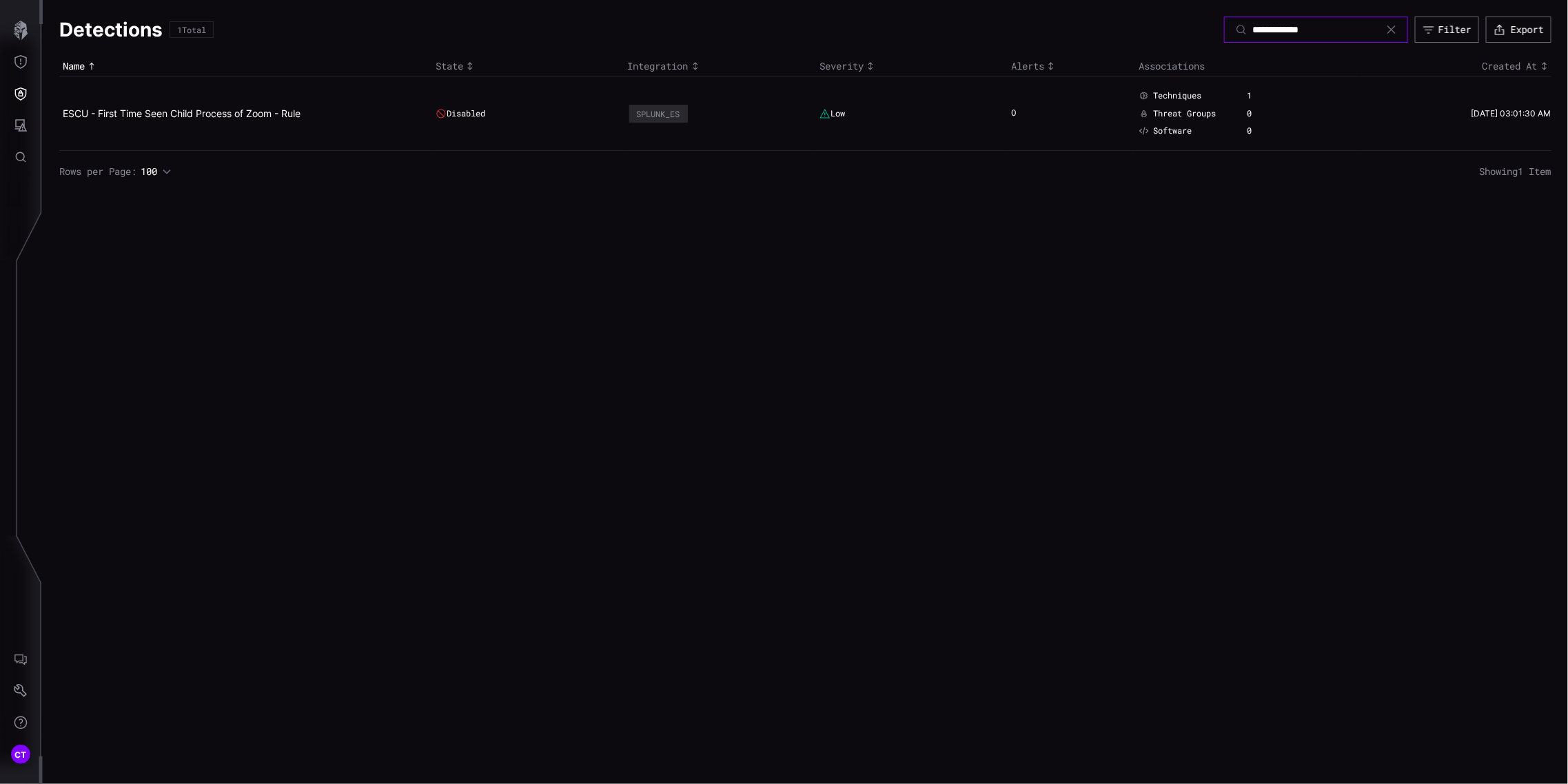
type input "**********"
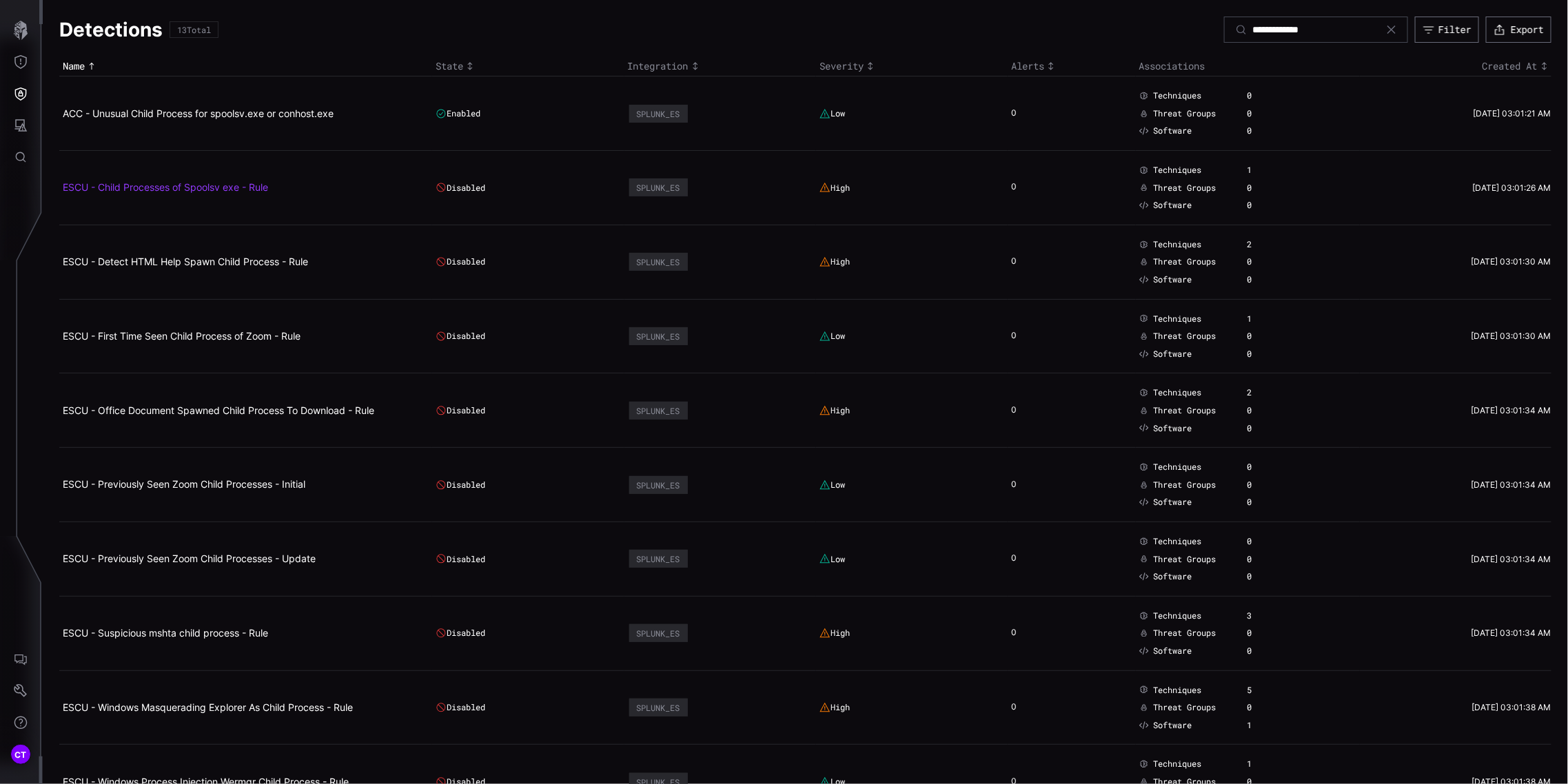
click at [203, 186] on link "ESCU - Child Processes of Spoolsv exe - Rule" at bounding box center [165, 187] width 206 height 12
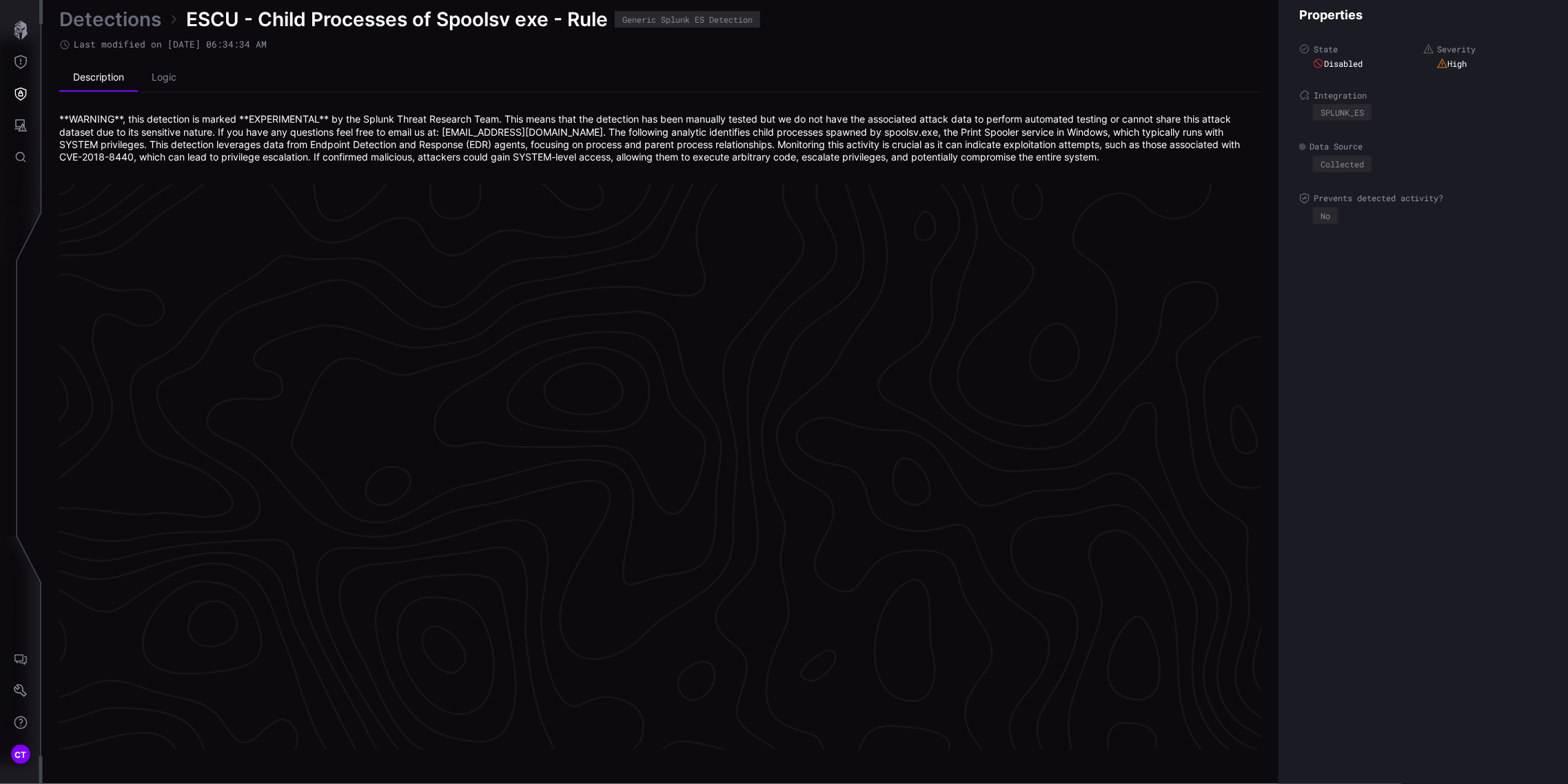
scroll to position [2821, 437]
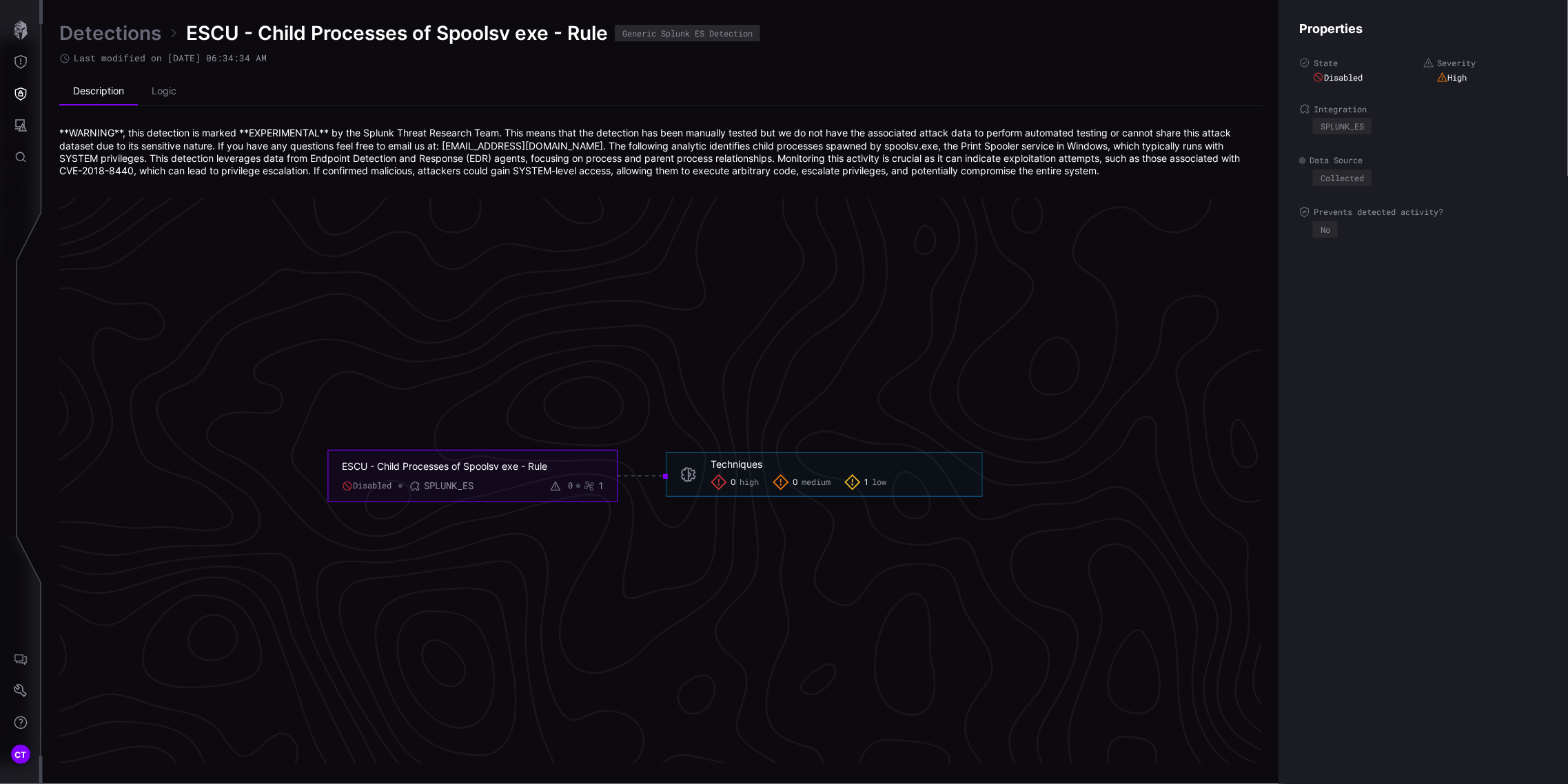
click at [811, 485] on span "medium" at bounding box center [816, 482] width 29 height 11
click at [719, 477] on icon at bounding box center [719, 482] width 17 height 17
click at [22, 65] on icon "Threat Exposure" at bounding box center [20, 62] width 14 height 14
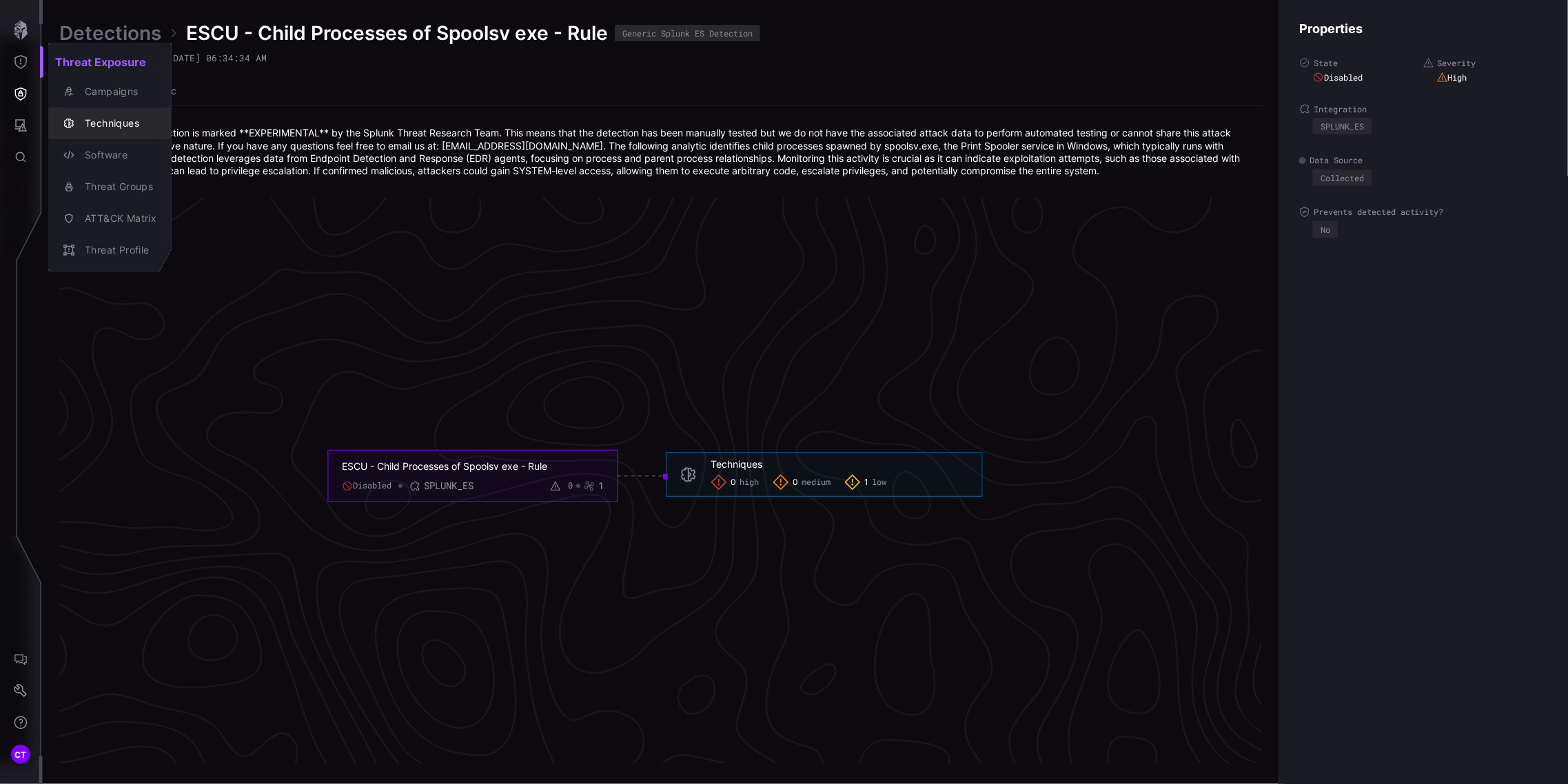
click at [119, 124] on div "Techniques" at bounding box center [117, 123] width 79 height 17
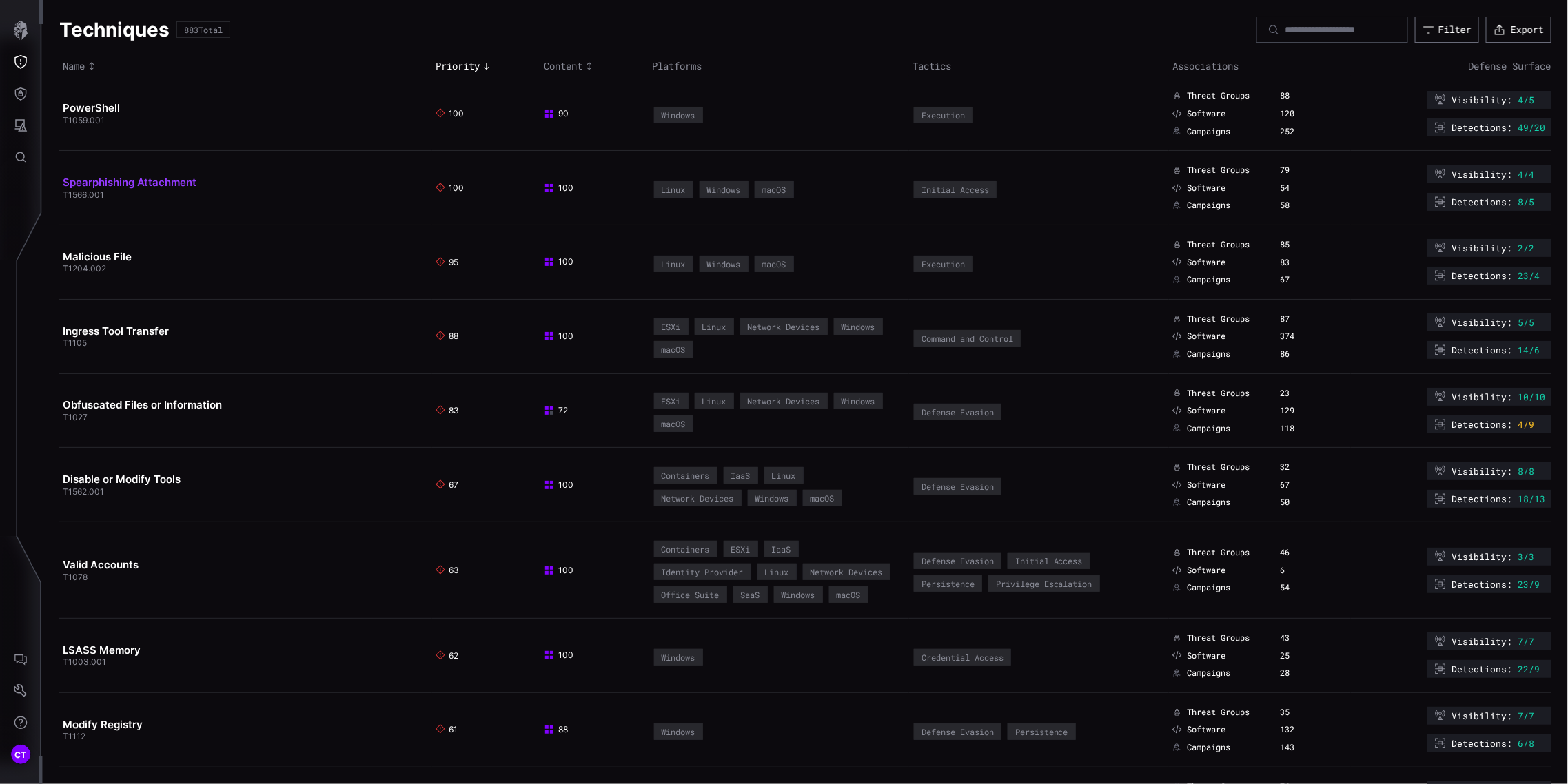
click at [168, 178] on link "Spearphishing Attachment" at bounding box center [129, 182] width 134 height 13
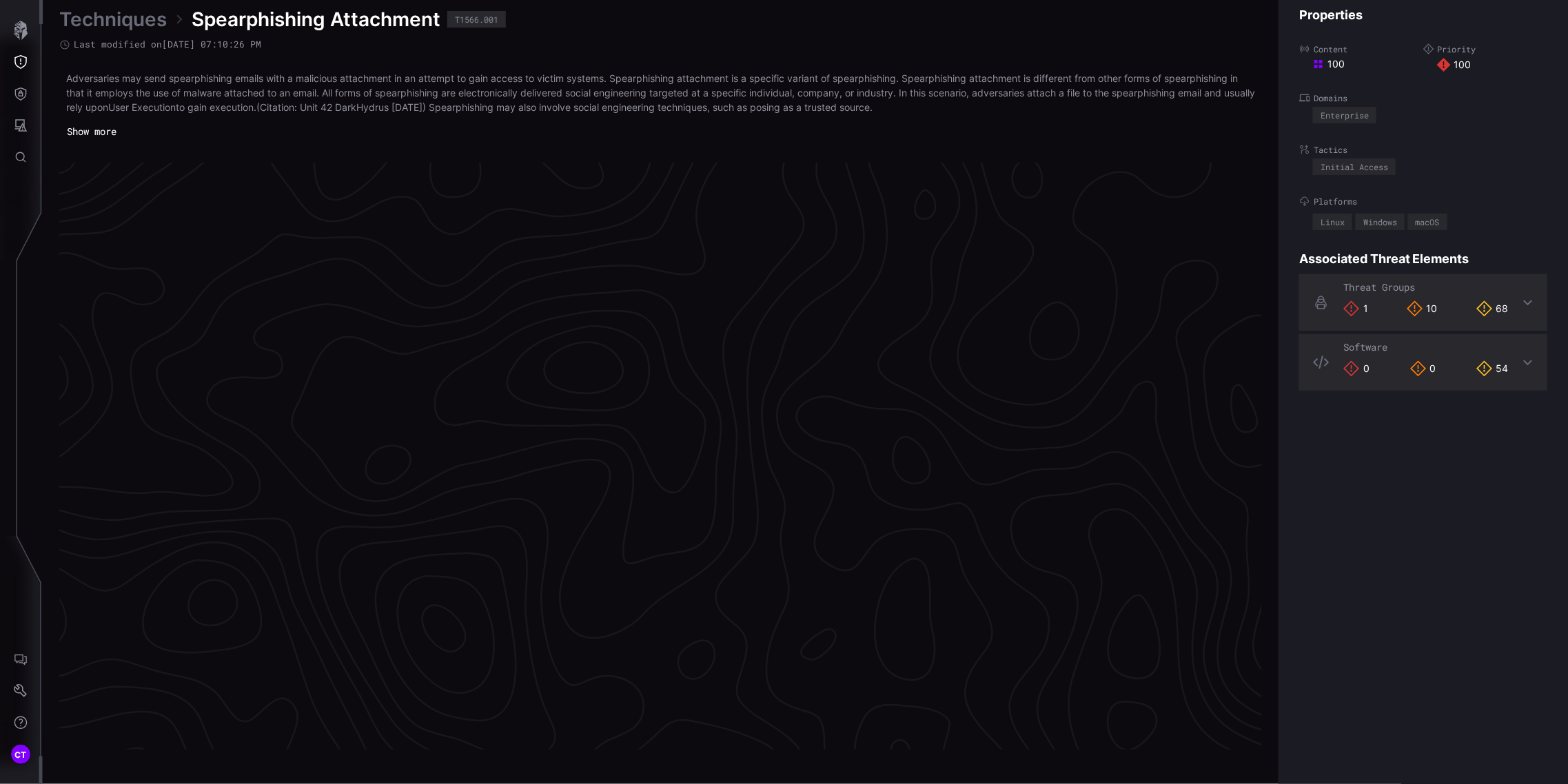
scroll to position [2812, 437]
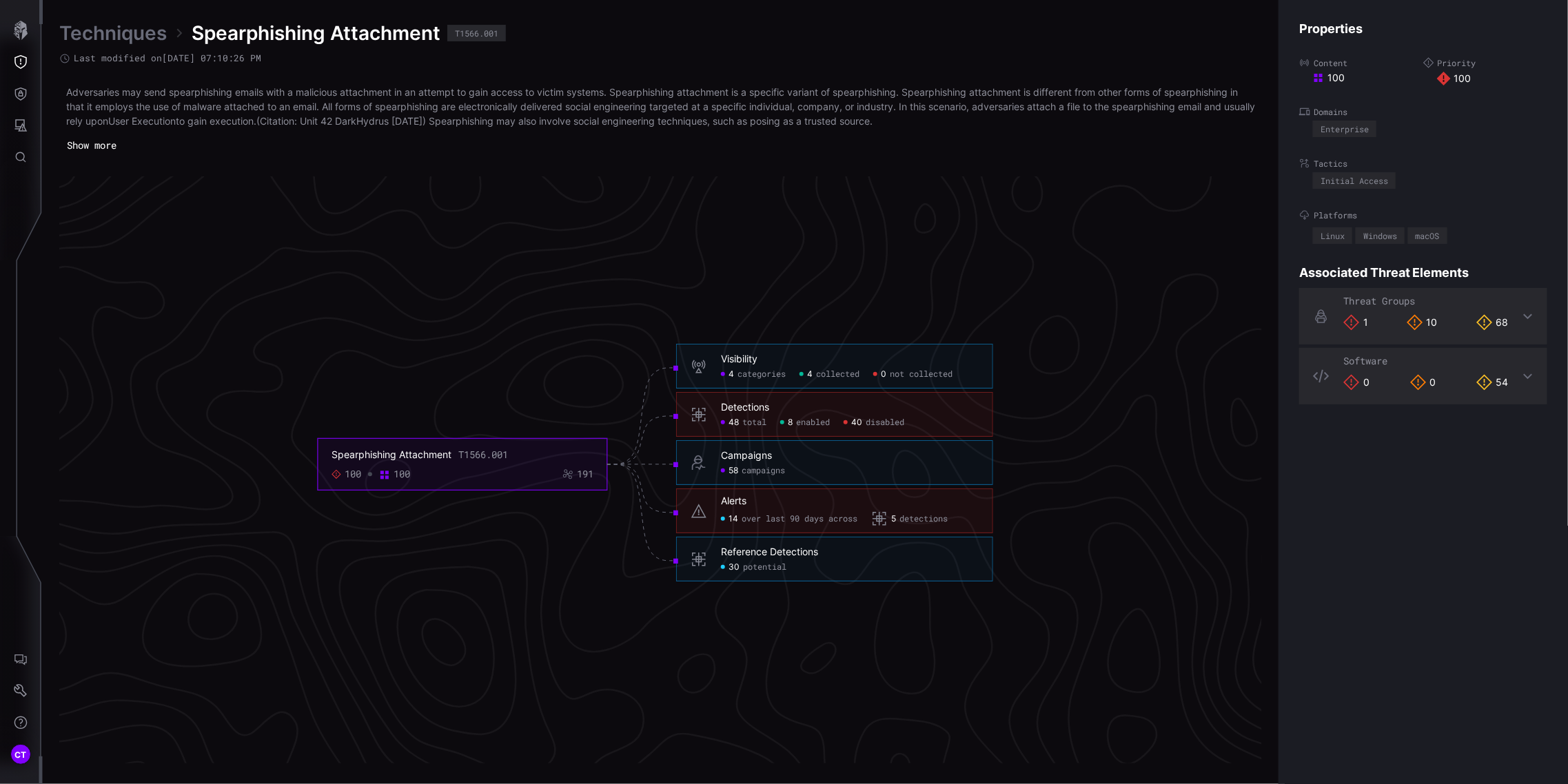
click at [756, 567] on span "potential" at bounding box center [764, 567] width 43 height 11
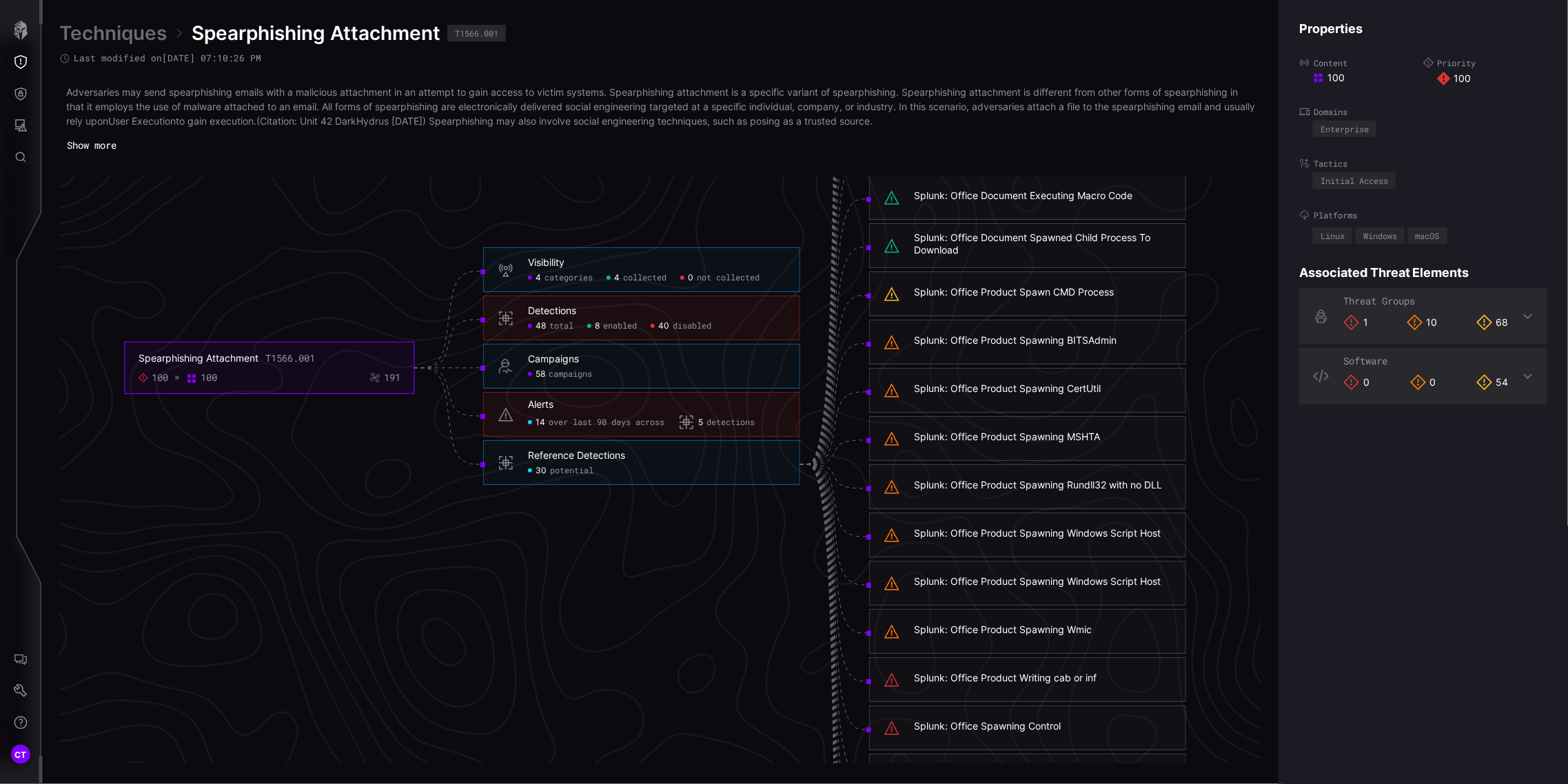
click span "potential"
click at [971, 337] on div "Splunk: Office Product Spawning BITSAdmin" at bounding box center [1015, 340] width 202 height 13
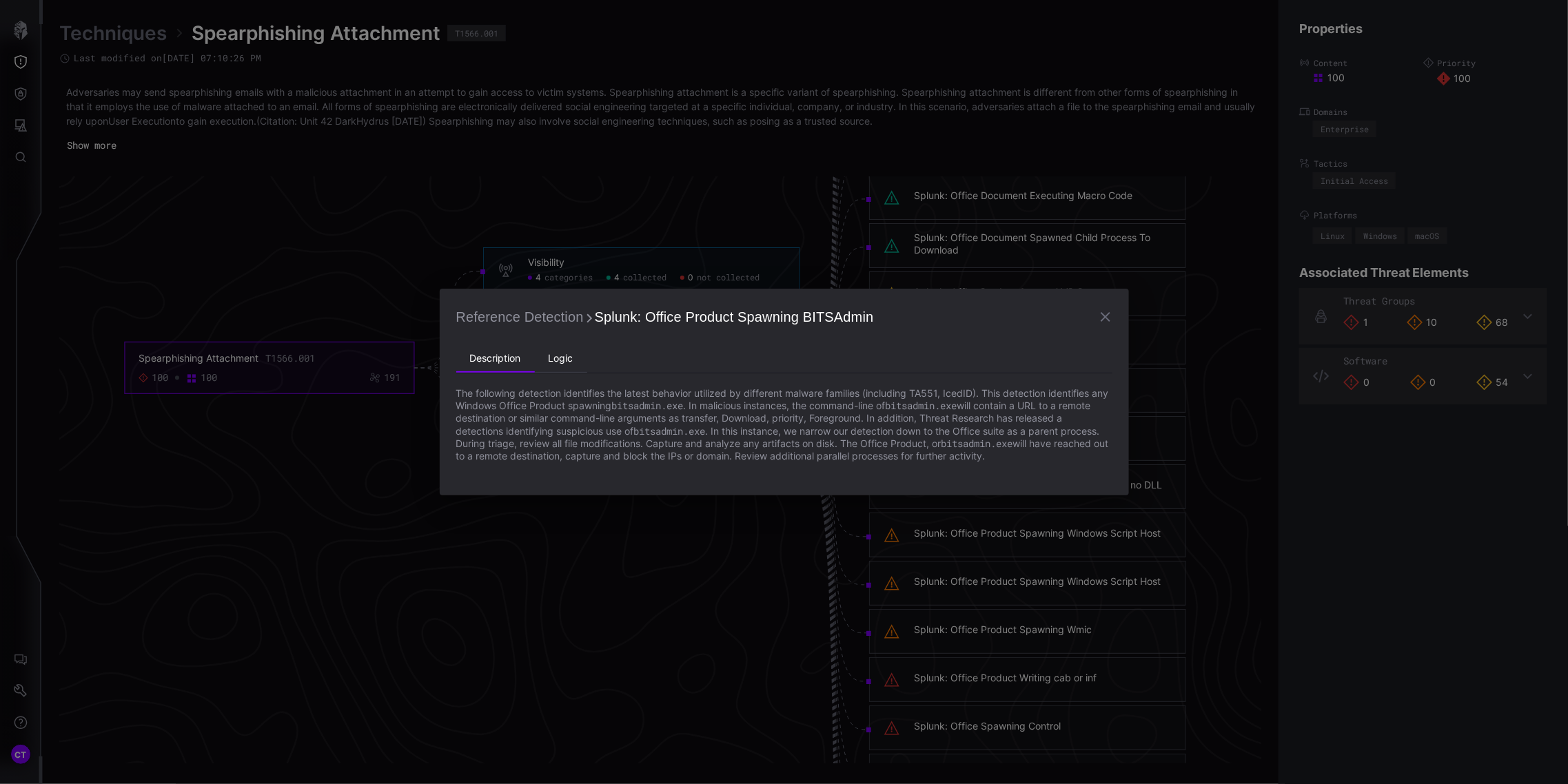
click at [568, 351] on li "Logic" at bounding box center [561, 359] width 52 height 28
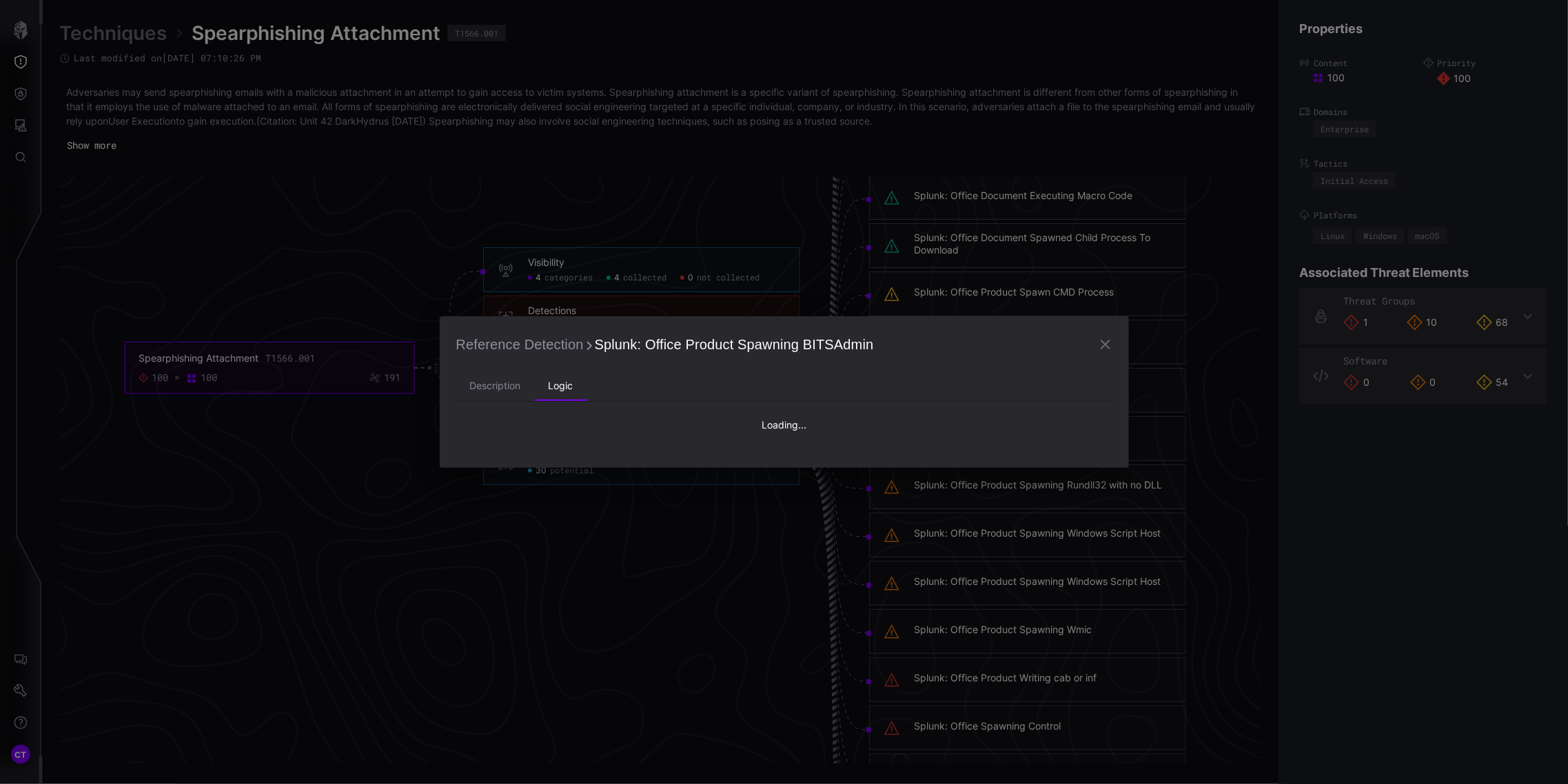
type textarea "**********"
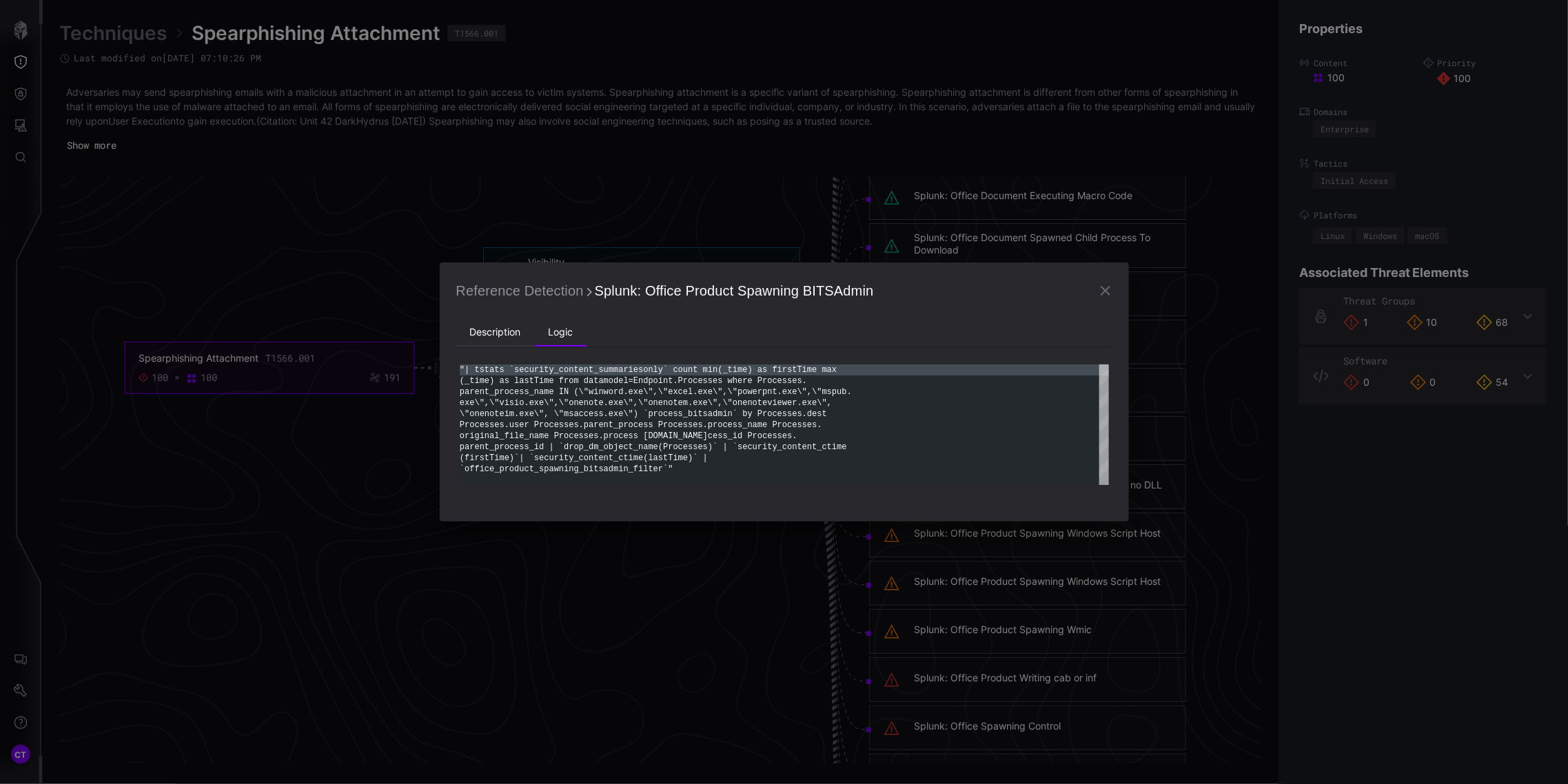
click at [492, 329] on li "Description" at bounding box center [495, 332] width 79 height 28
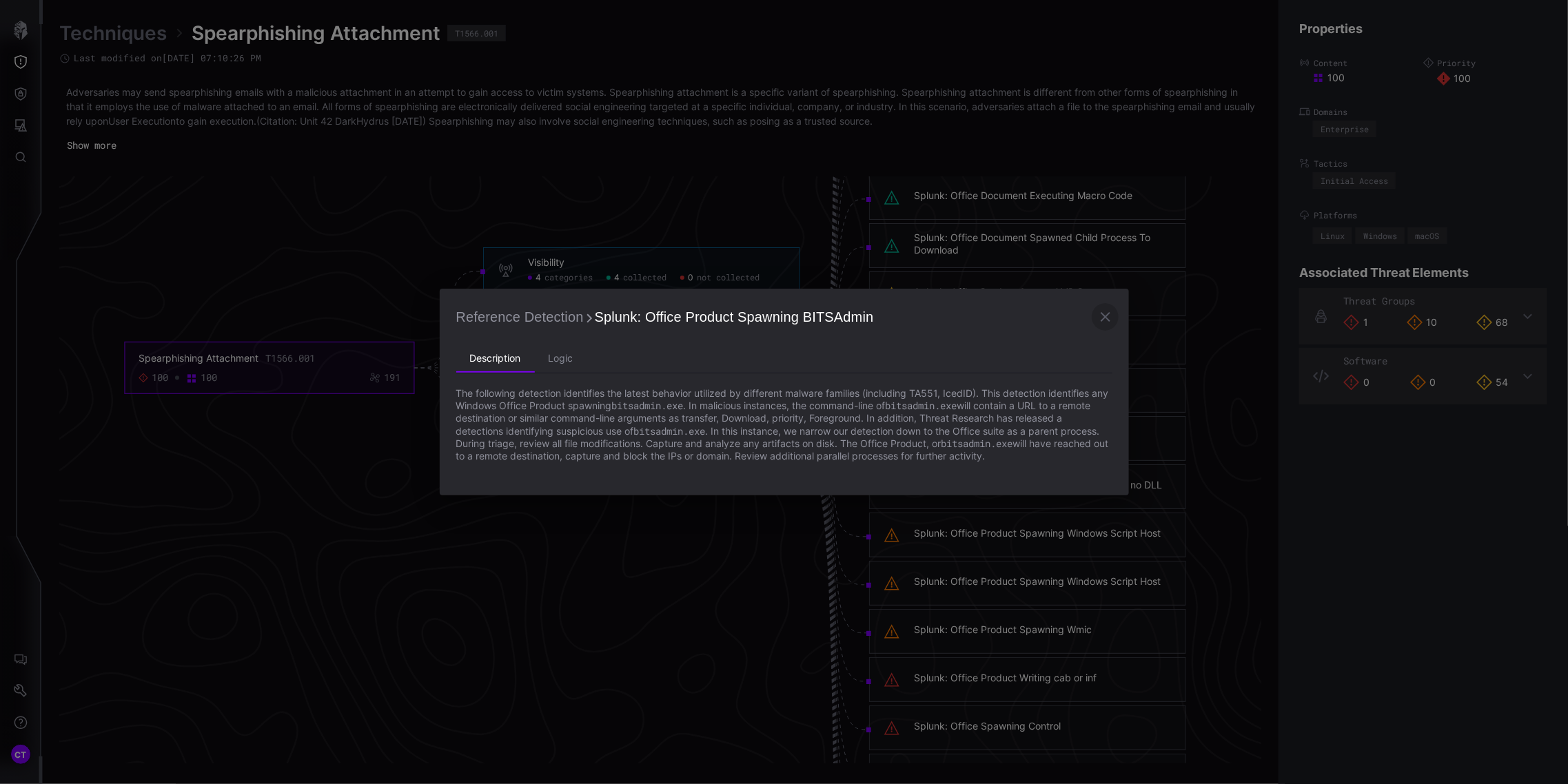
click at [1102, 317] on icon "button" at bounding box center [1106, 317] width 17 height 17
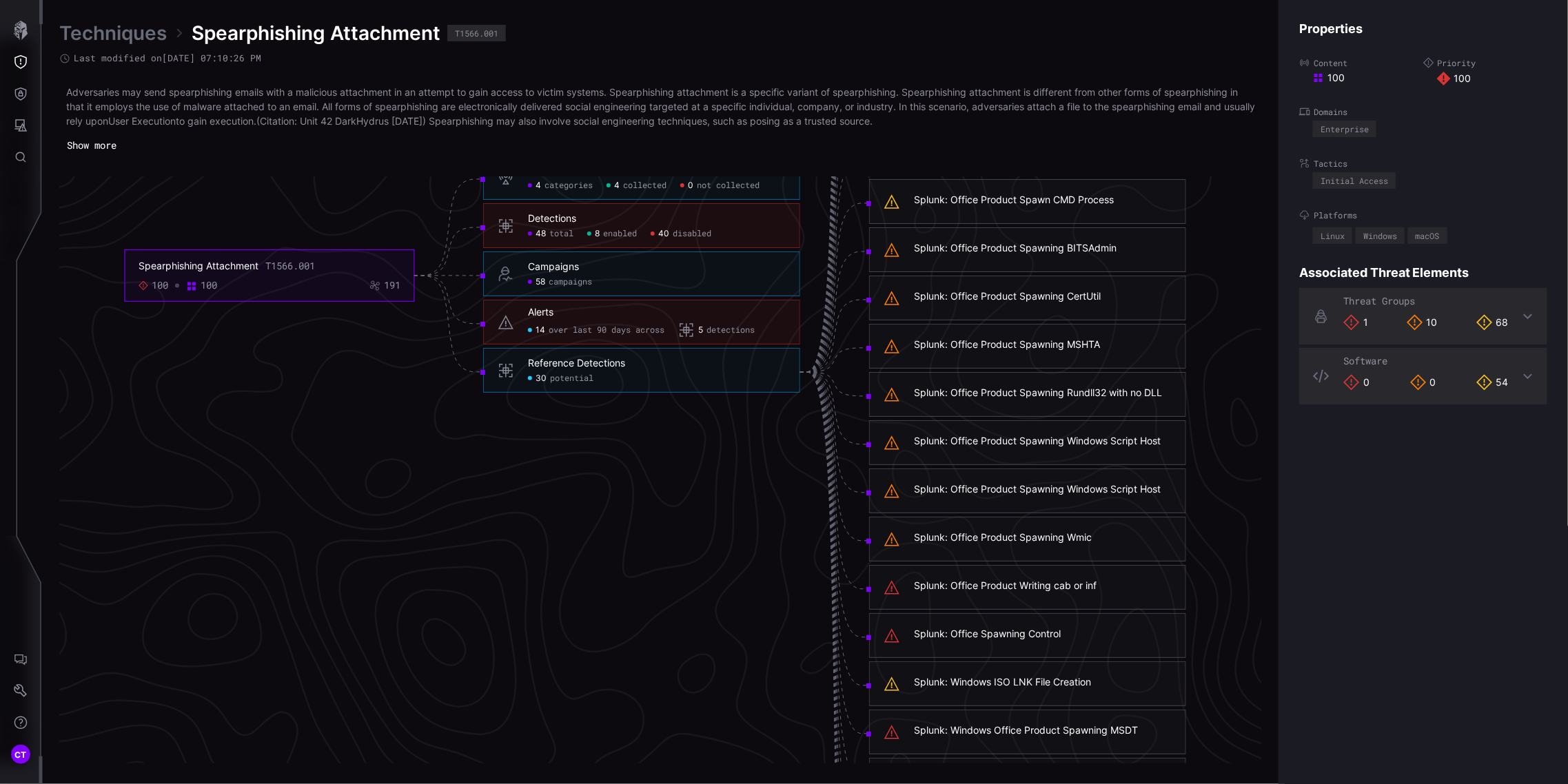
scroll to position [2965, 437]
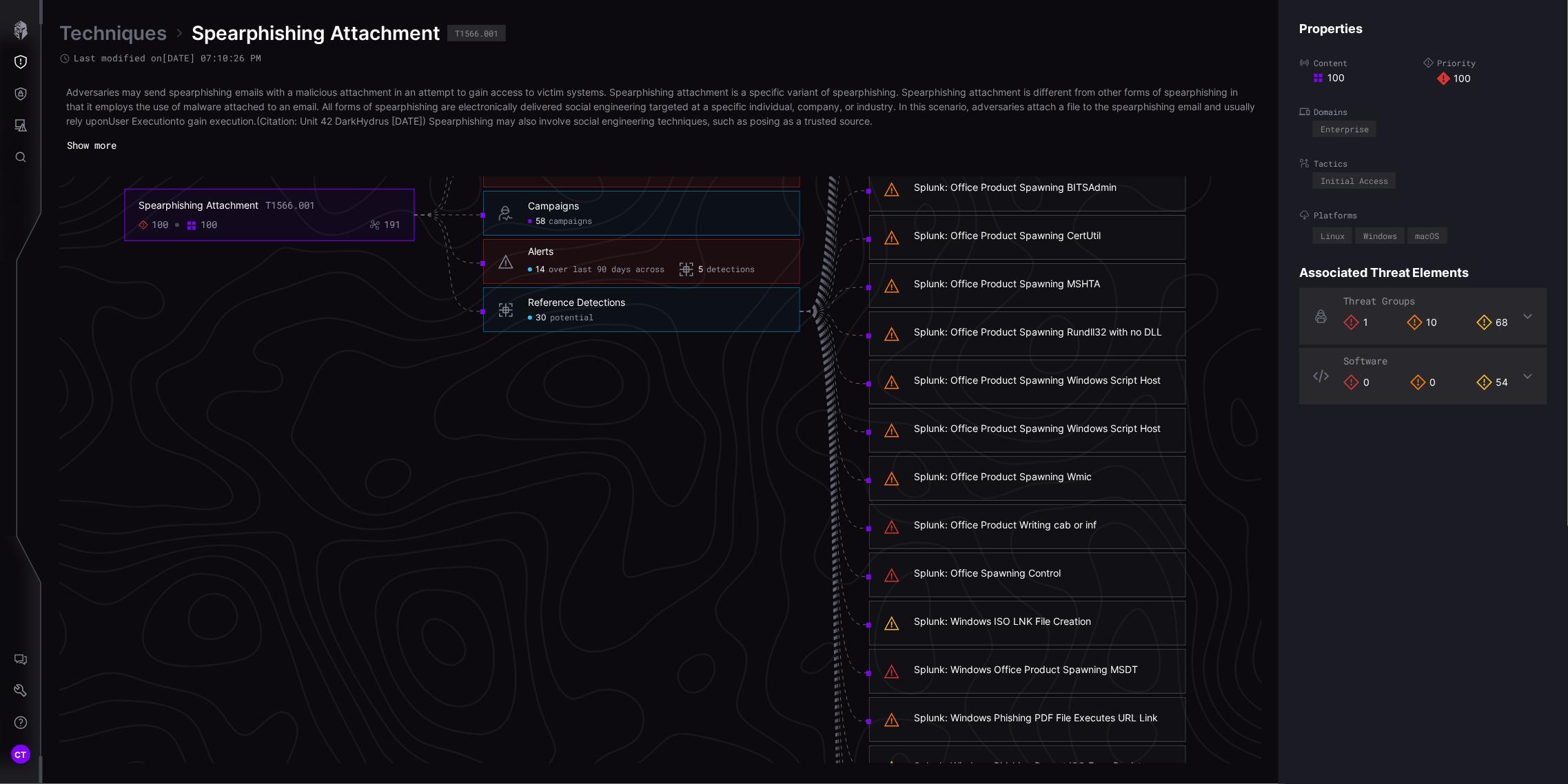
click span "potential"
click at [974, 283] on div "Splunk: Office Product Spawning MSHTA" at bounding box center [1007, 283] width 186 height 13
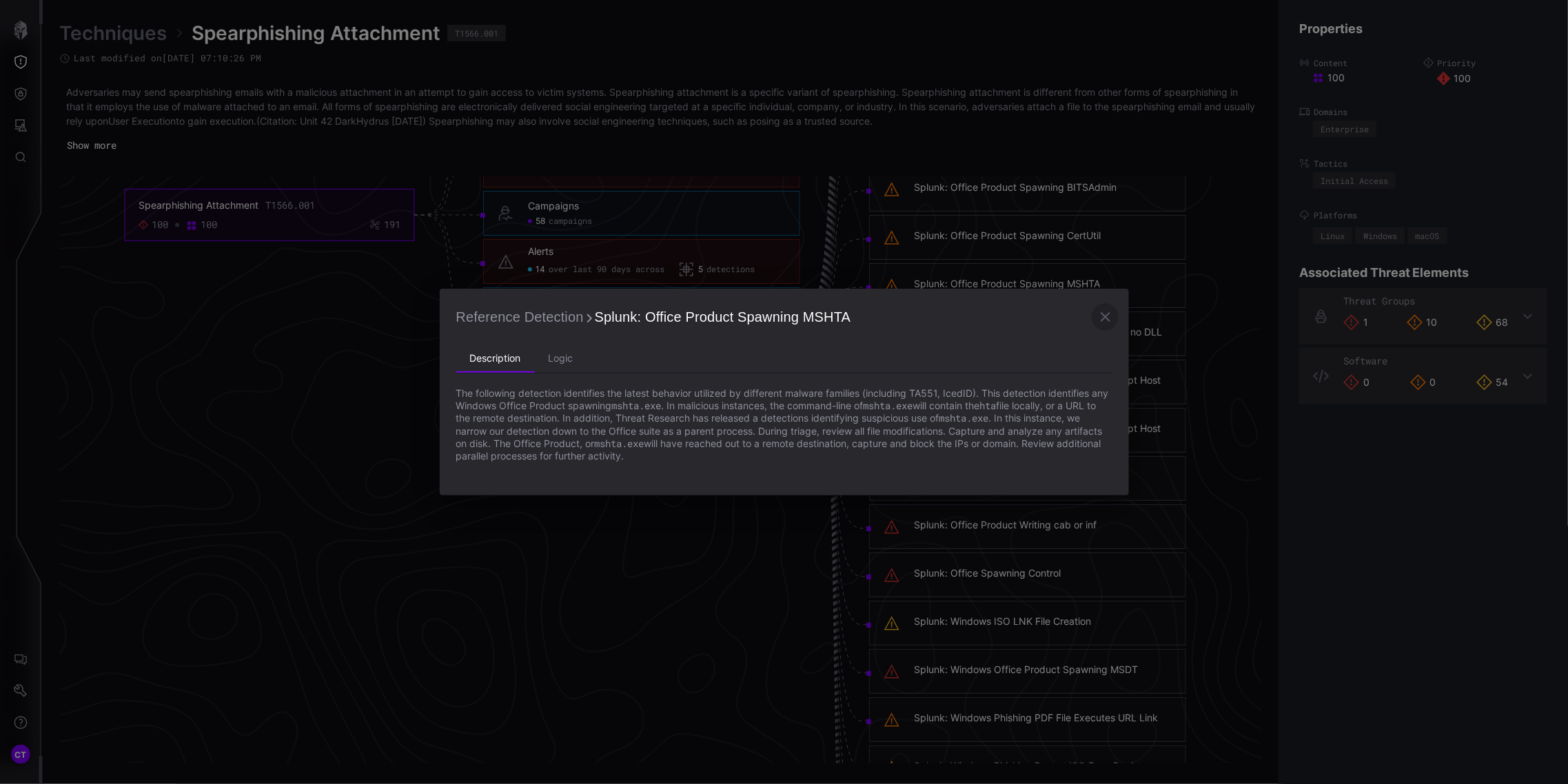
click at [1104, 314] on icon "button" at bounding box center [1106, 317] width 17 height 17
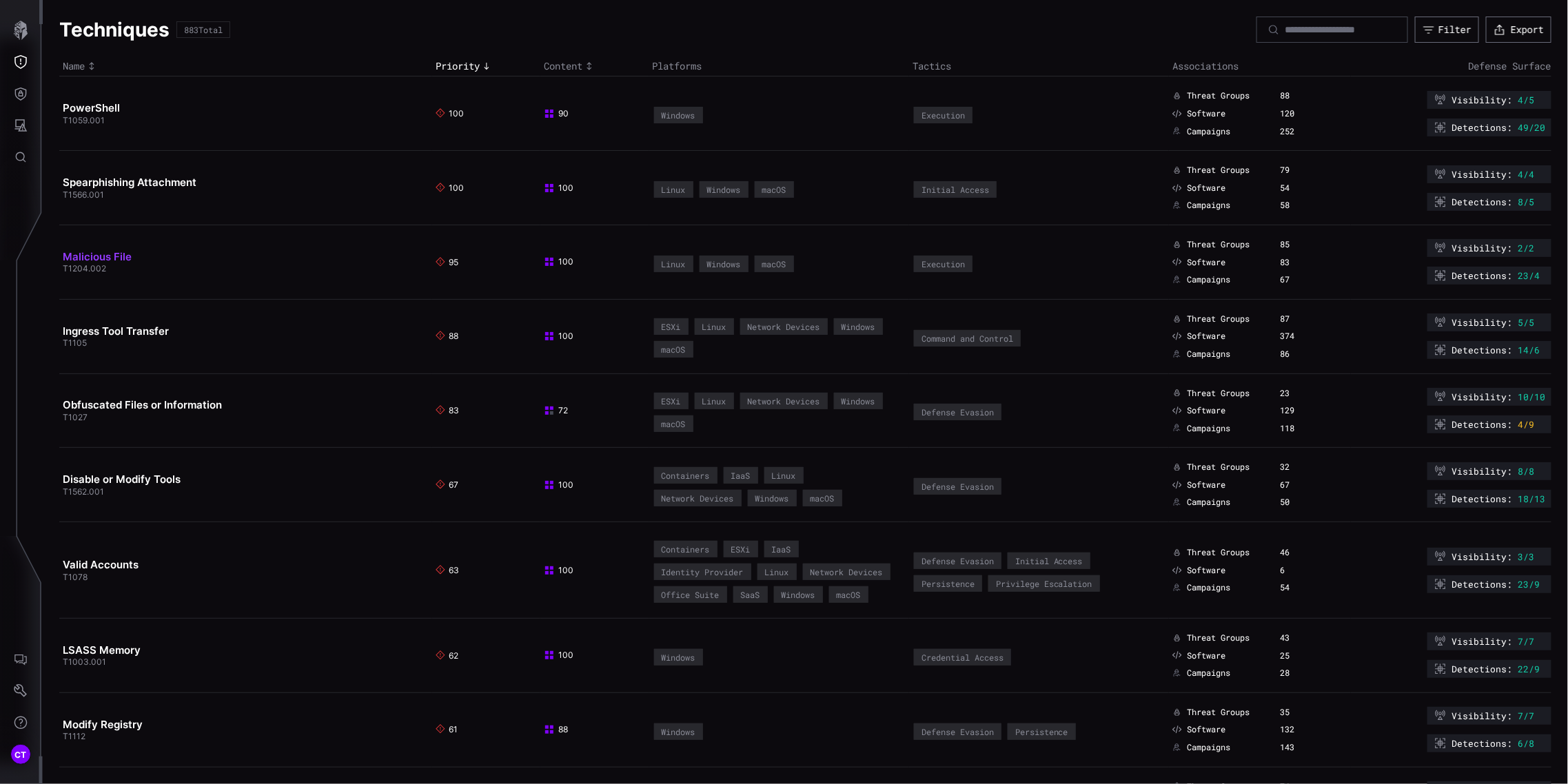
click at [113, 253] on link "Malicious File" at bounding box center [96, 256] width 69 height 13
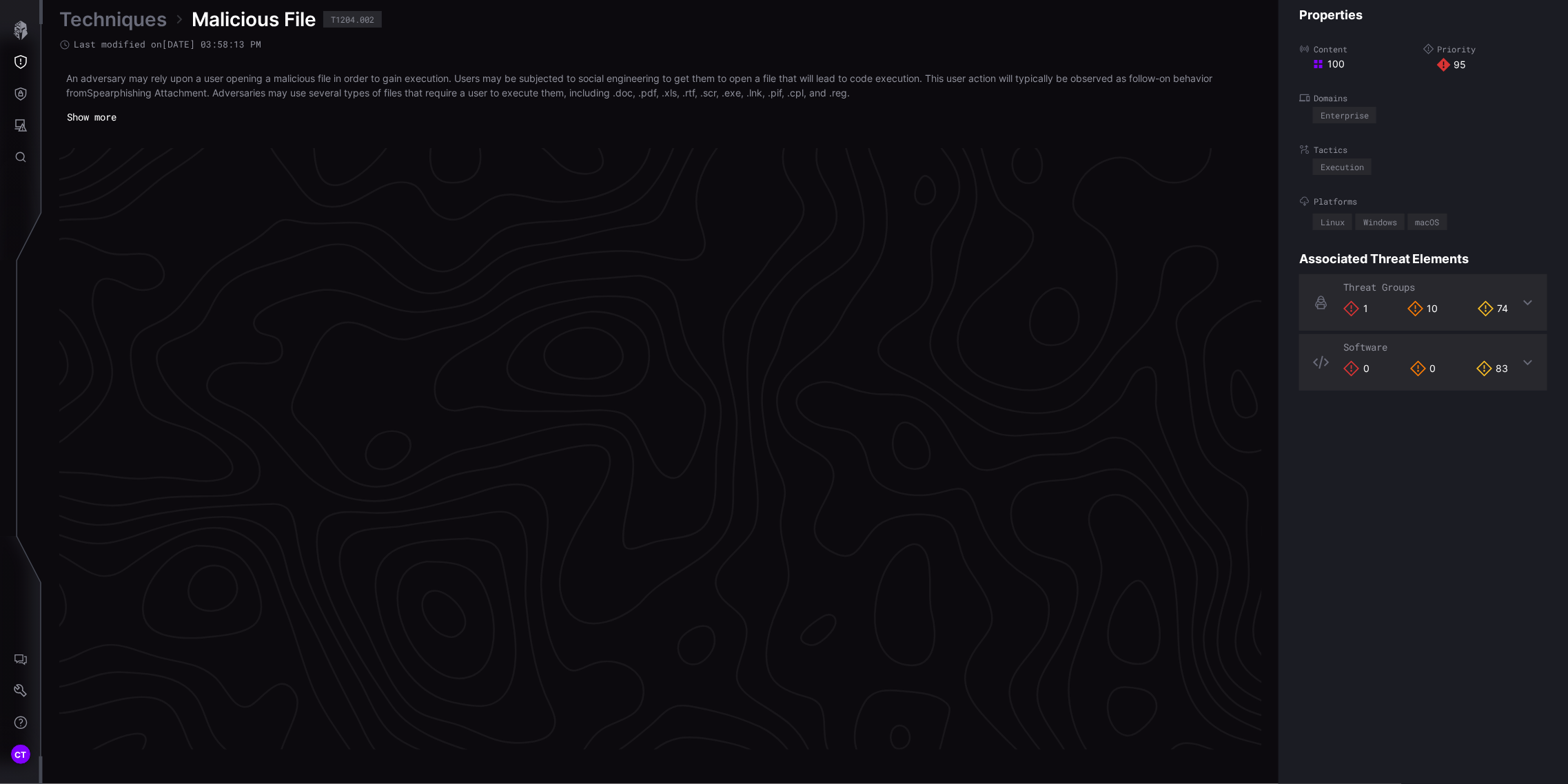
scroll to position [2805, 437]
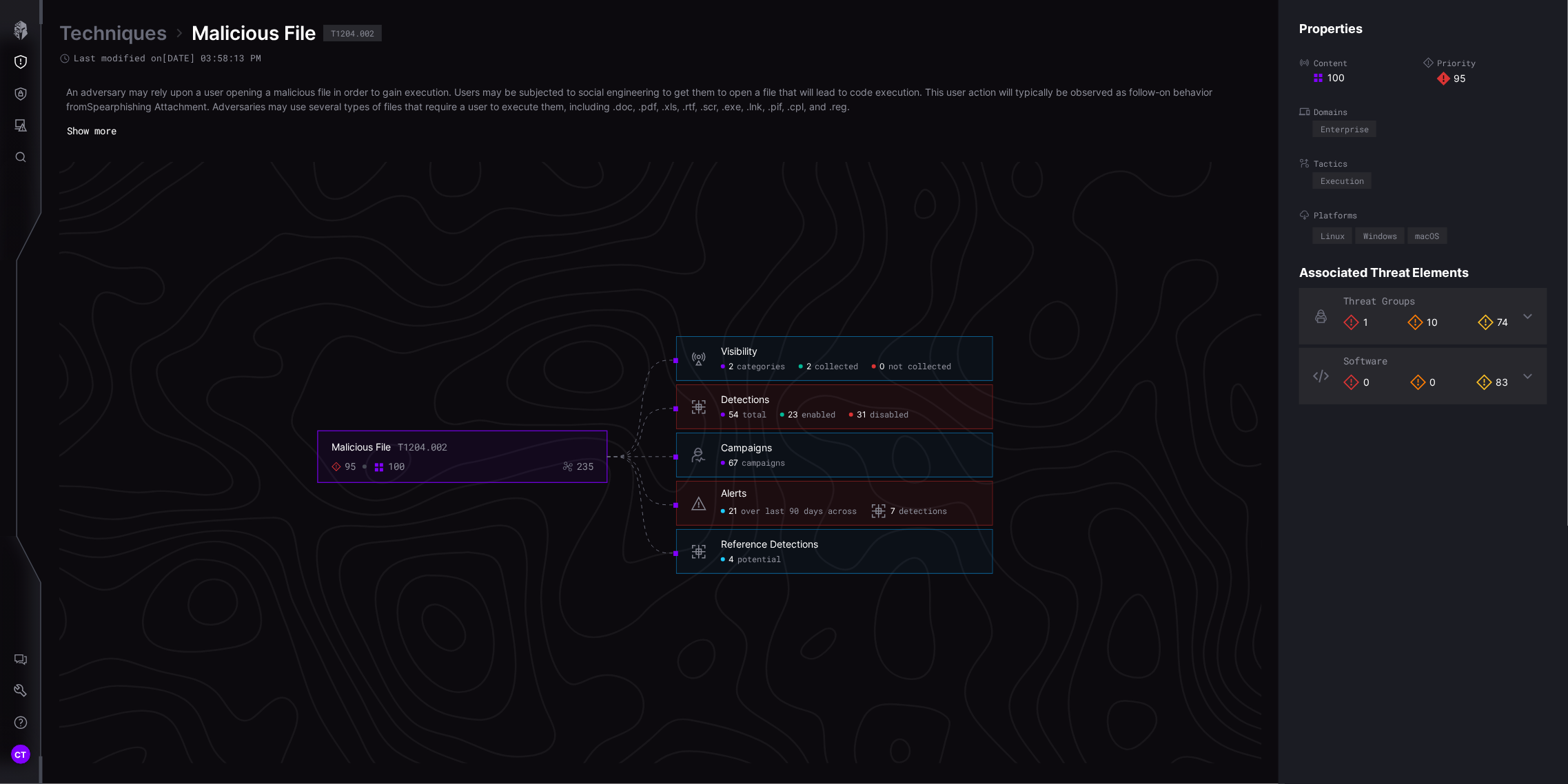
click at [751, 556] on span "potential" at bounding box center [758, 560] width 43 height 11
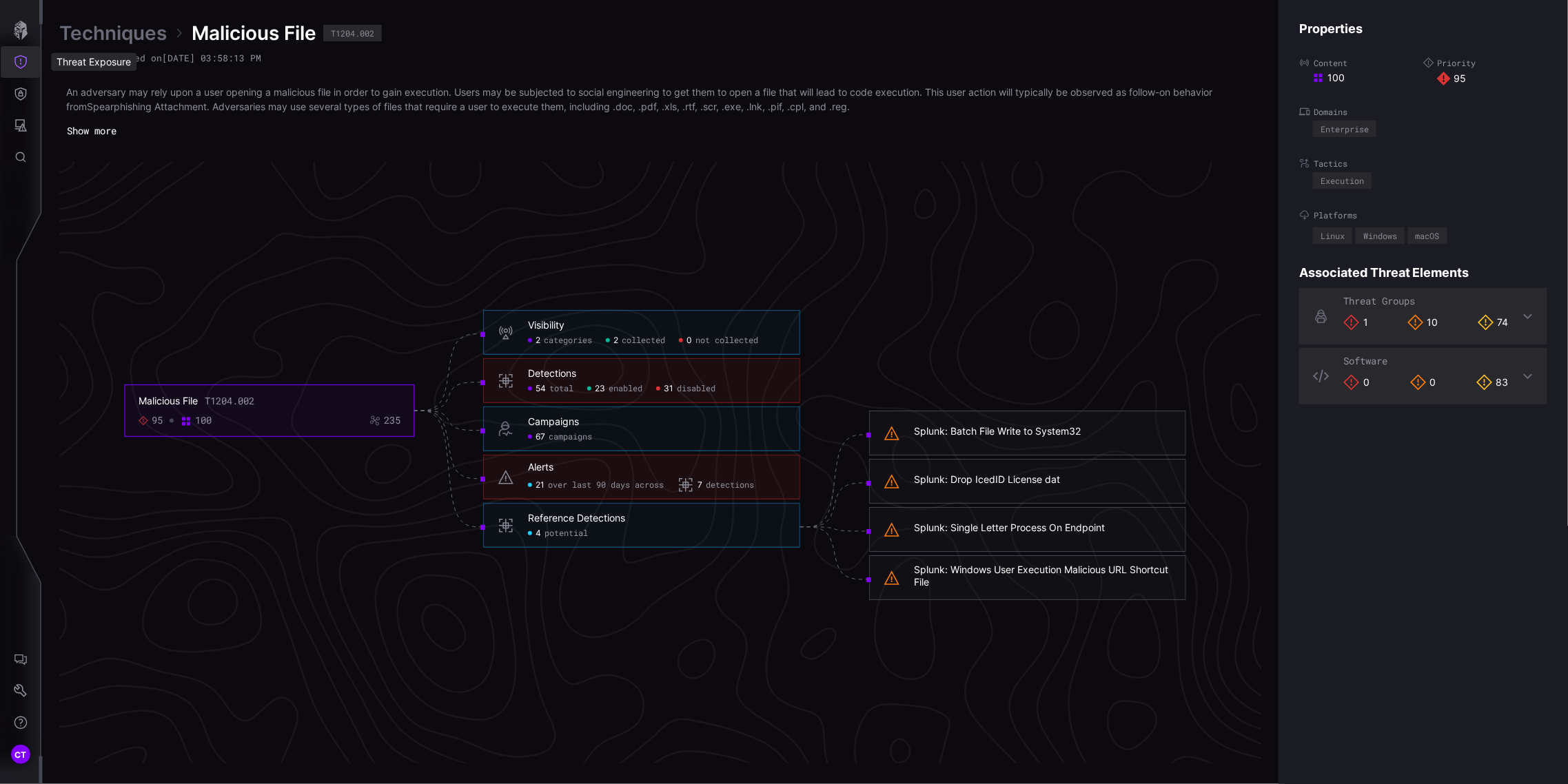
click at [29, 54] on button "Threat Exposure" at bounding box center [20, 62] width 40 height 31
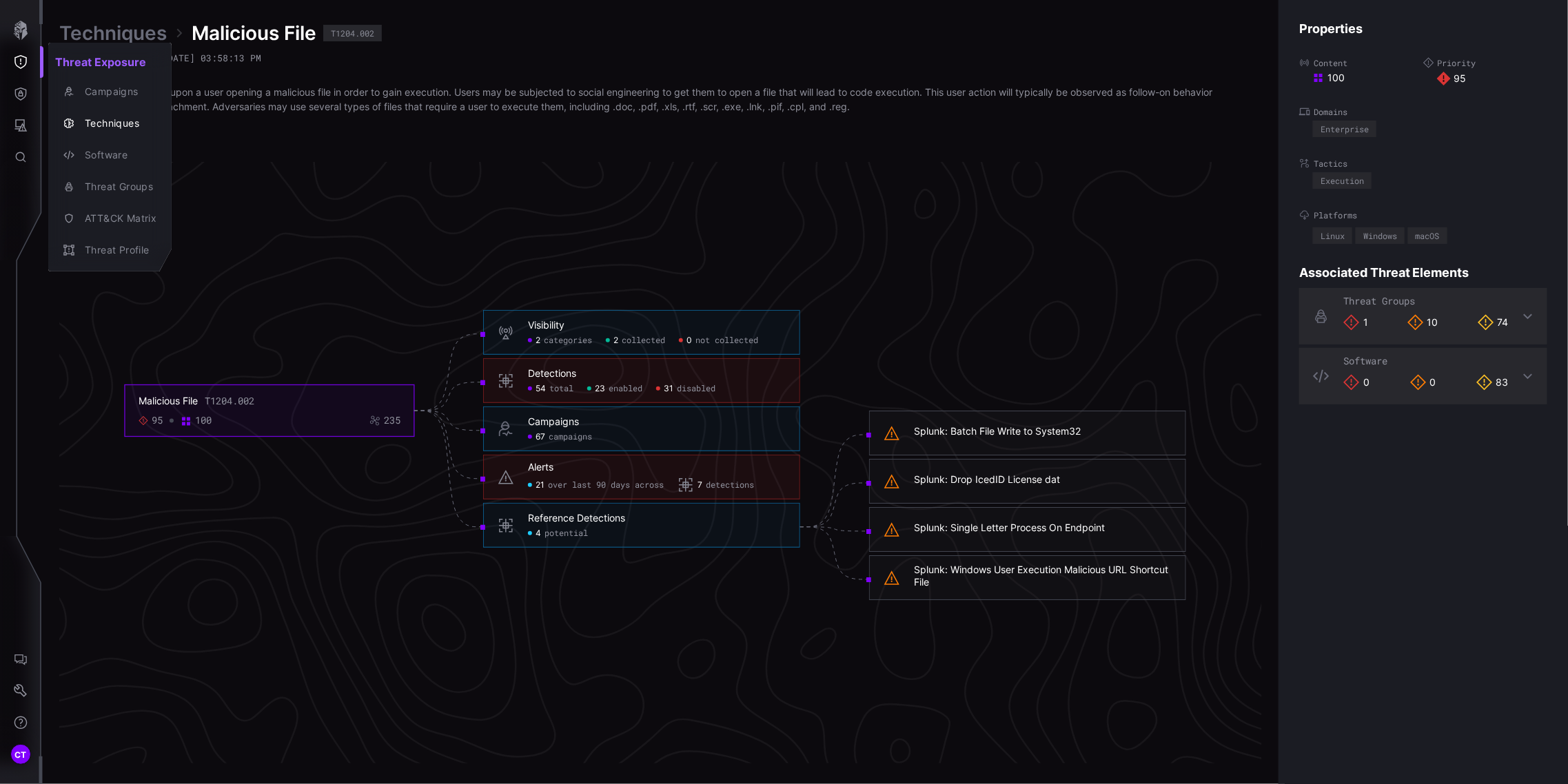
click at [982, 430] on div at bounding box center [784, 392] width 1568 height 784
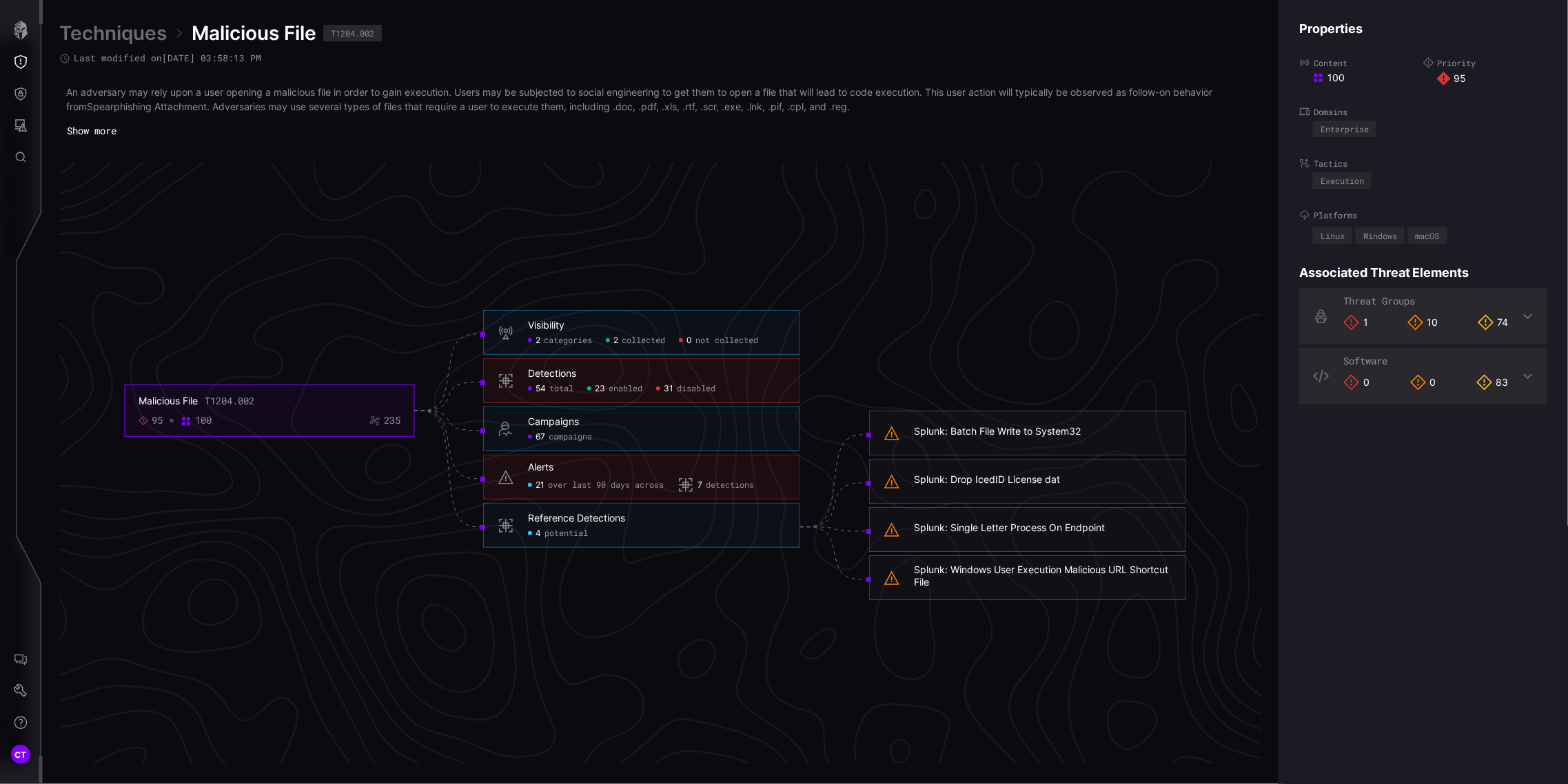
click at [993, 431] on div "Splunk: Batch File Write to System32" at bounding box center [997, 431] width 167 height 13
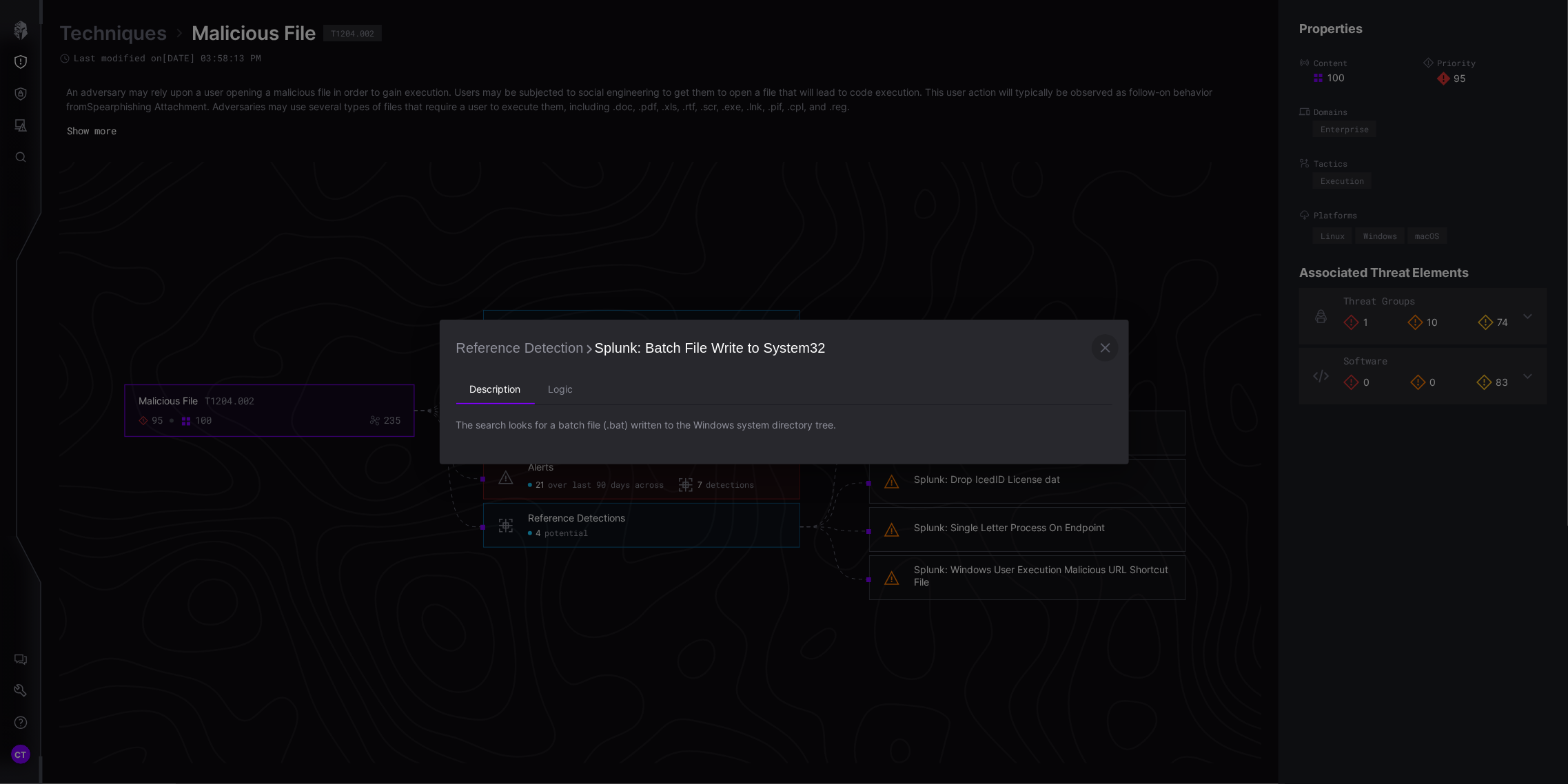
click at [1114, 349] on button "button" at bounding box center [1105, 348] width 28 height 28
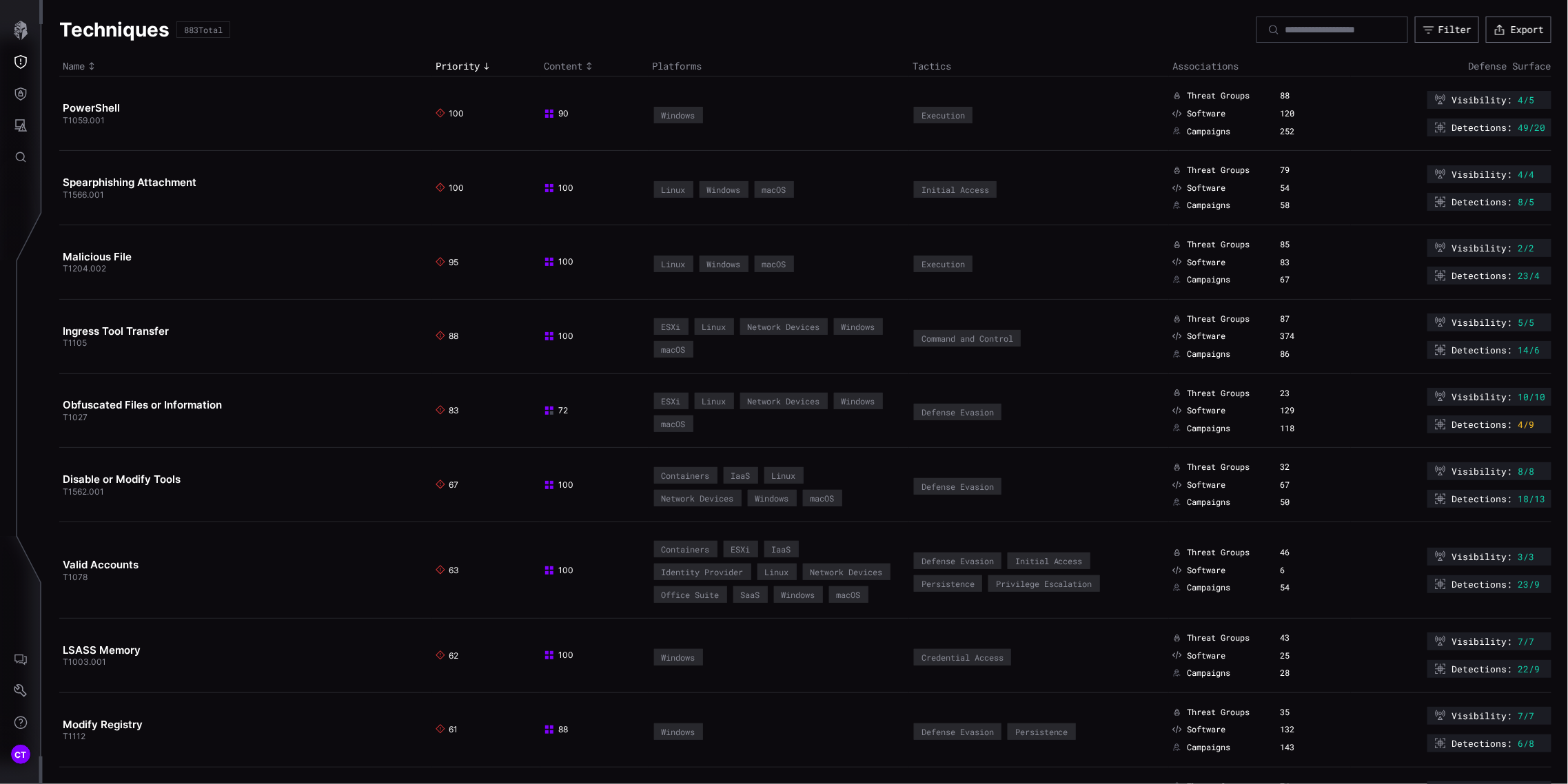
click at [1518, 277] on span "23/4" at bounding box center [1529, 275] width 22 height 11
click at [1472, 277] on span "Detections :" at bounding box center [1483, 275] width 61 height 11
click at [193, 408] on link "Obfuscated Files or Information" at bounding box center [142, 404] width 159 height 13
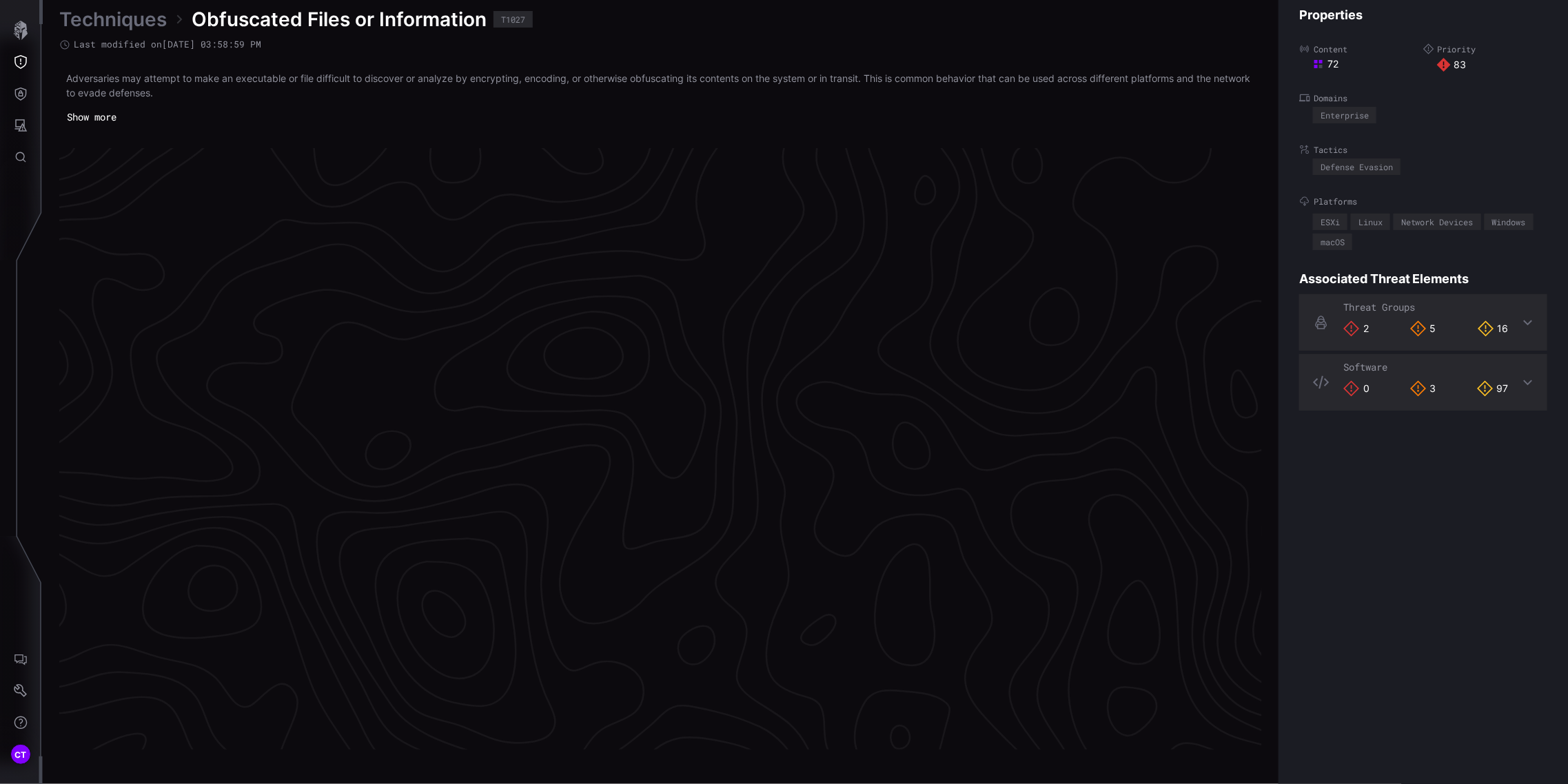
scroll to position [2805, 437]
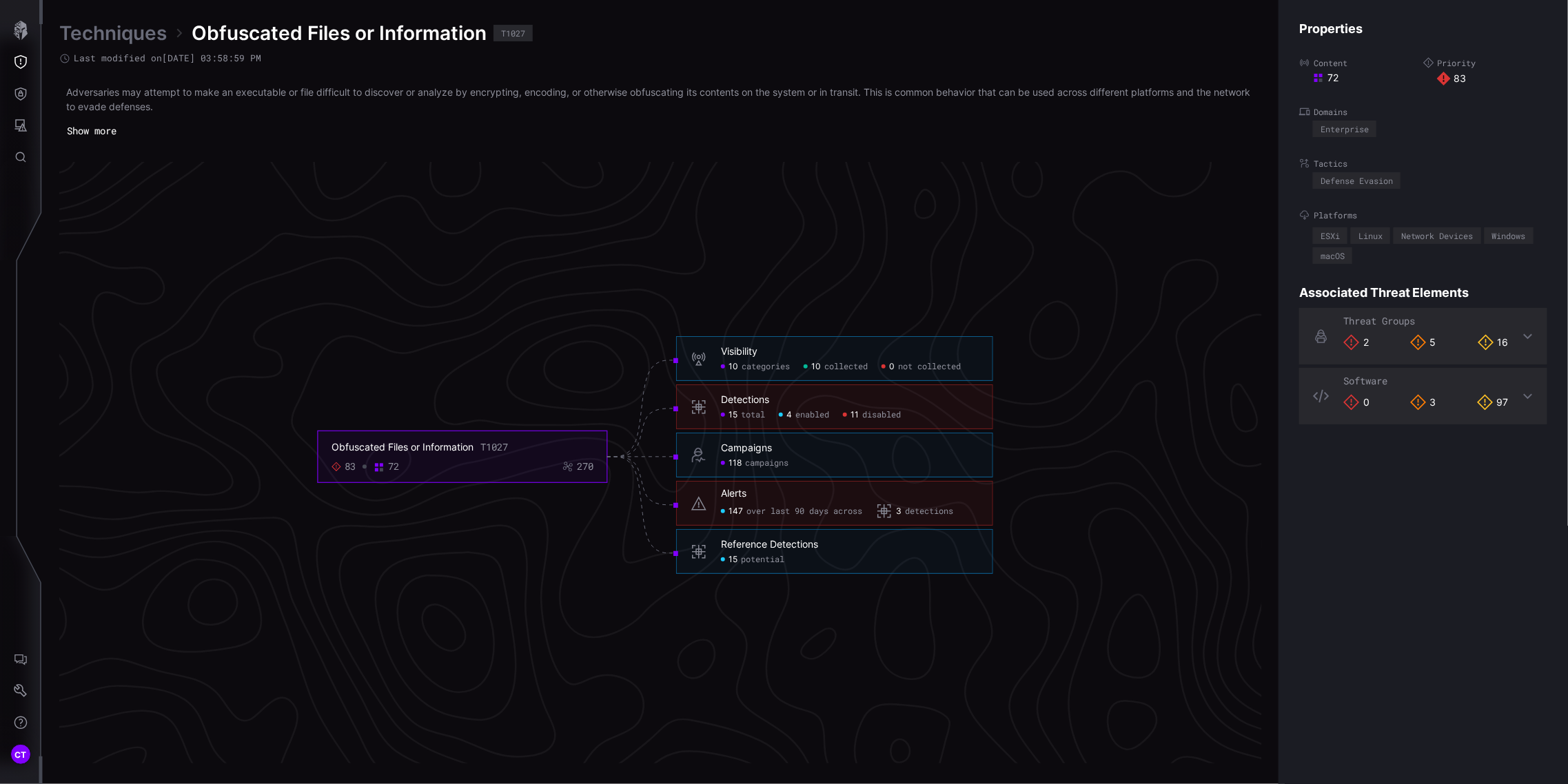
click at [762, 560] on span "potential" at bounding box center [762, 560] width 43 height 11
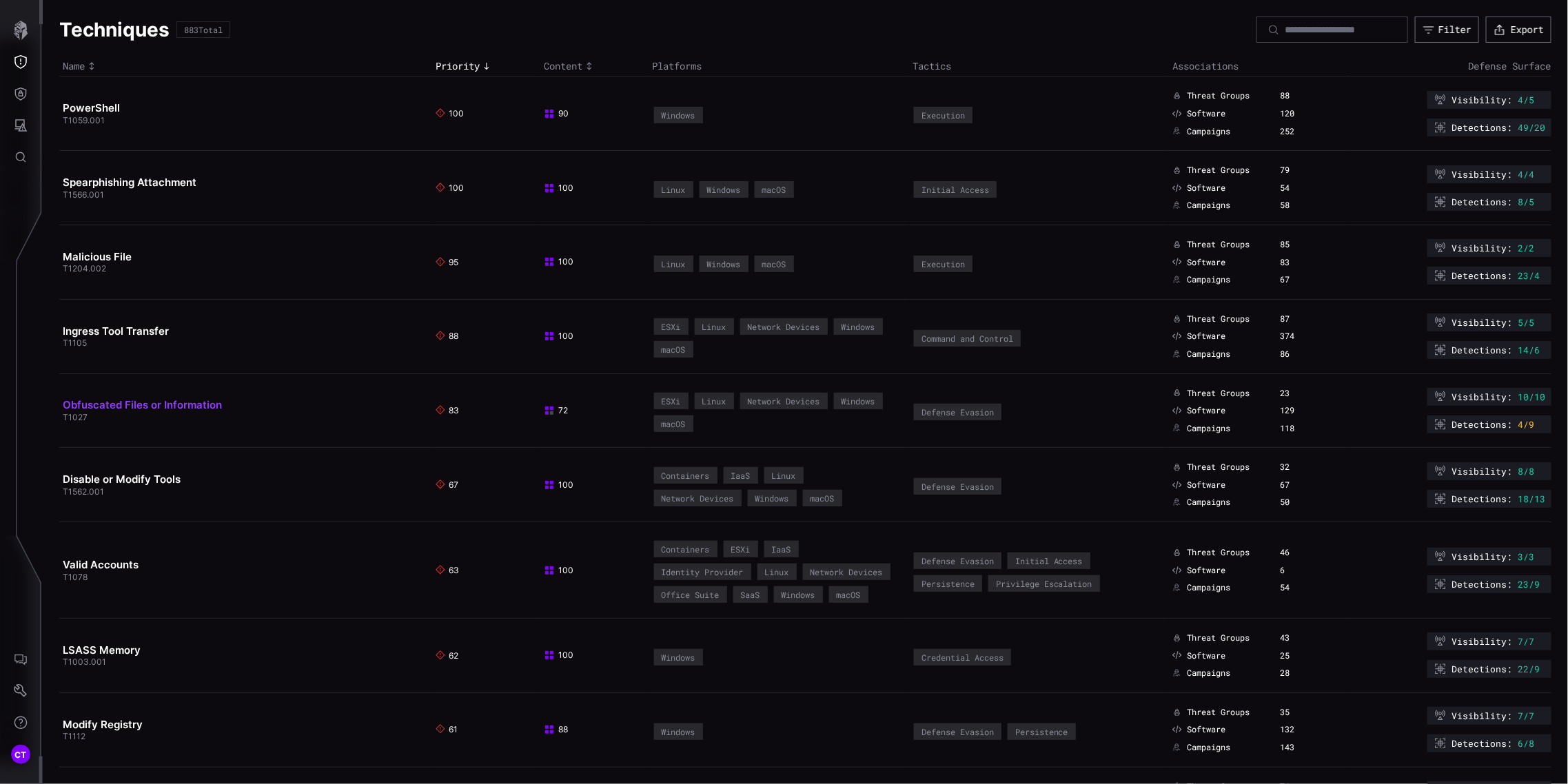
click at [162, 403] on link "Obfuscated Files or Information" at bounding box center [142, 404] width 159 height 13
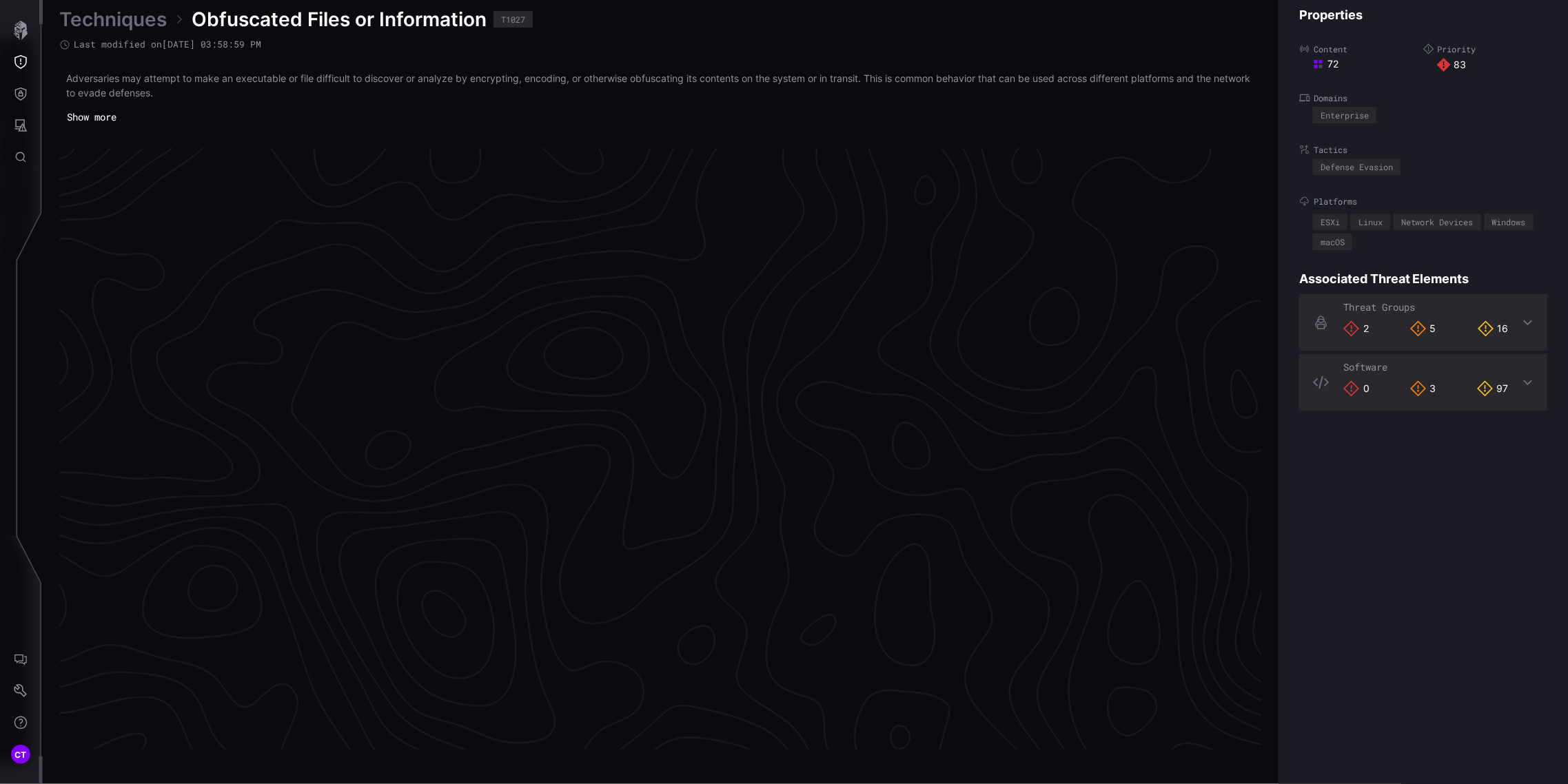
scroll to position [2805, 437]
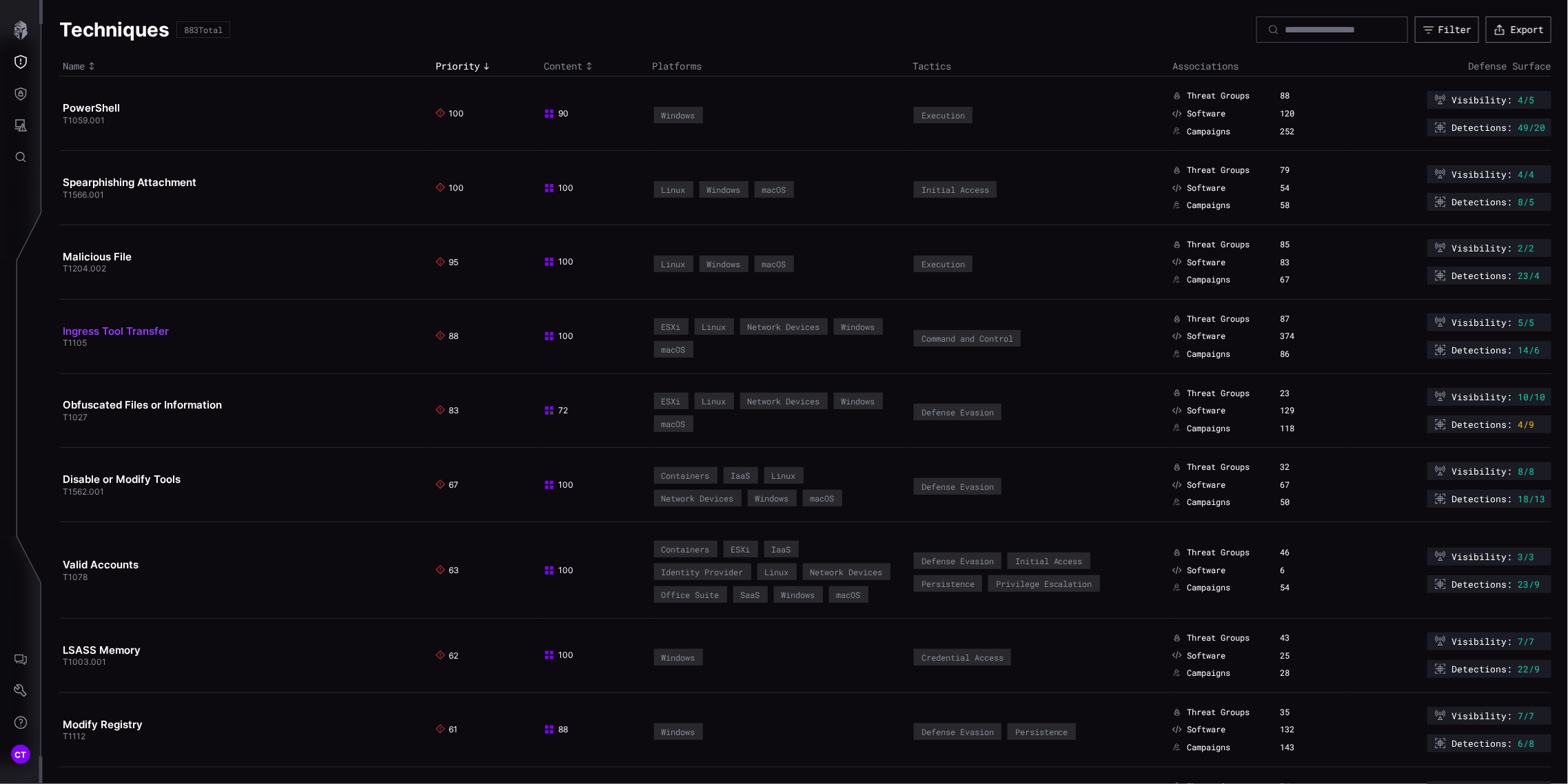
click at [124, 329] on link "Ingress Tool Transfer" at bounding box center [115, 331] width 106 height 13
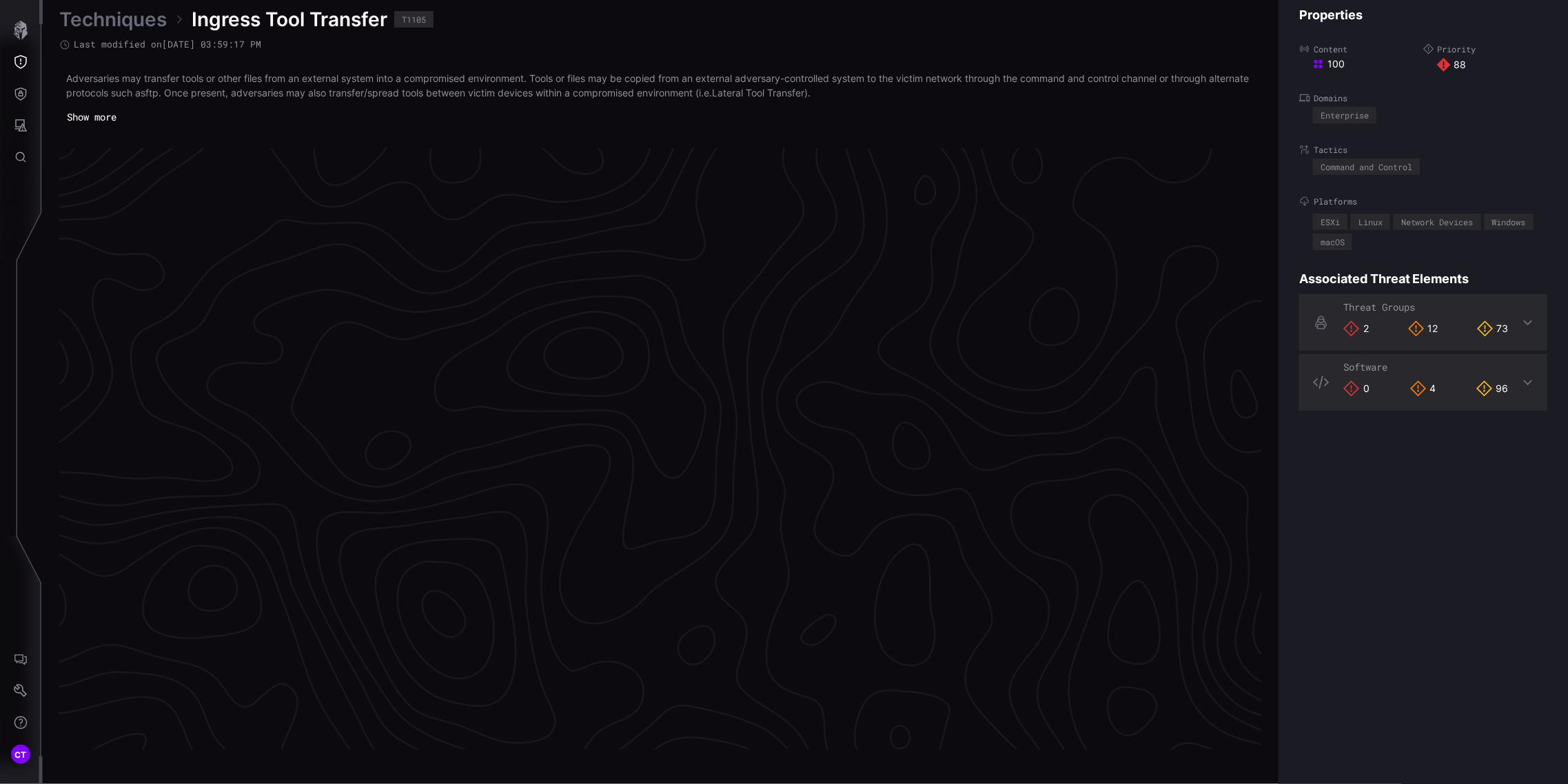
scroll to position [2805, 437]
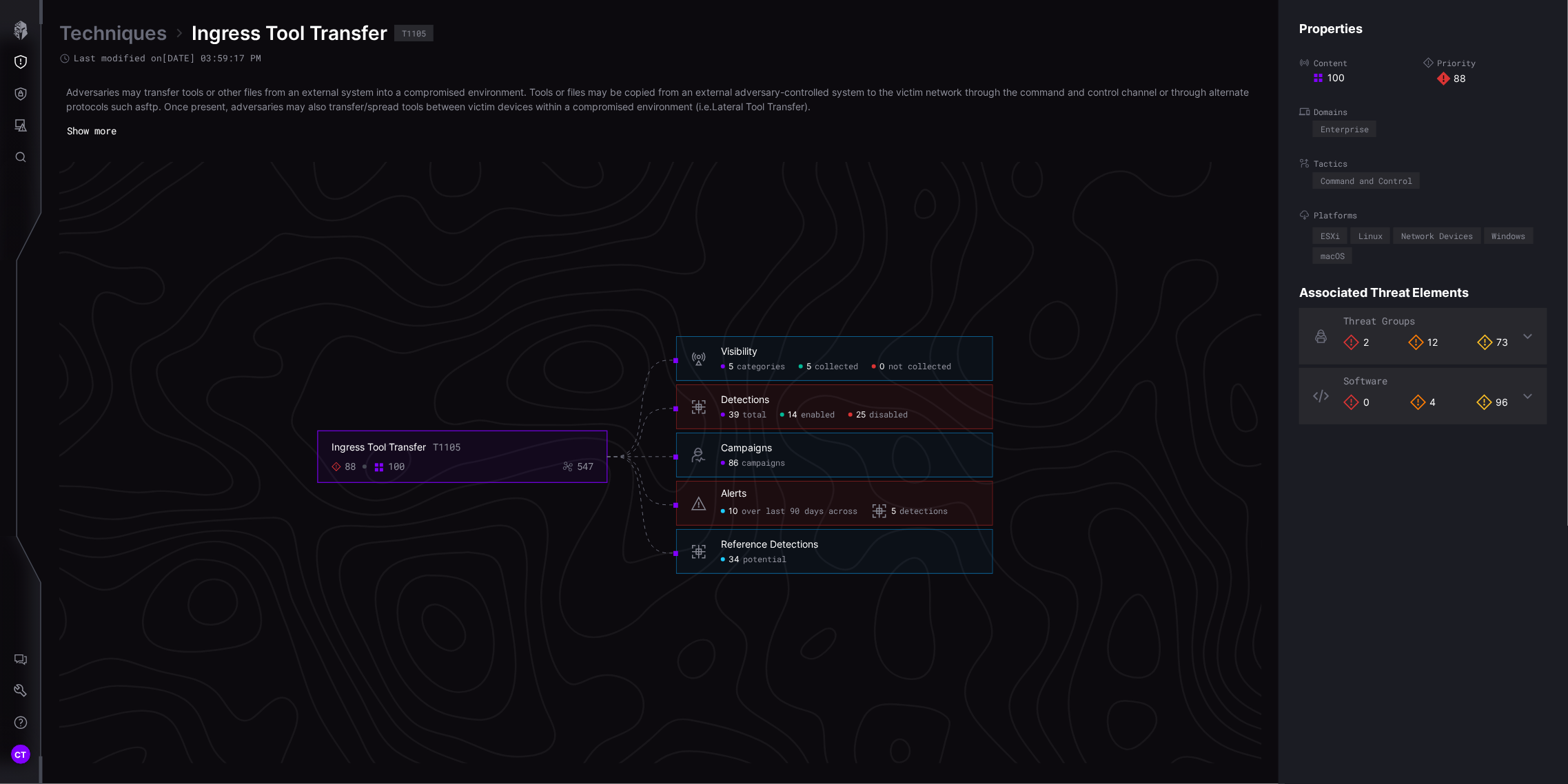
click at [752, 402] on div "Detections" at bounding box center [745, 400] width 48 height 13
click at [756, 418] on span "total" at bounding box center [754, 415] width 25 height 11
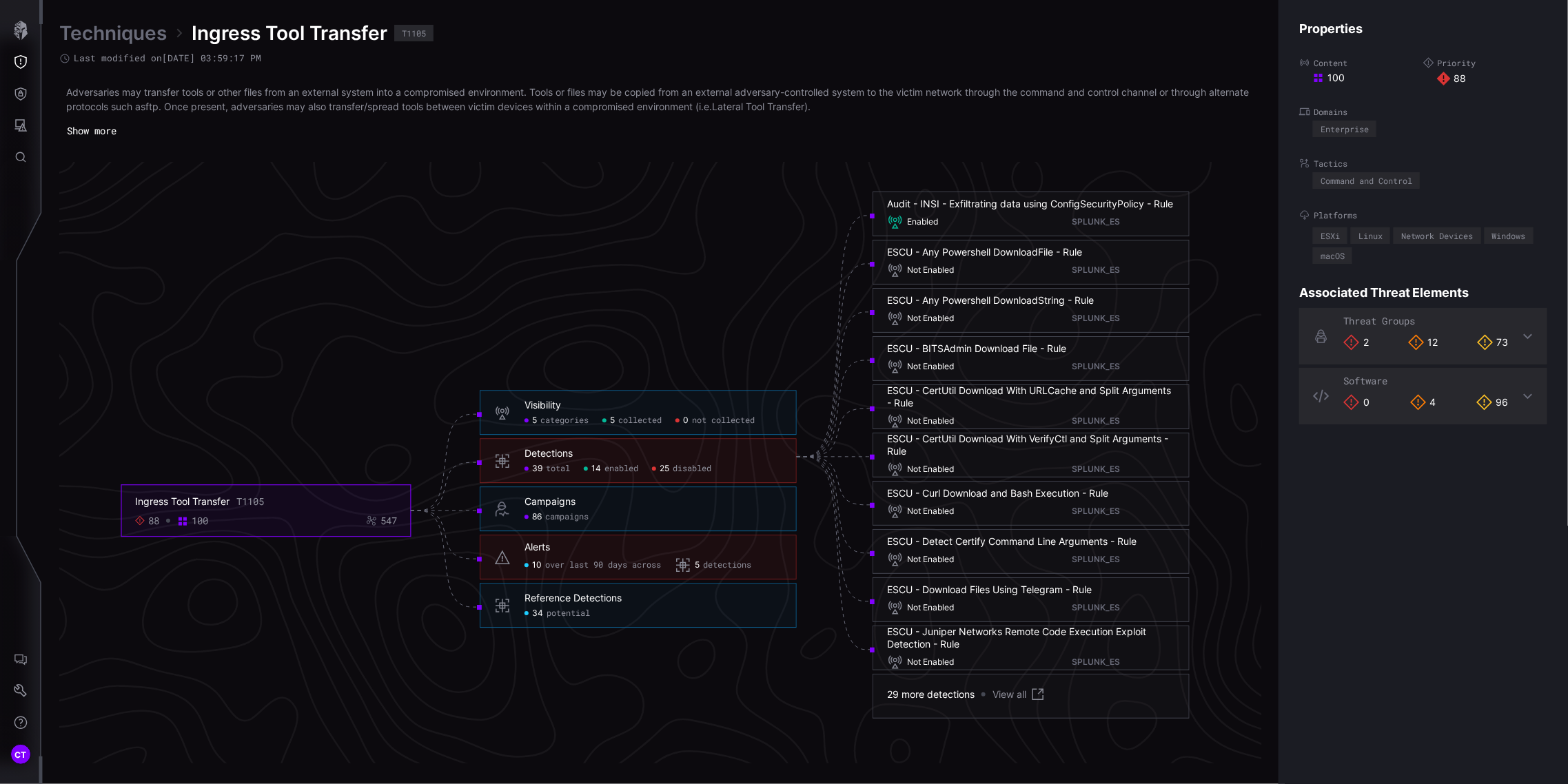
click at [565, 615] on span "potential" at bounding box center [568, 613] width 43 height 11
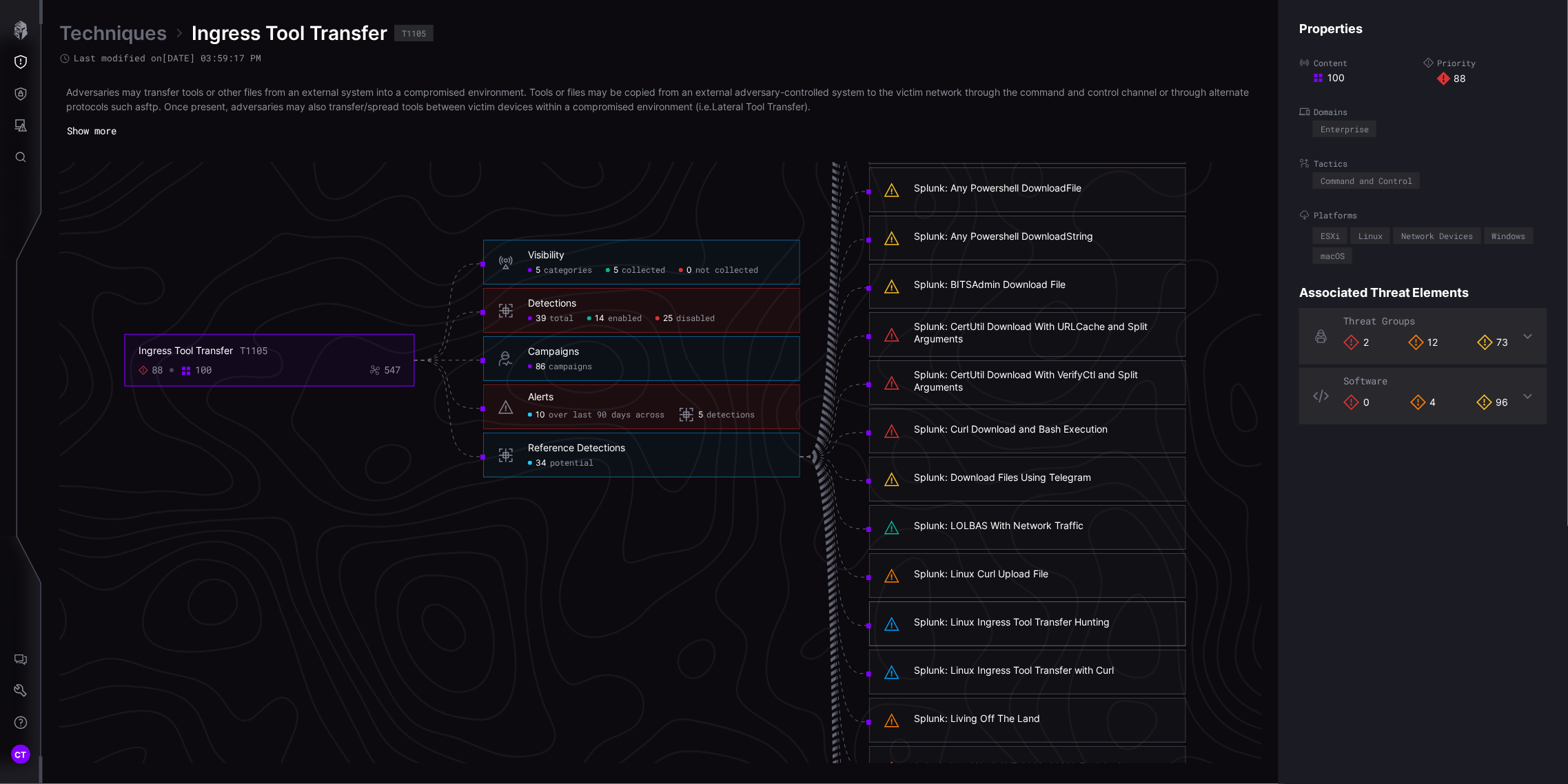
click at [897, 622] on icon at bounding box center [892, 624] width 17 height 17
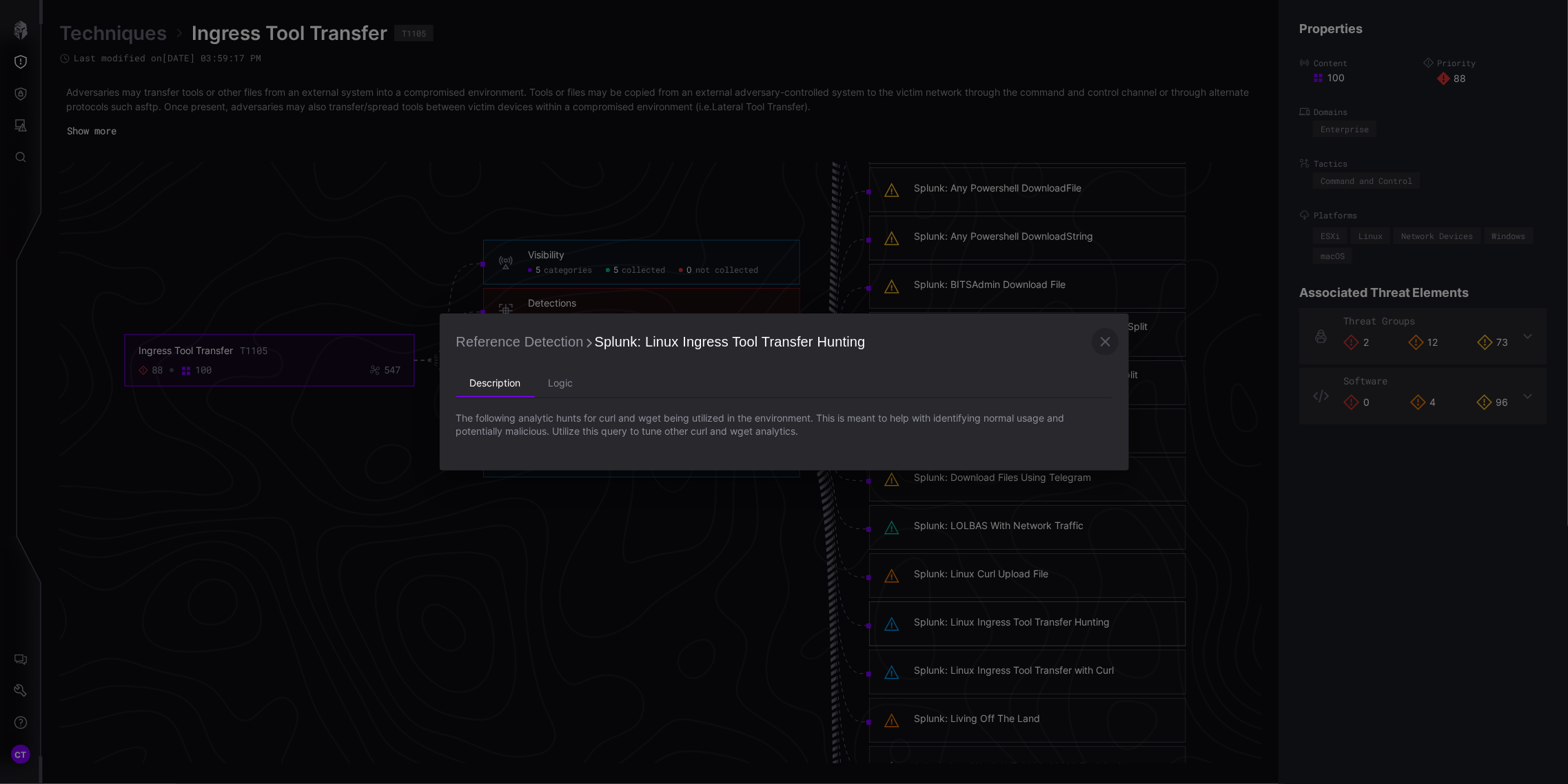
click at [1103, 334] on icon "button" at bounding box center [1106, 342] width 17 height 17
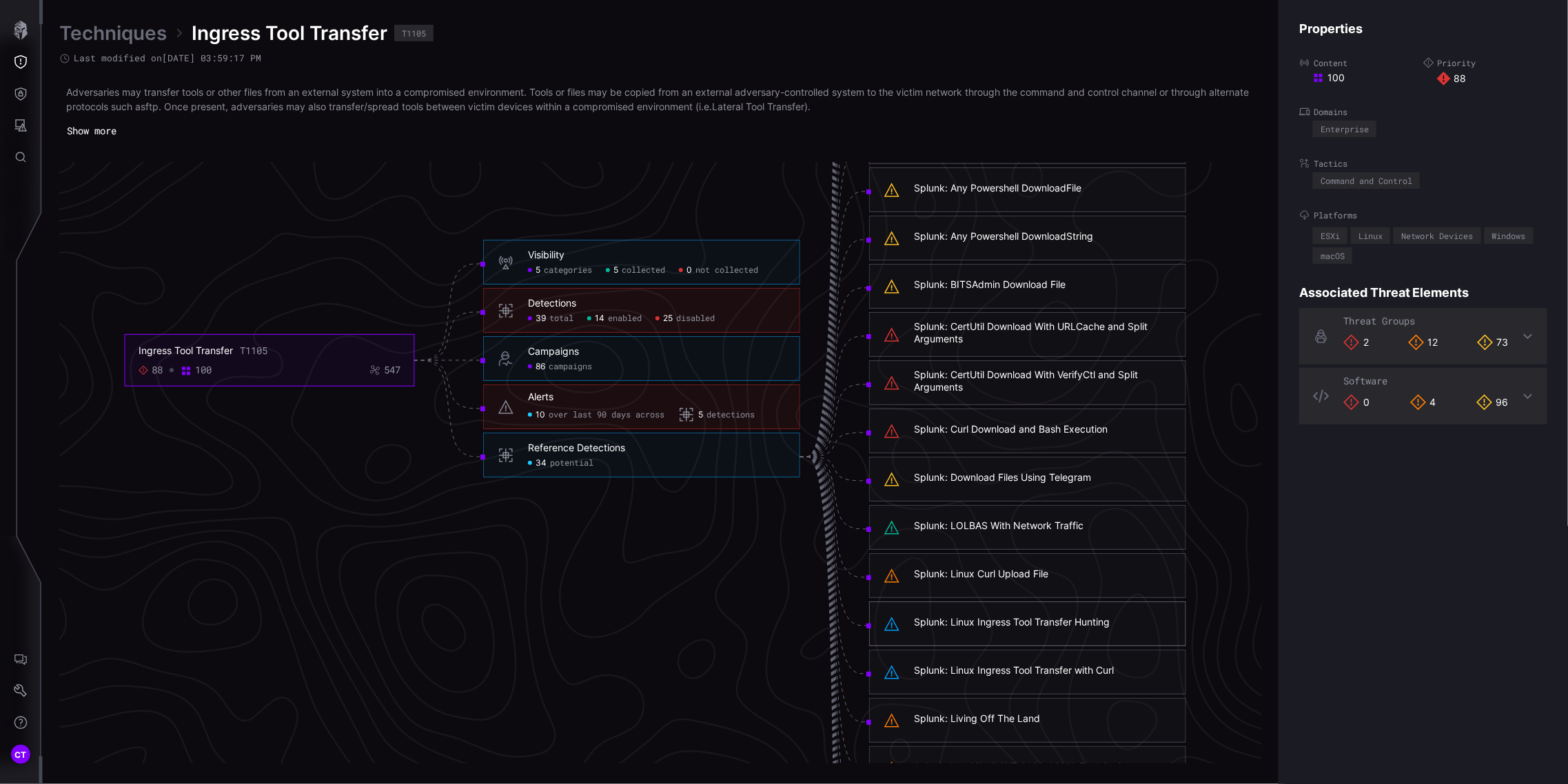
click at [622, 308] on h6 "Detections" at bounding box center [657, 304] width 258 height 13
click at [600, 321] on span "14" at bounding box center [599, 319] width 9 height 11
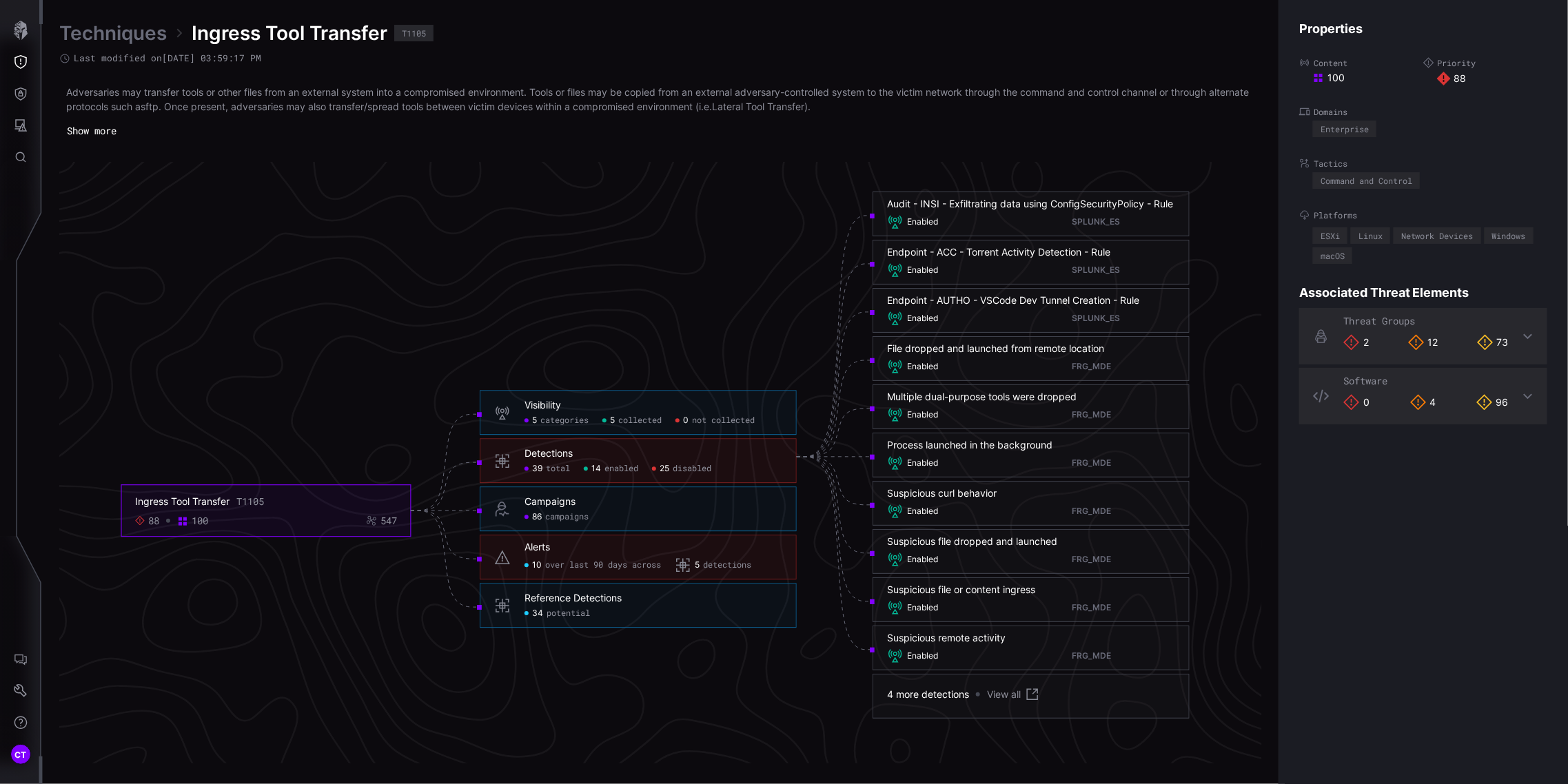
click at [685, 464] on span "disabled" at bounding box center [692, 469] width 39 height 11
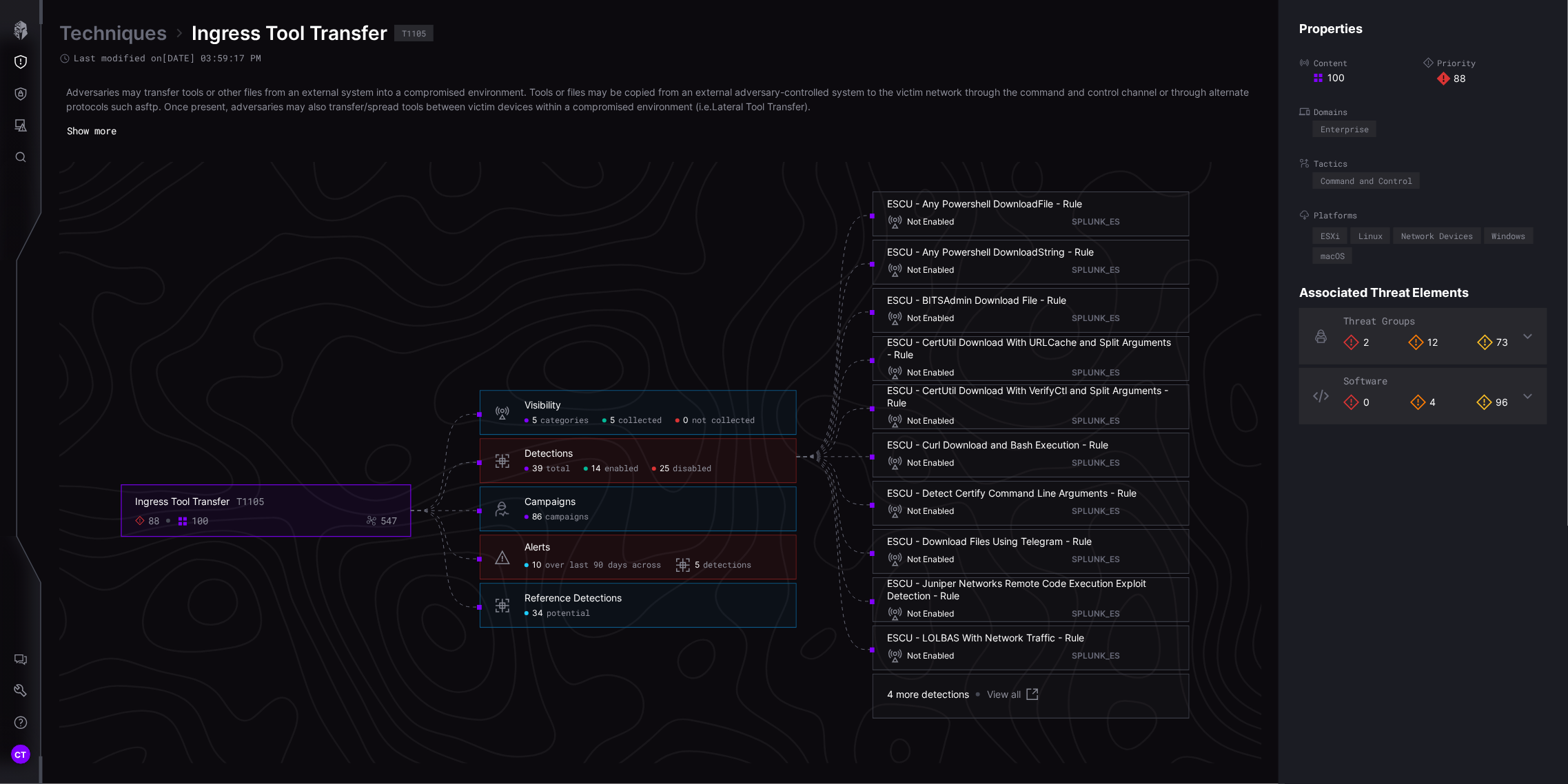
click at [544, 466] on div "39 total" at bounding box center [547, 469] width 46 height 11
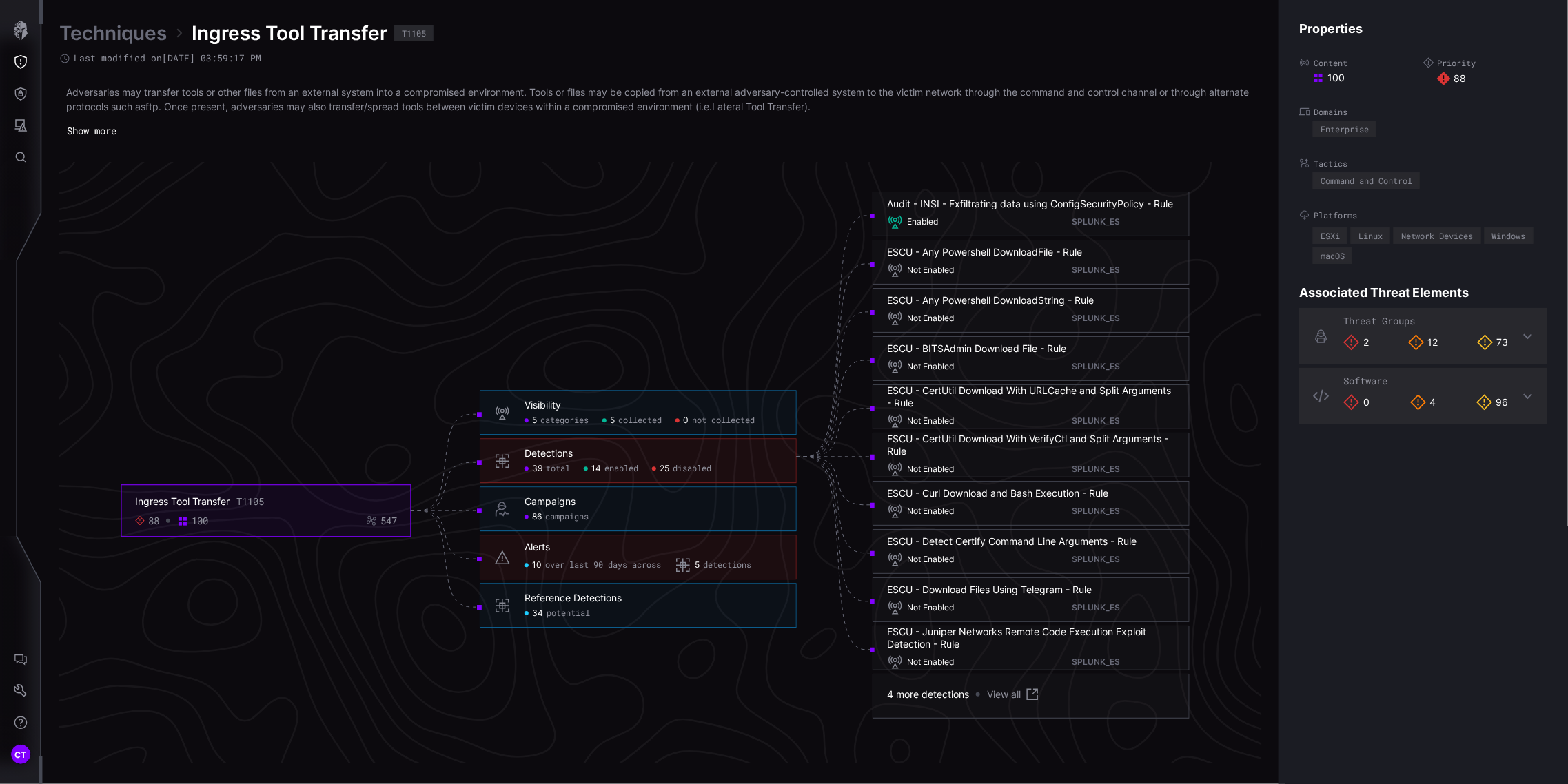
click at [544, 465] on div "39 total" at bounding box center [547, 469] width 46 height 11
click at [609, 467] on span "enabled" at bounding box center [621, 469] width 34 height 11
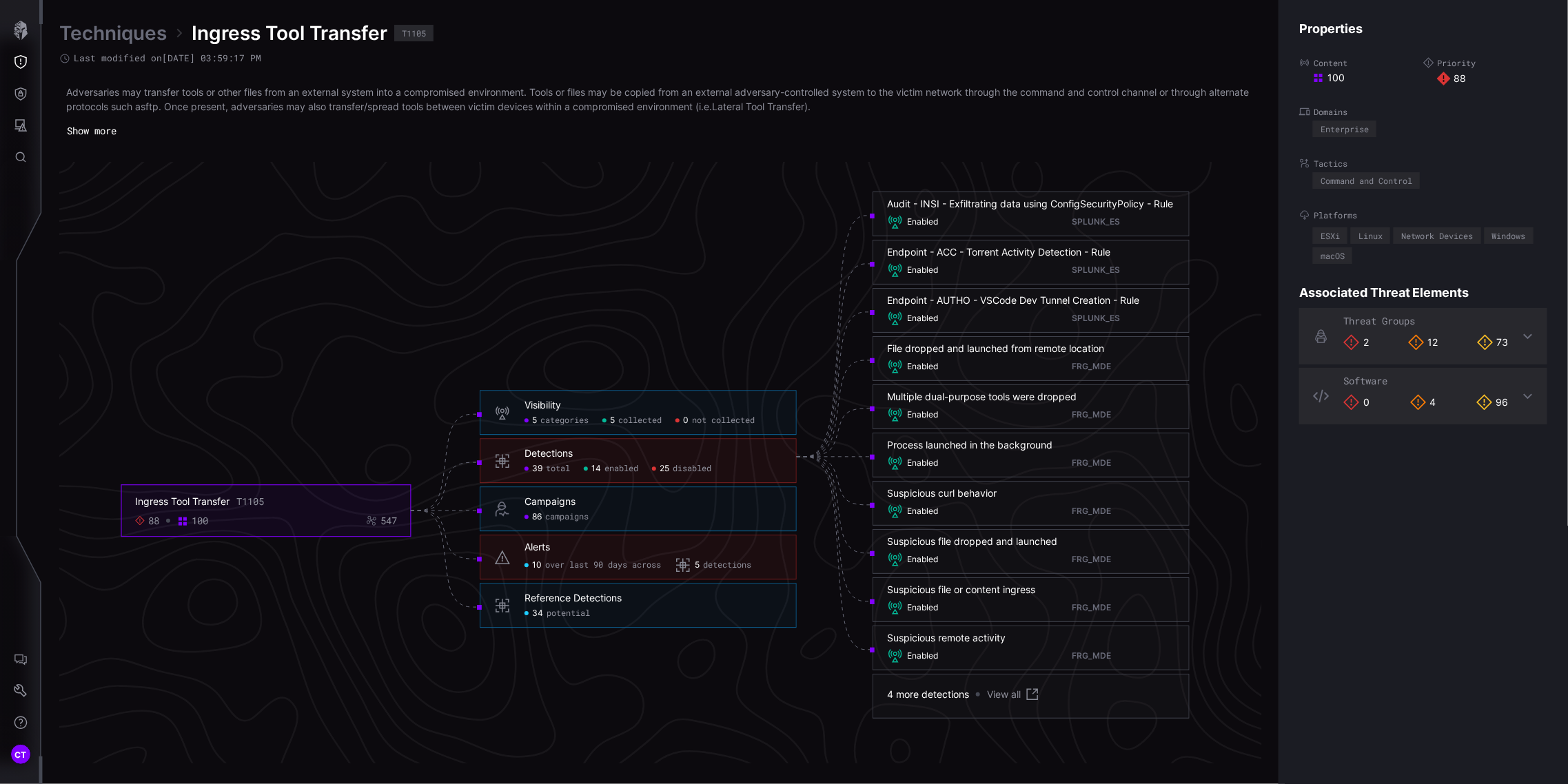
click at [694, 469] on span "disabled" at bounding box center [692, 469] width 39 height 11
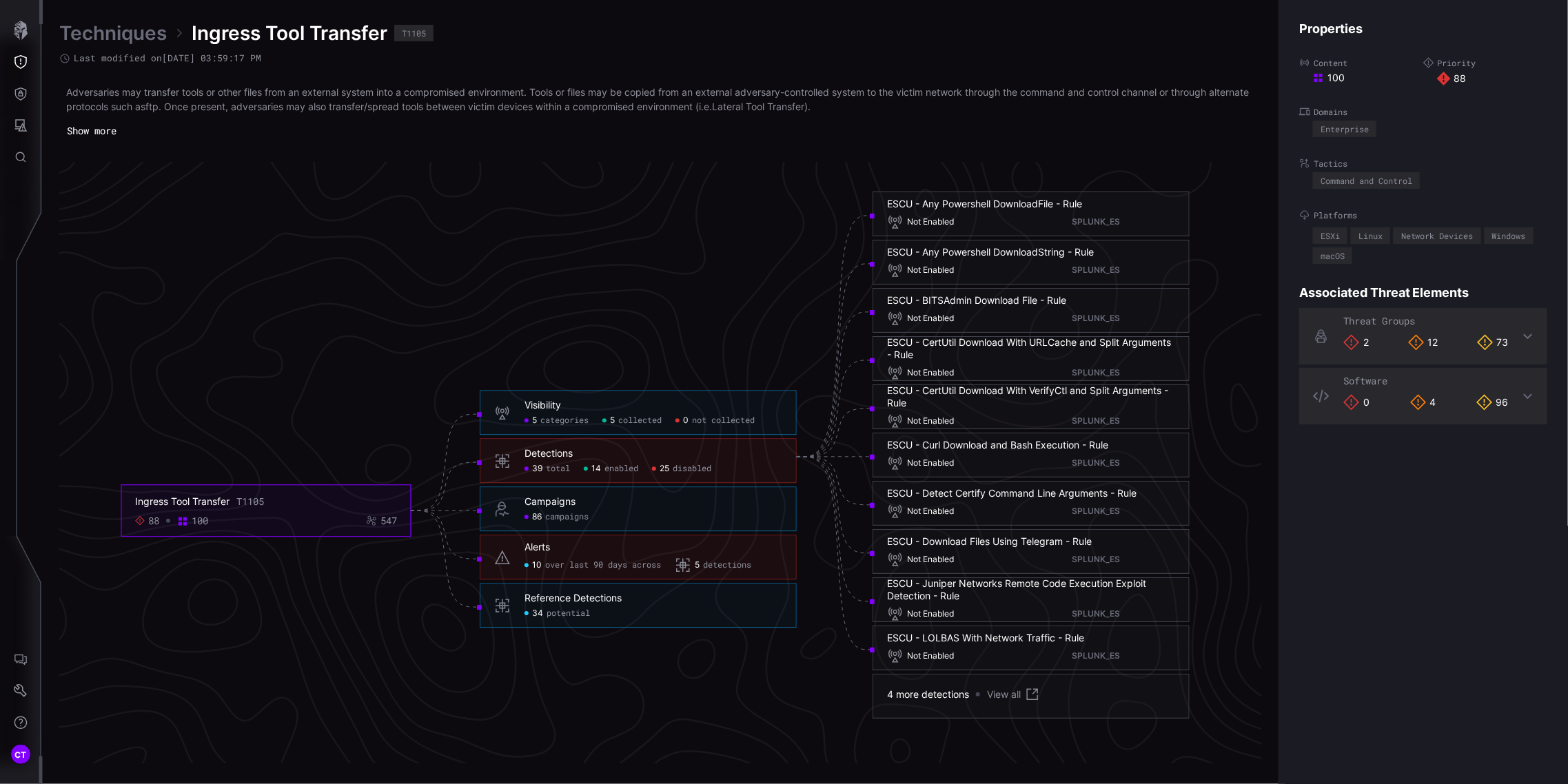
click at [569, 614] on span "potential" at bounding box center [568, 613] width 43 height 11
